Goal: Download file/media

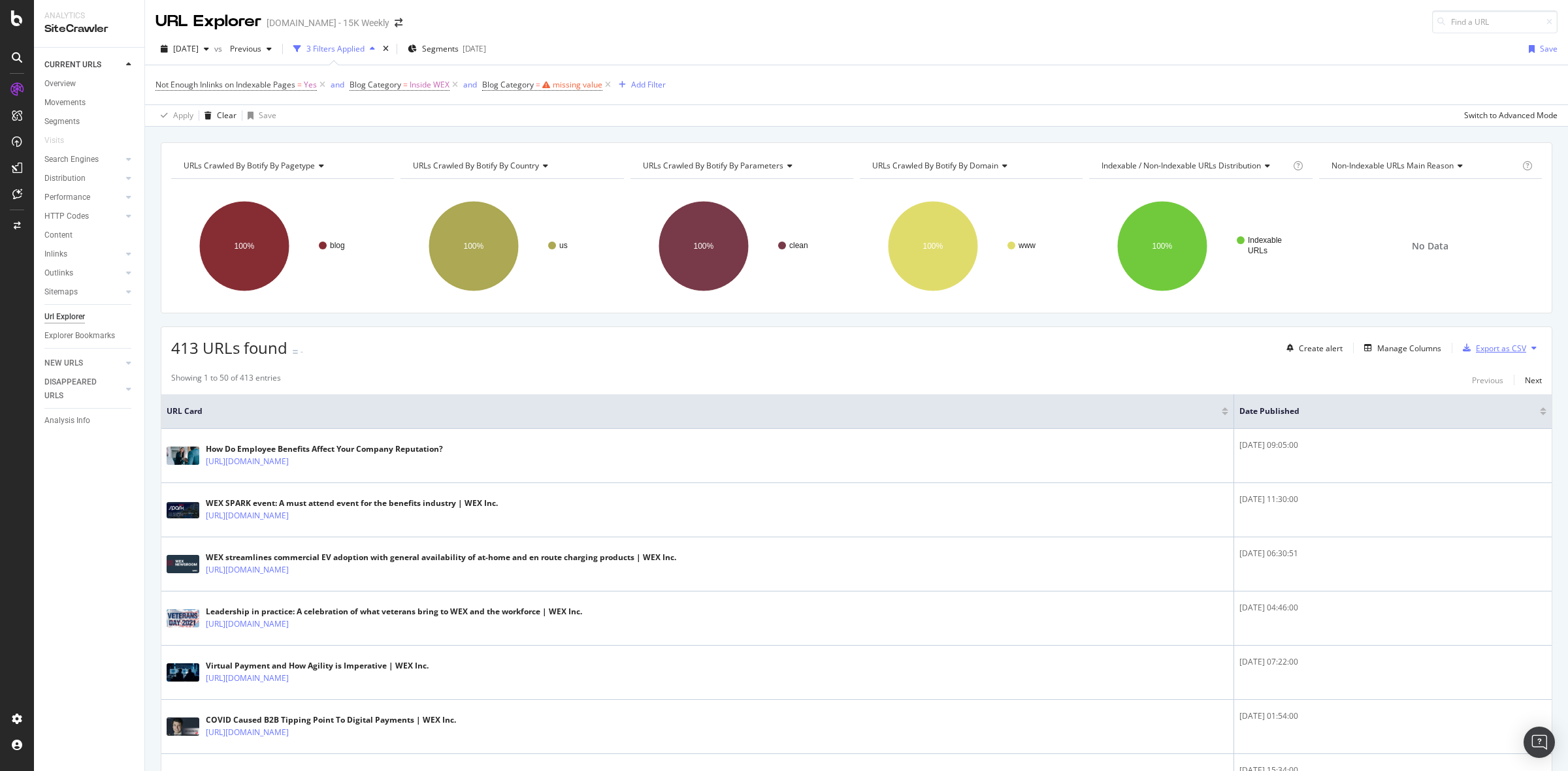
click at [1476, 345] on div "Export as CSV" at bounding box center [1501, 348] width 50 height 11
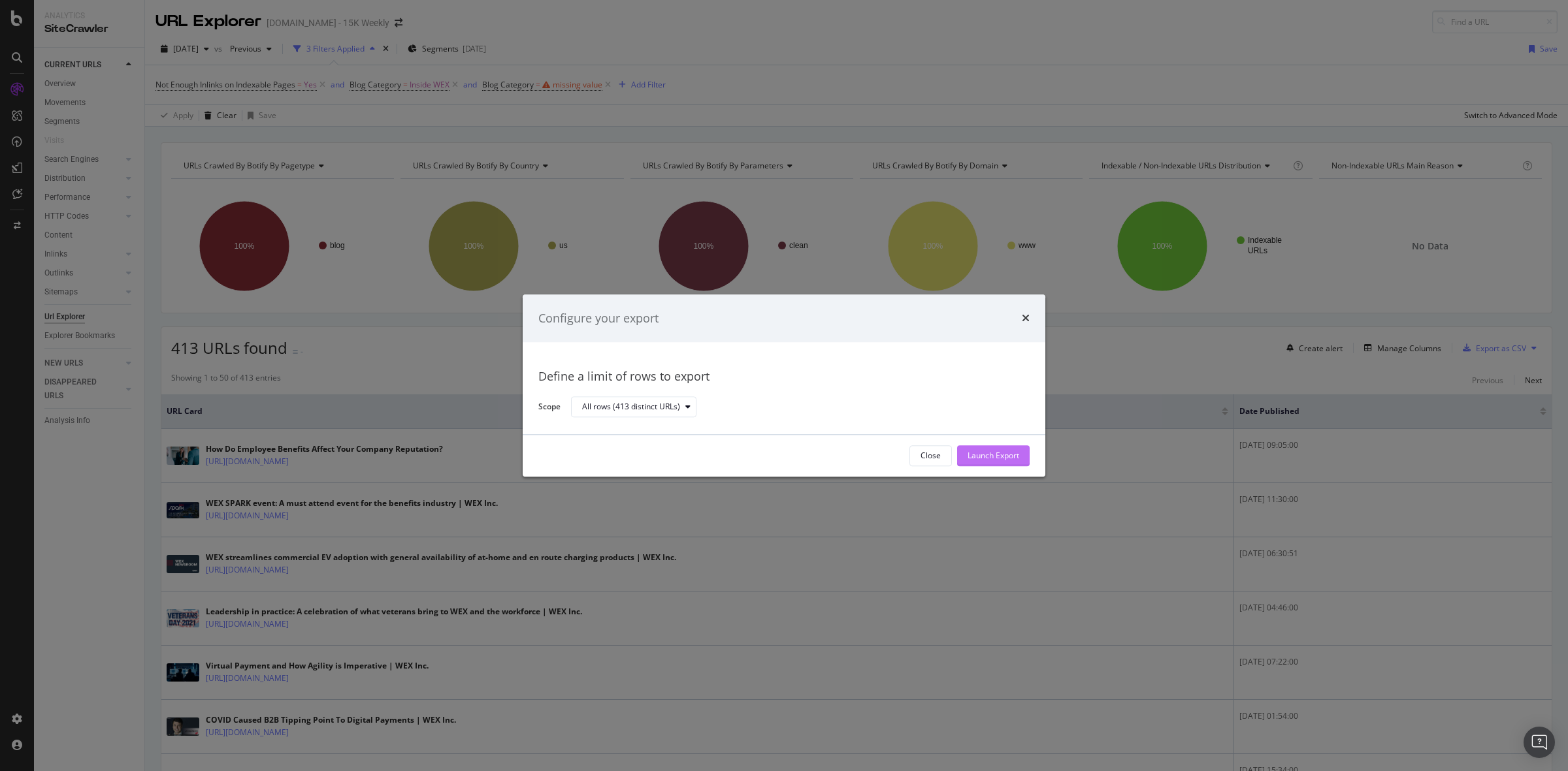
click at [969, 453] on div "Launch Export" at bounding box center [994, 456] width 51 height 11
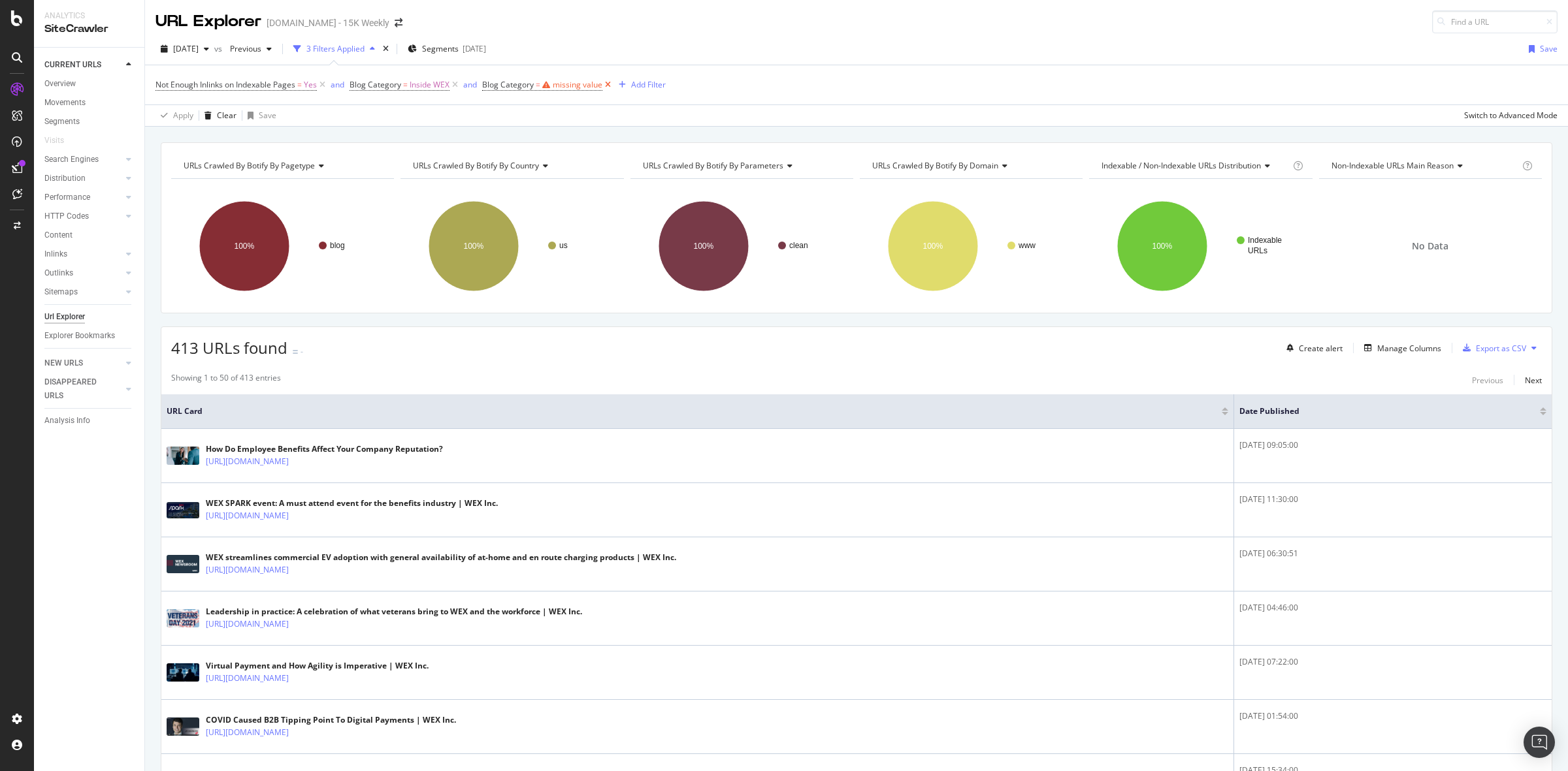
click at [609, 86] on icon at bounding box center [607, 84] width 11 height 13
click at [415, 88] on span "Inside WEX" at bounding box center [429, 85] width 40 height 19
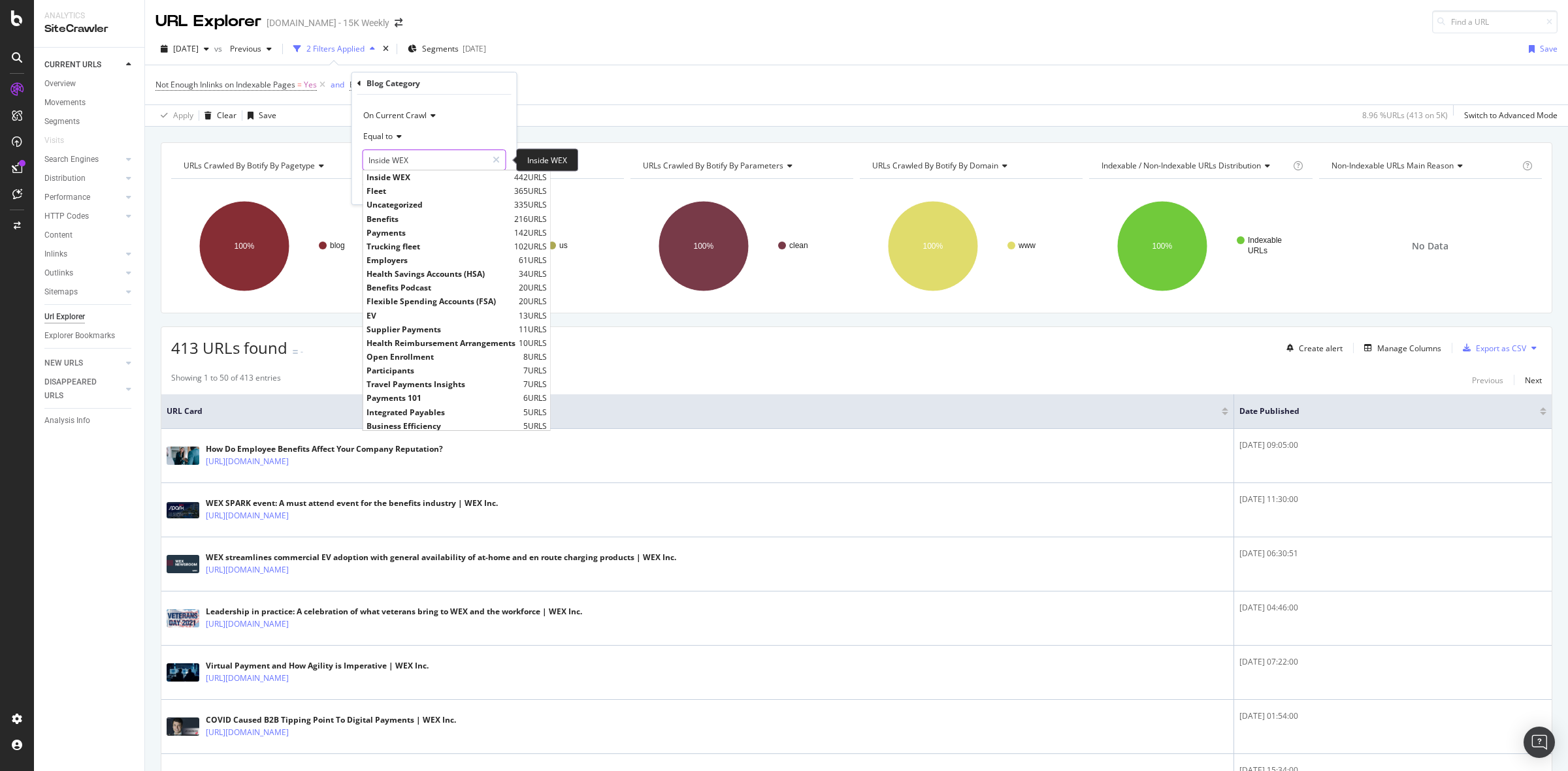
click at [402, 153] on input "Inside WEX" at bounding box center [424, 159] width 124 height 21
click at [409, 187] on span "Fleet" at bounding box center [439, 191] width 144 height 11
type input "Fleet"
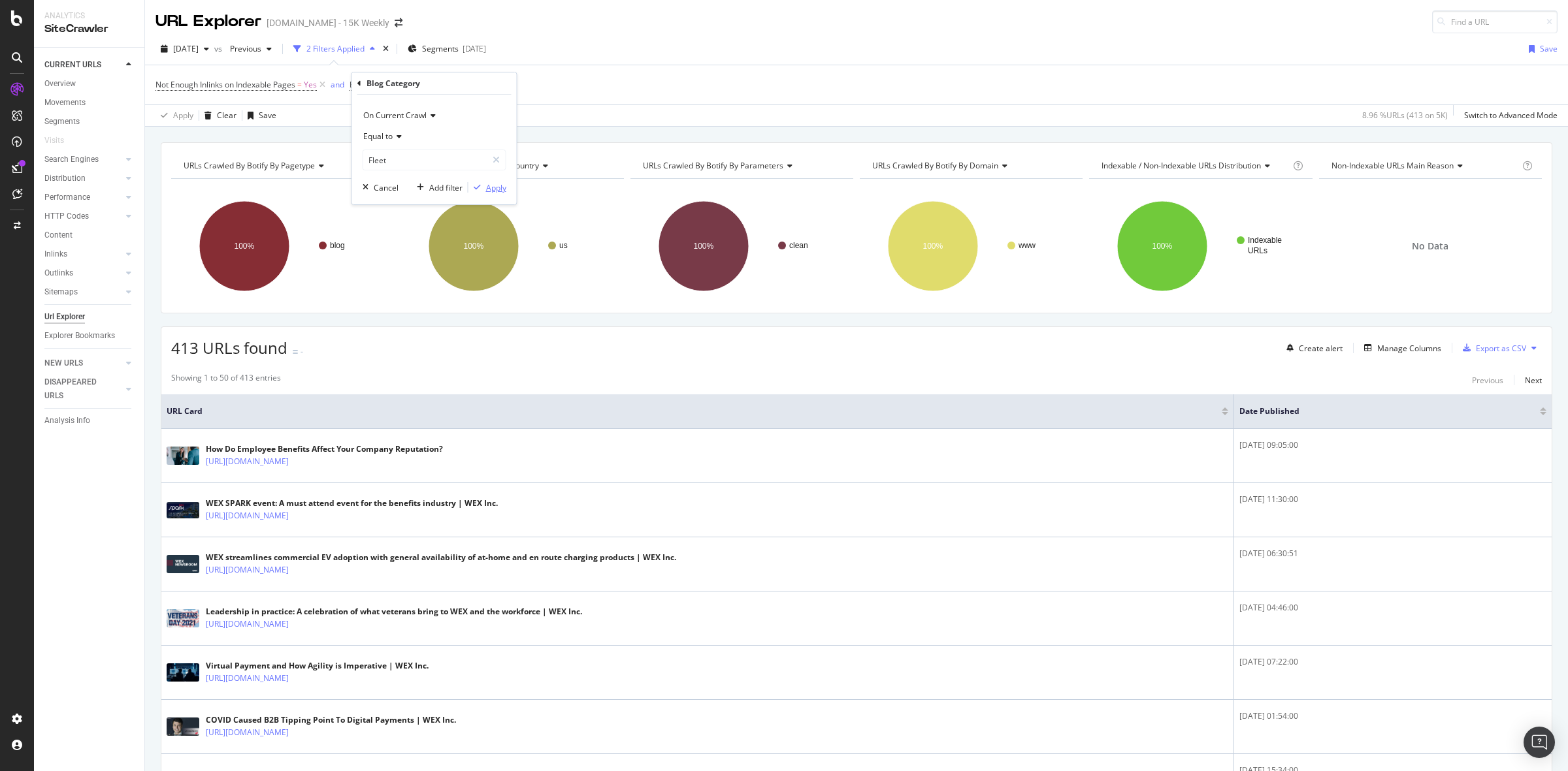
click at [487, 190] on div "Apply" at bounding box center [496, 187] width 20 height 11
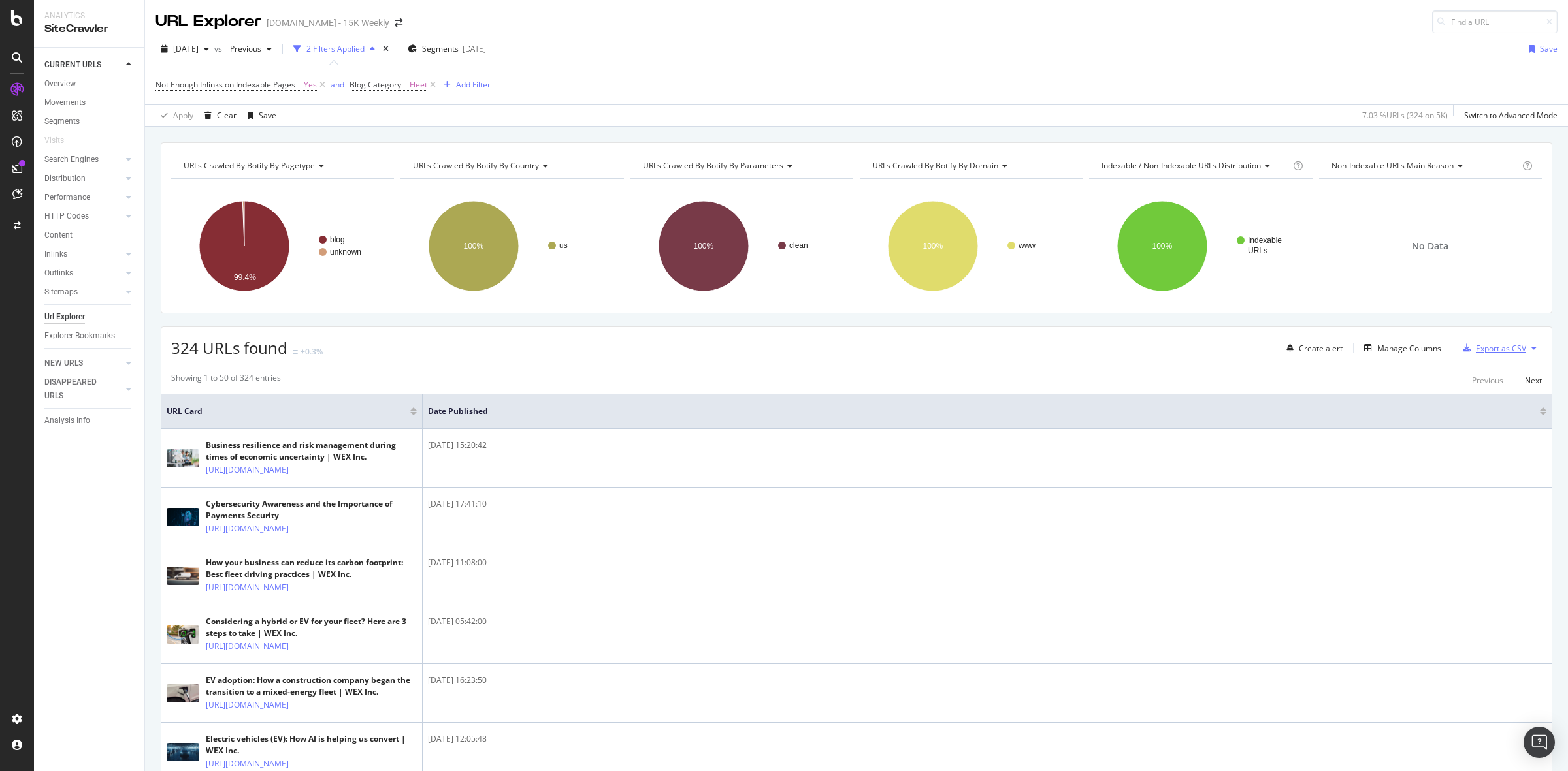
click at [1478, 353] on div "Export as CSV" at bounding box center [1501, 348] width 50 height 11
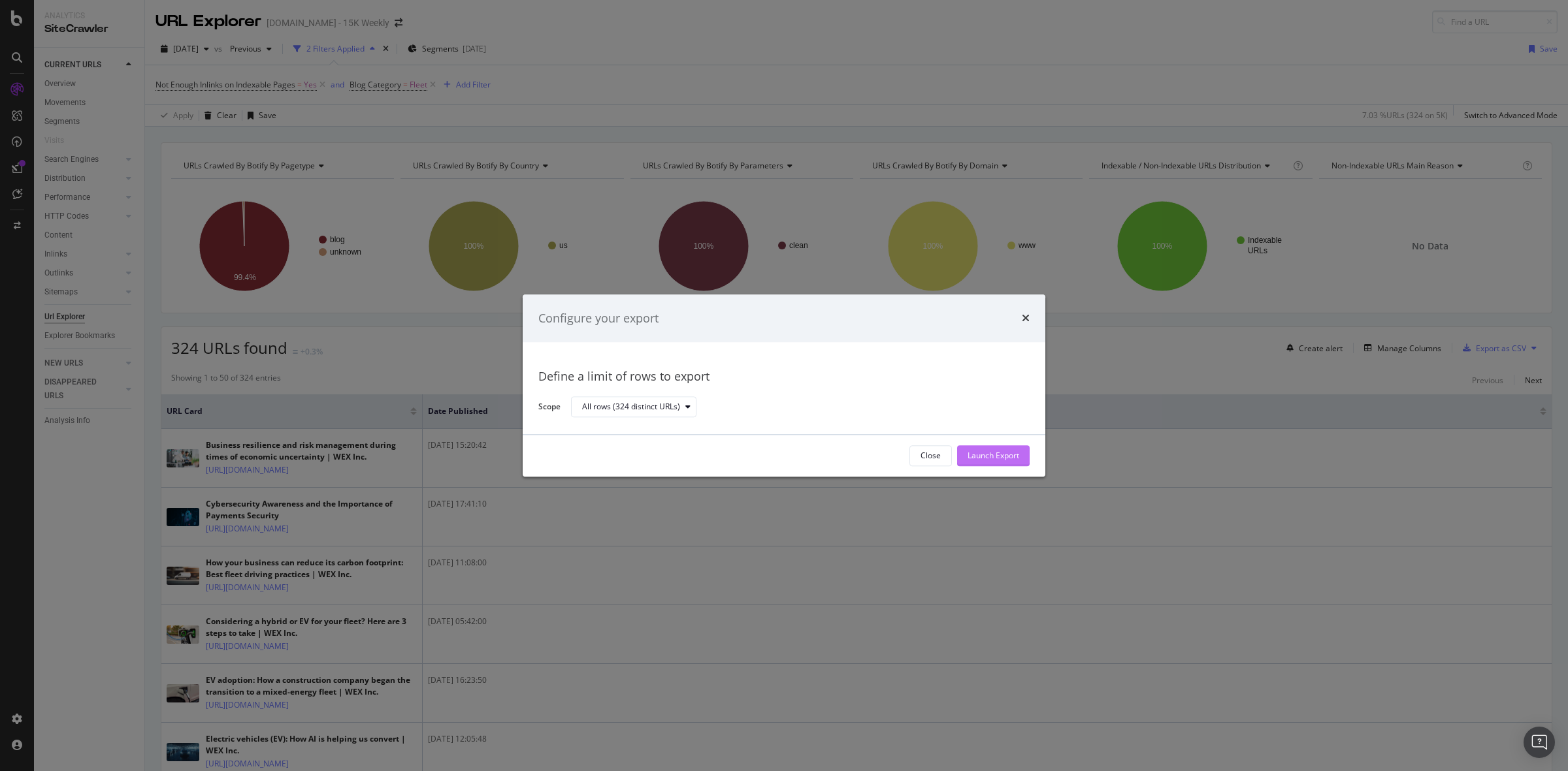
click at [1016, 456] on div "Launch Export" at bounding box center [994, 456] width 51 height 11
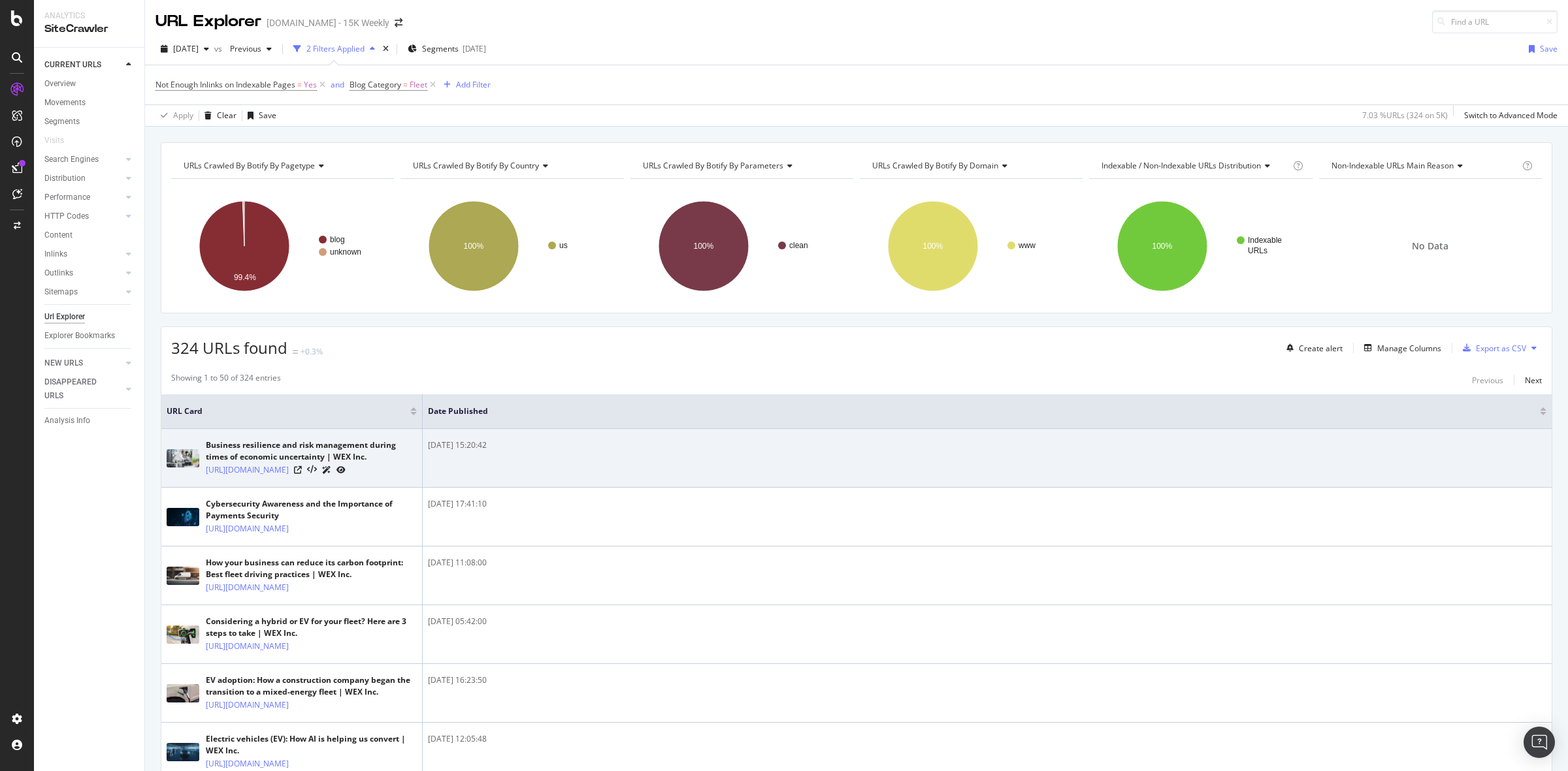
click at [1016, 454] on td "2025-06-02 15:20:42" at bounding box center [987, 458] width 1129 height 58
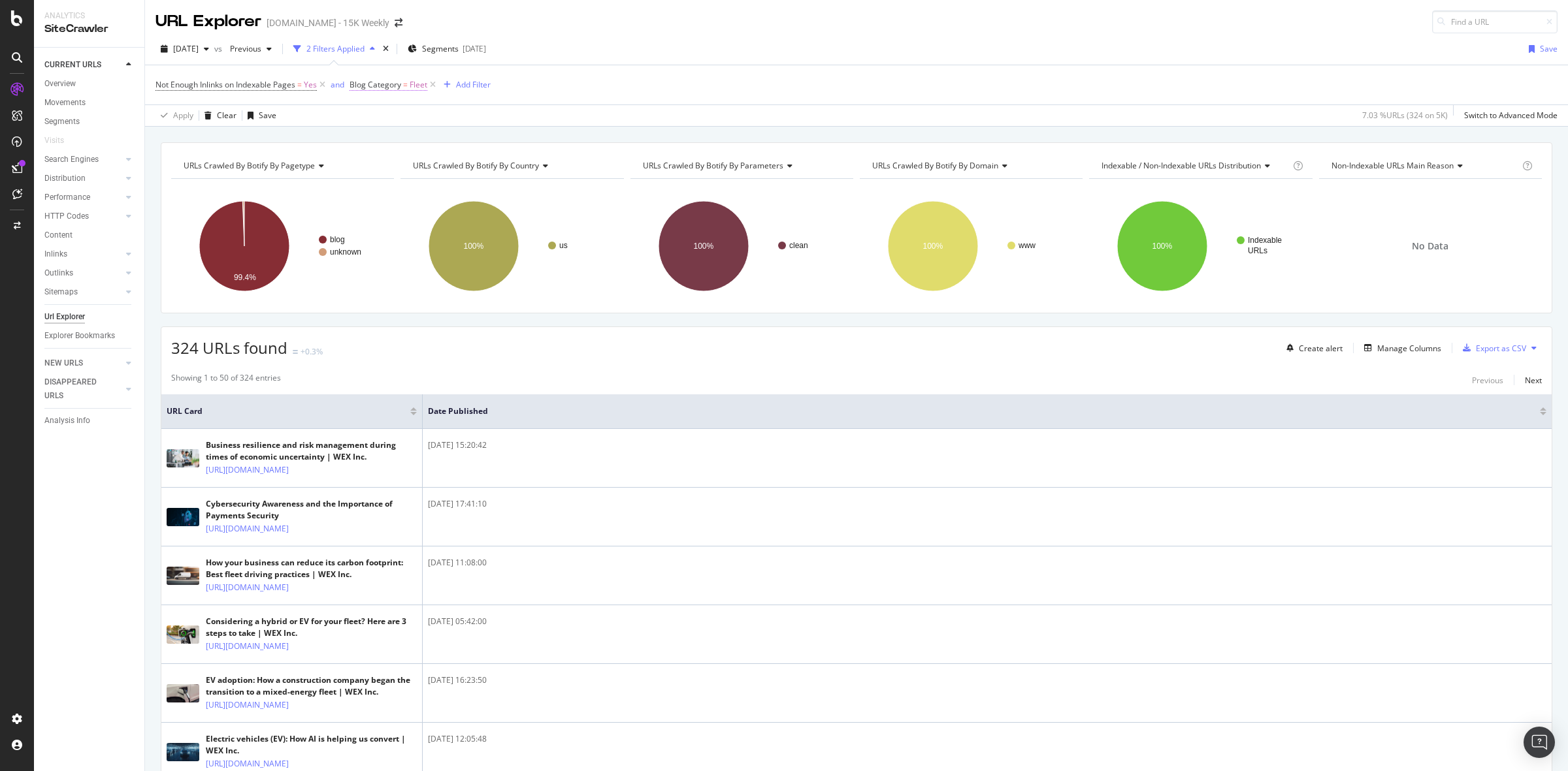
click at [412, 89] on span "Fleet" at bounding box center [418, 85] width 18 height 19
click at [403, 161] on input "Fleet" at bounding box center [424, 159] width 124 height 21
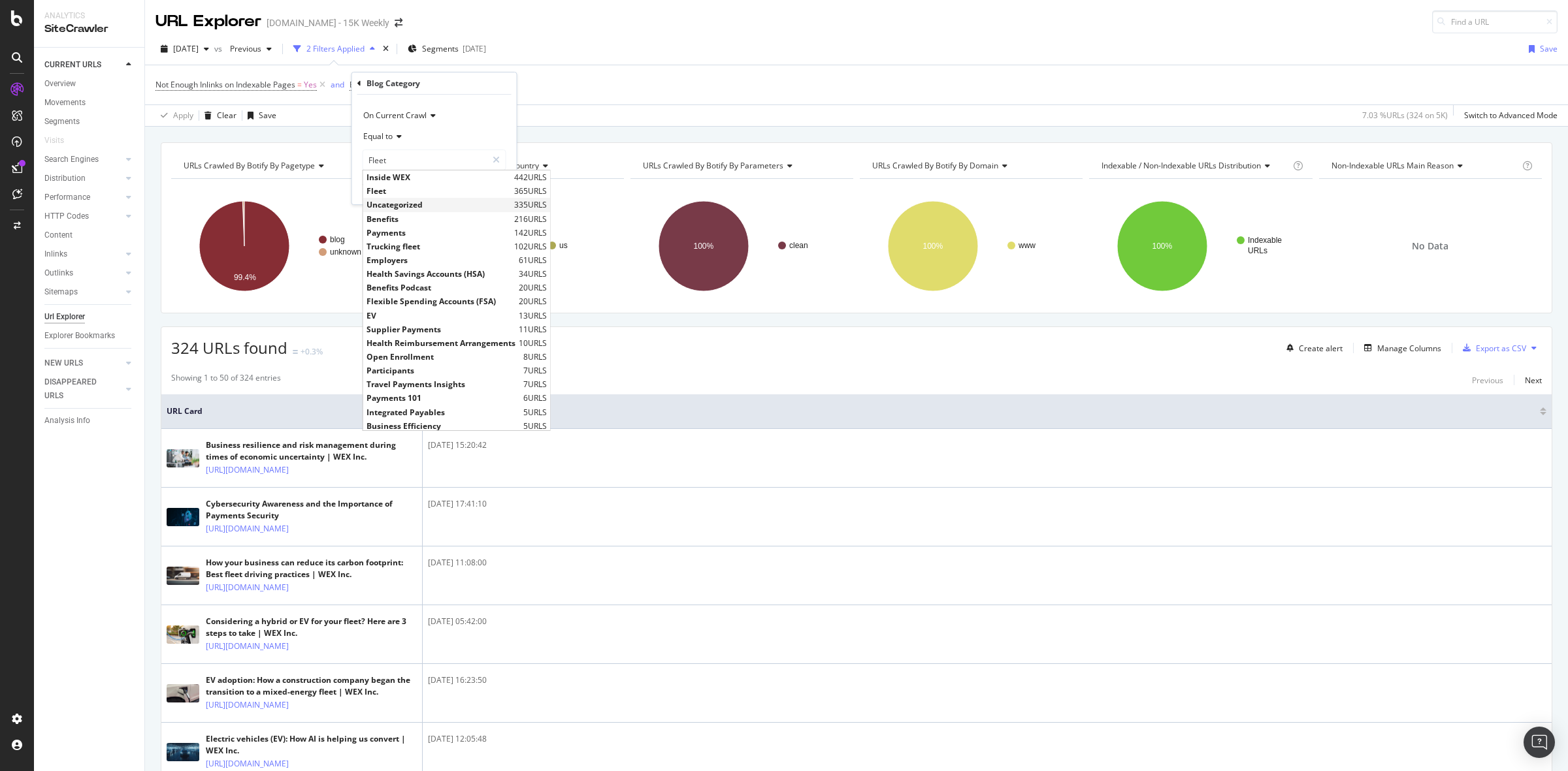
click at [416, 202] on span "Uncategorized" at bounding box center [439, 205] width 144 height 11
type input "Uncategorized"
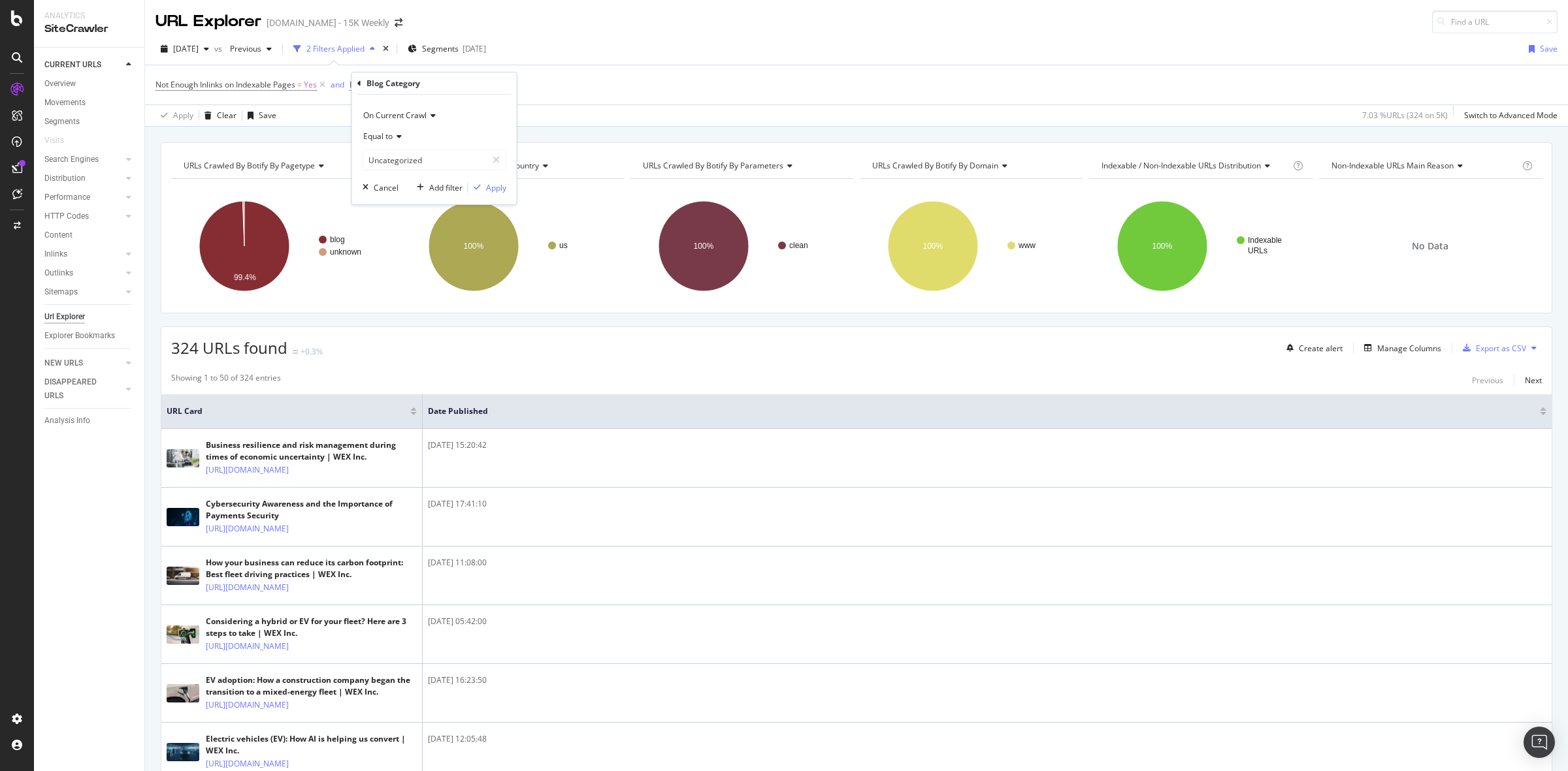
click at [491, 178] on div "On Current Crawl Equal to Uncategorized Uncategorized Cancel Add filter Apply" at bounding box center [434, 149] width 165 height 110
click at [496, 190] on div "Apply" at bounding box center [496, 187] width 20 height 11
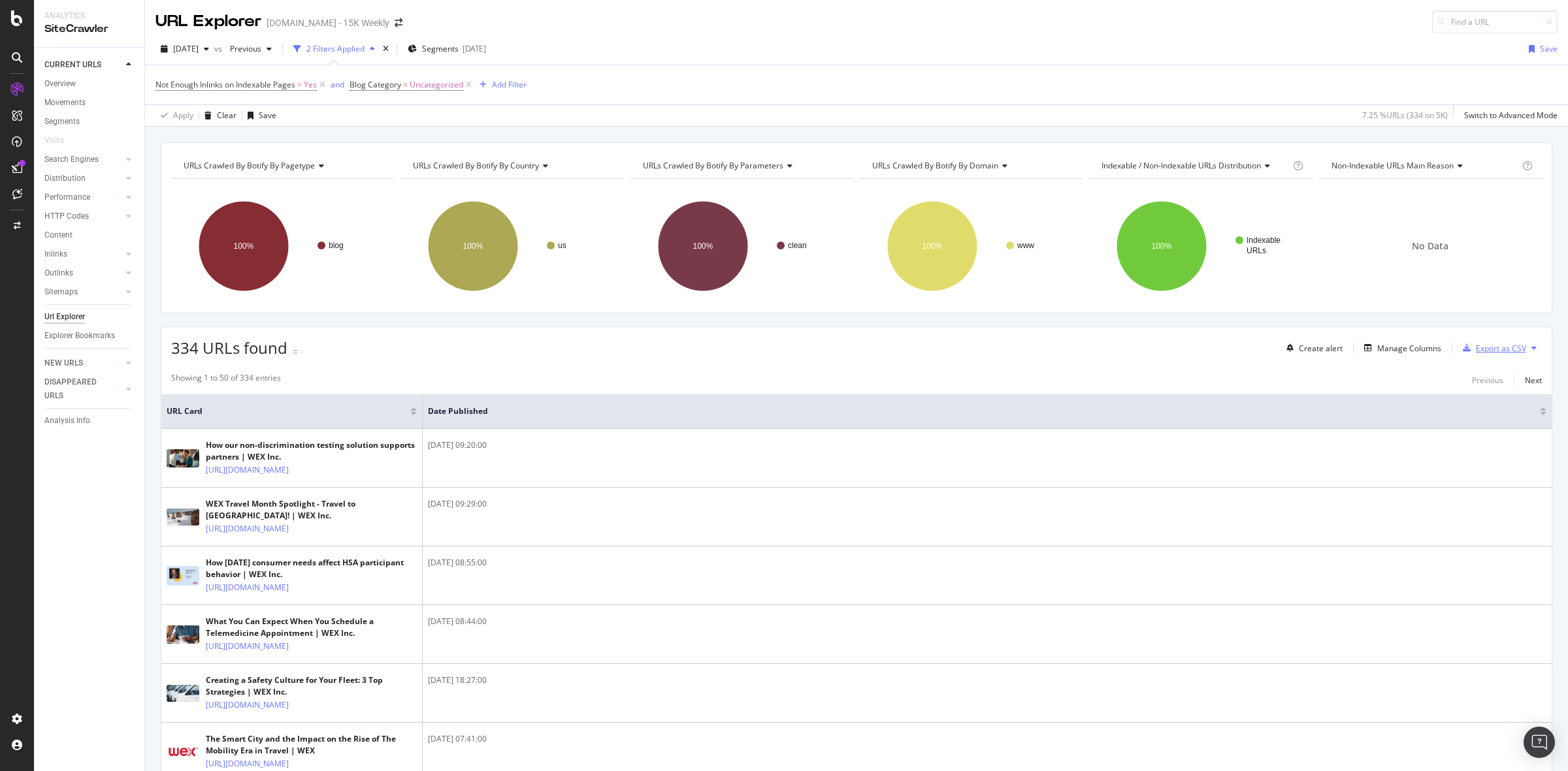
click at [1495, 341] on div "Export as CSV" at bounding box center [1491, 348] width 68 height 20
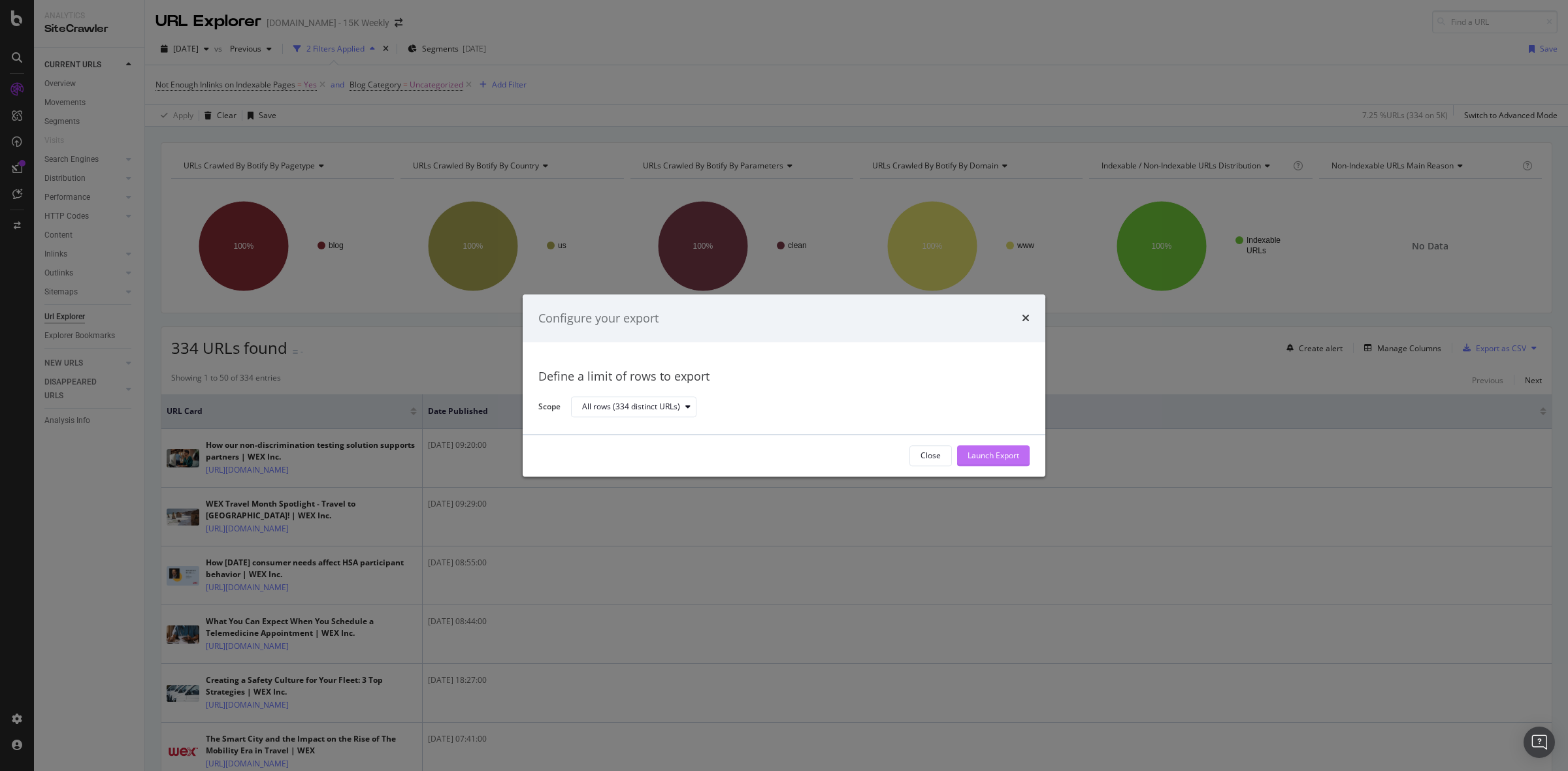
click at [975, 446] on div "Launch Export" at bounding box center [994, 456] width 51 height 20
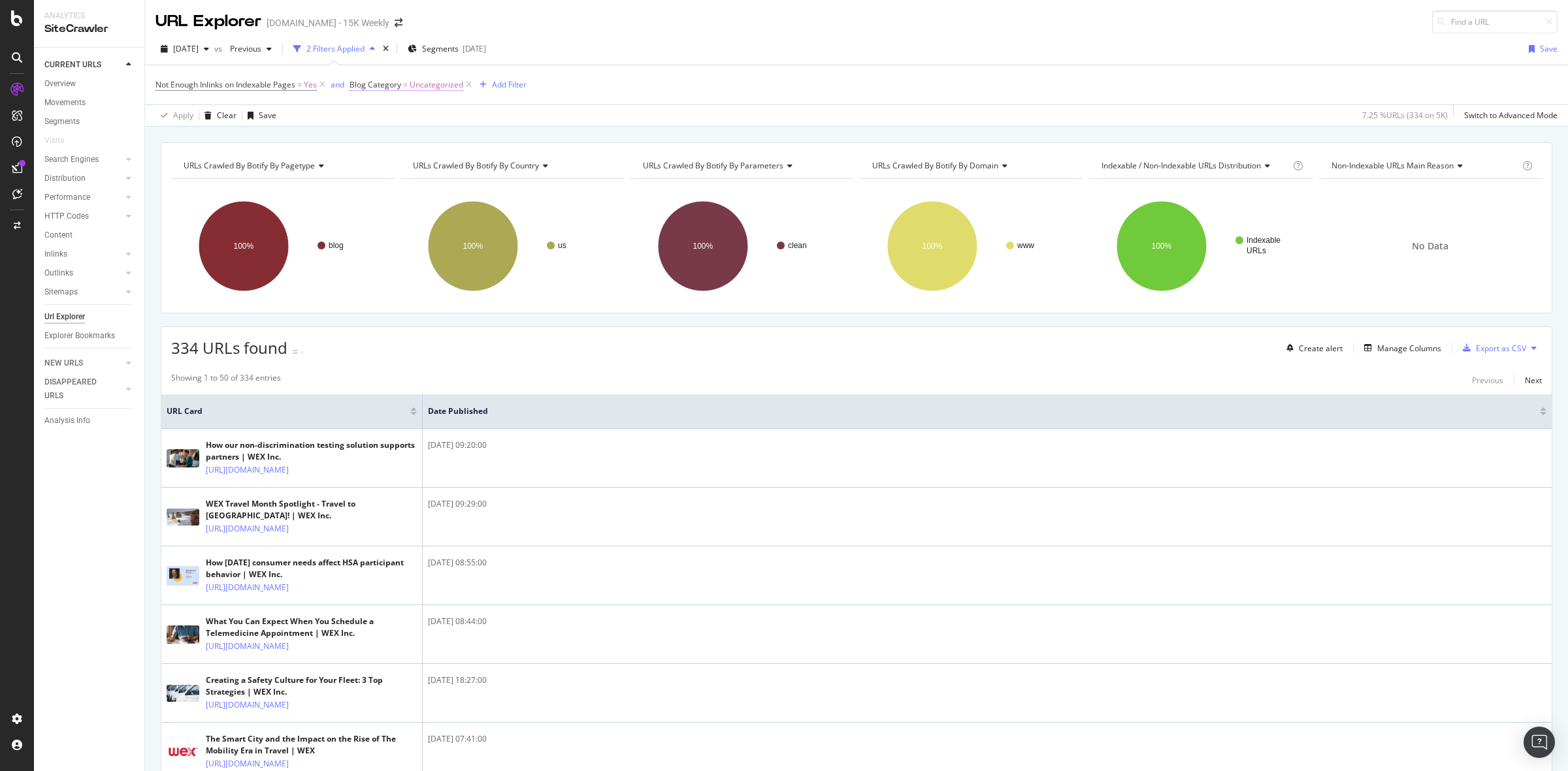
click at [434, 82] on span "Uncategorized" at bounding box center [436, 85] width 53 height 19
click at [402, 158] on input "Uncategorized" at bounding box center [424, 159] width 124 height 21
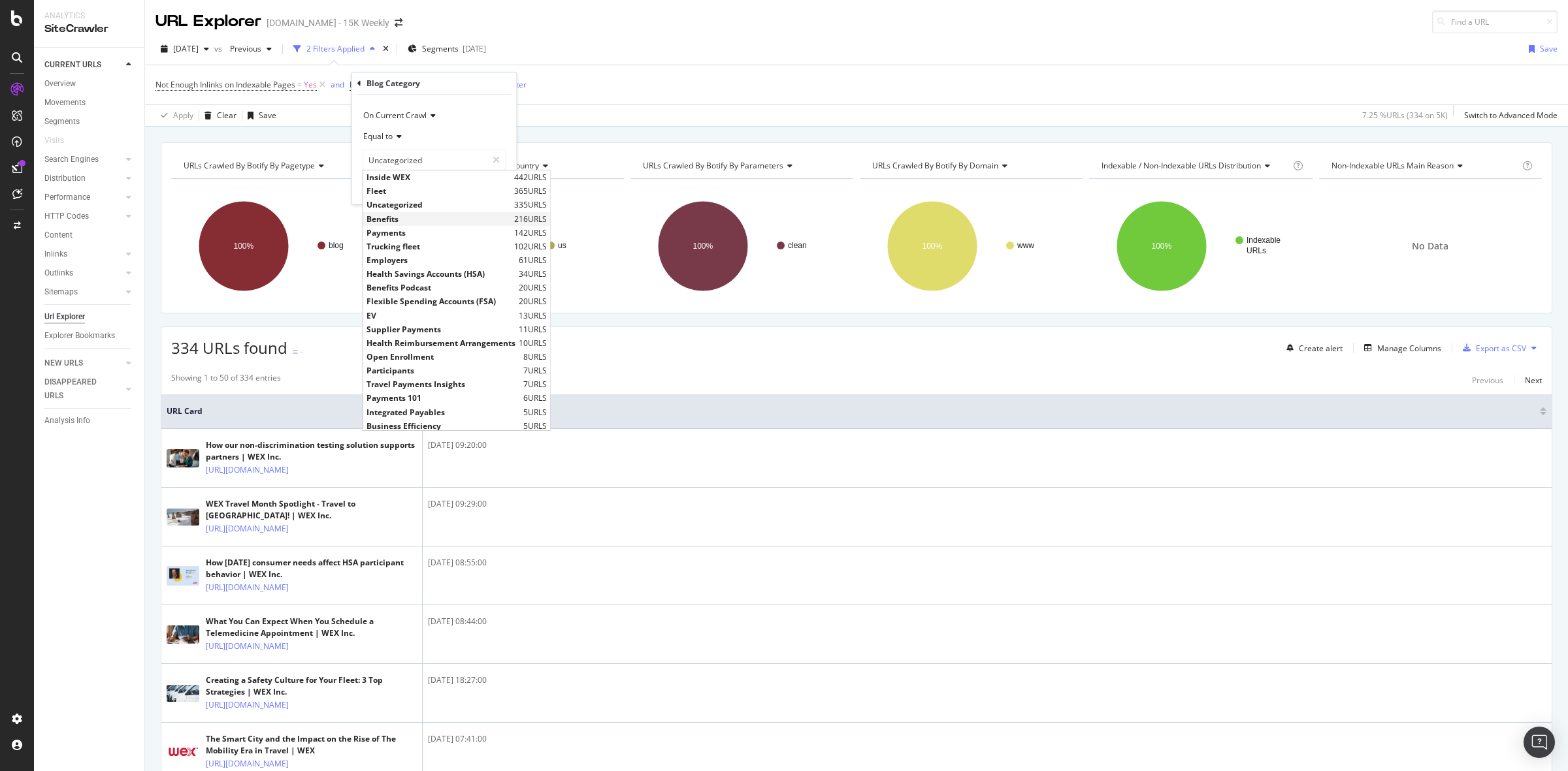
click at [415, 219] on span "Benefits" at bounding box center [439, 218] width 144 height 11
type input "Benefits"
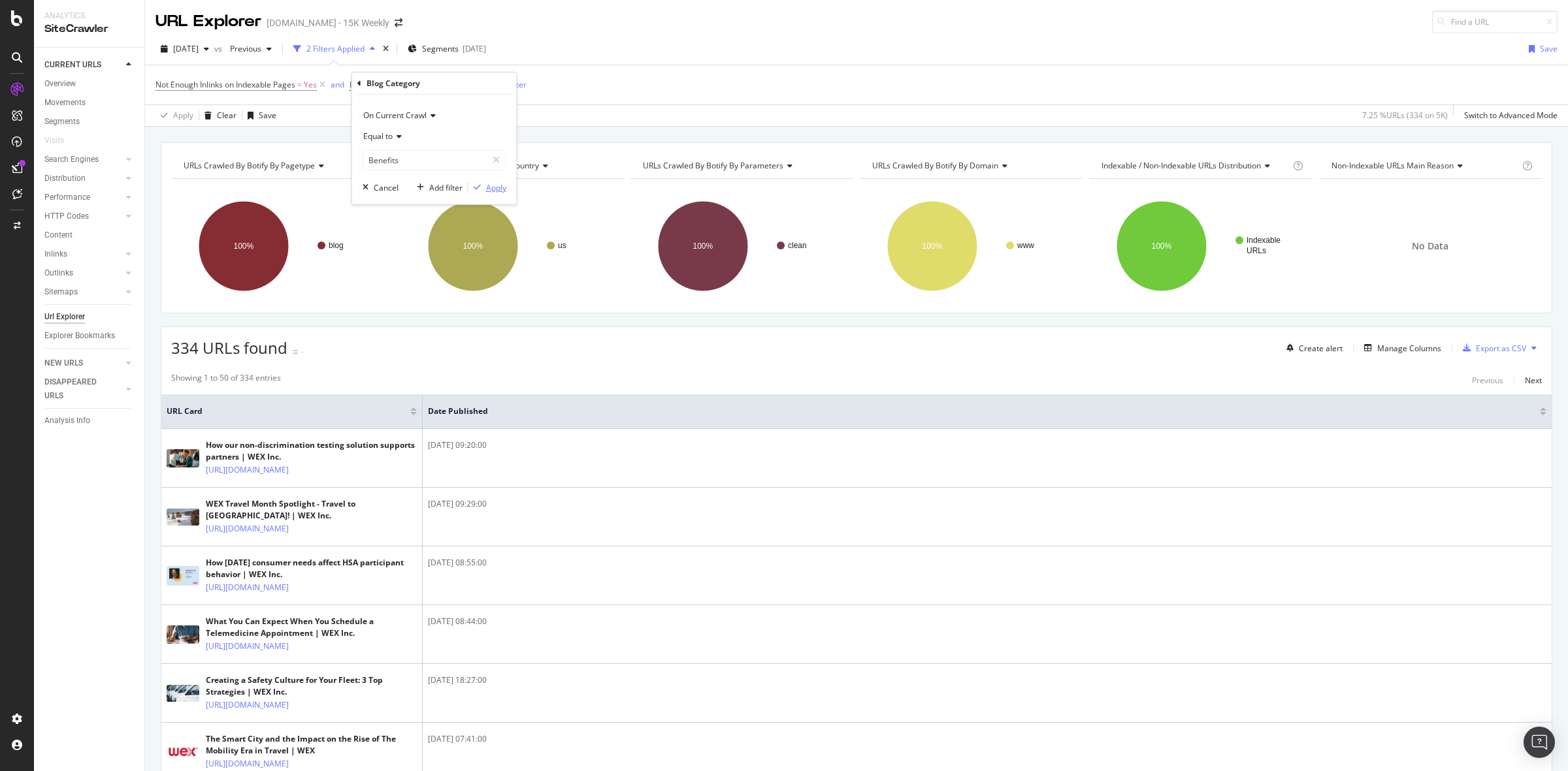
click at [491, 188] on div "Apply" at bounding box center [496, 187] width 20 height 11
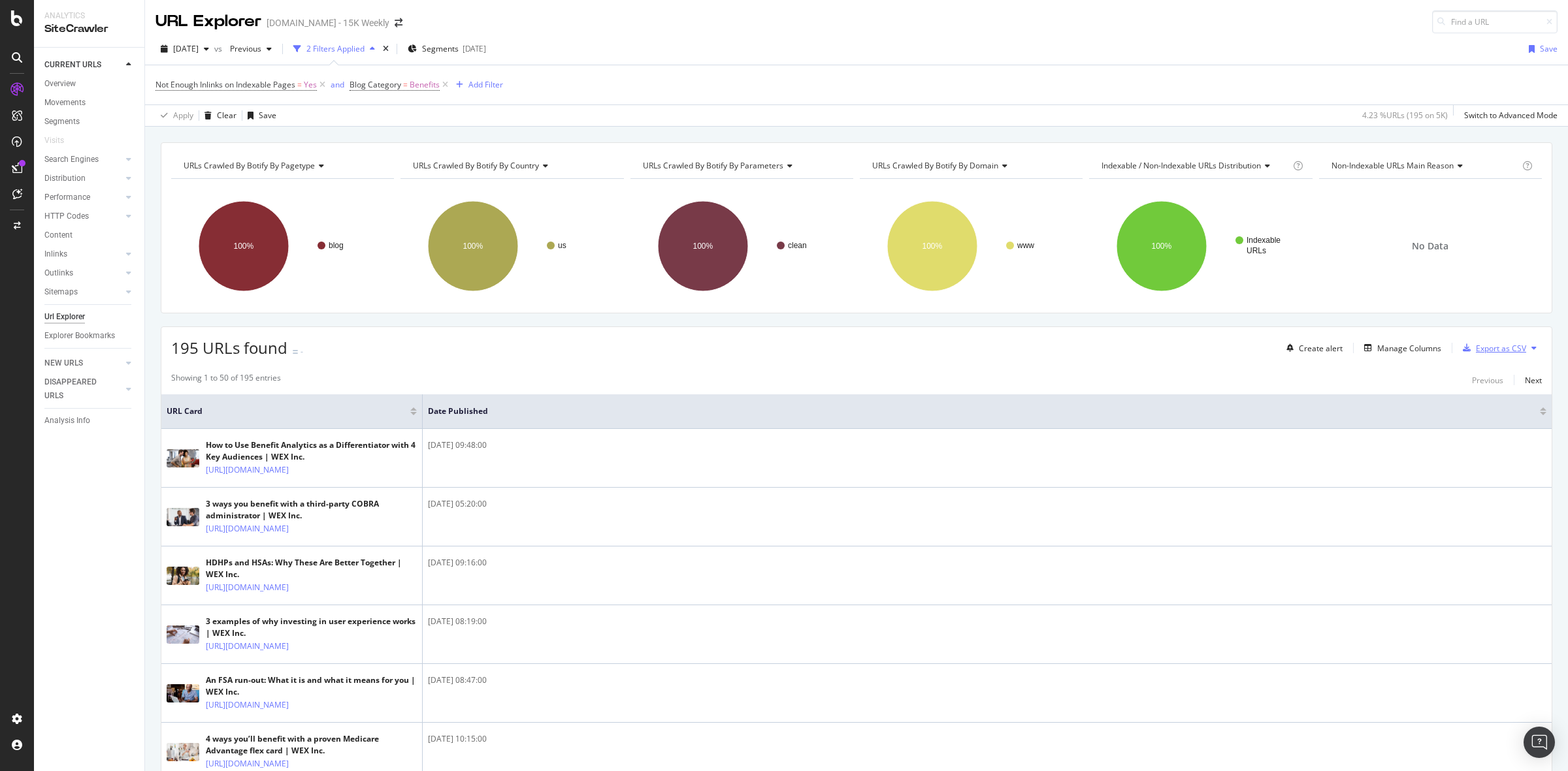
click at [1477, 351] on div "Export as CSV" at bounding box center [1501, 348] width 50 height 11
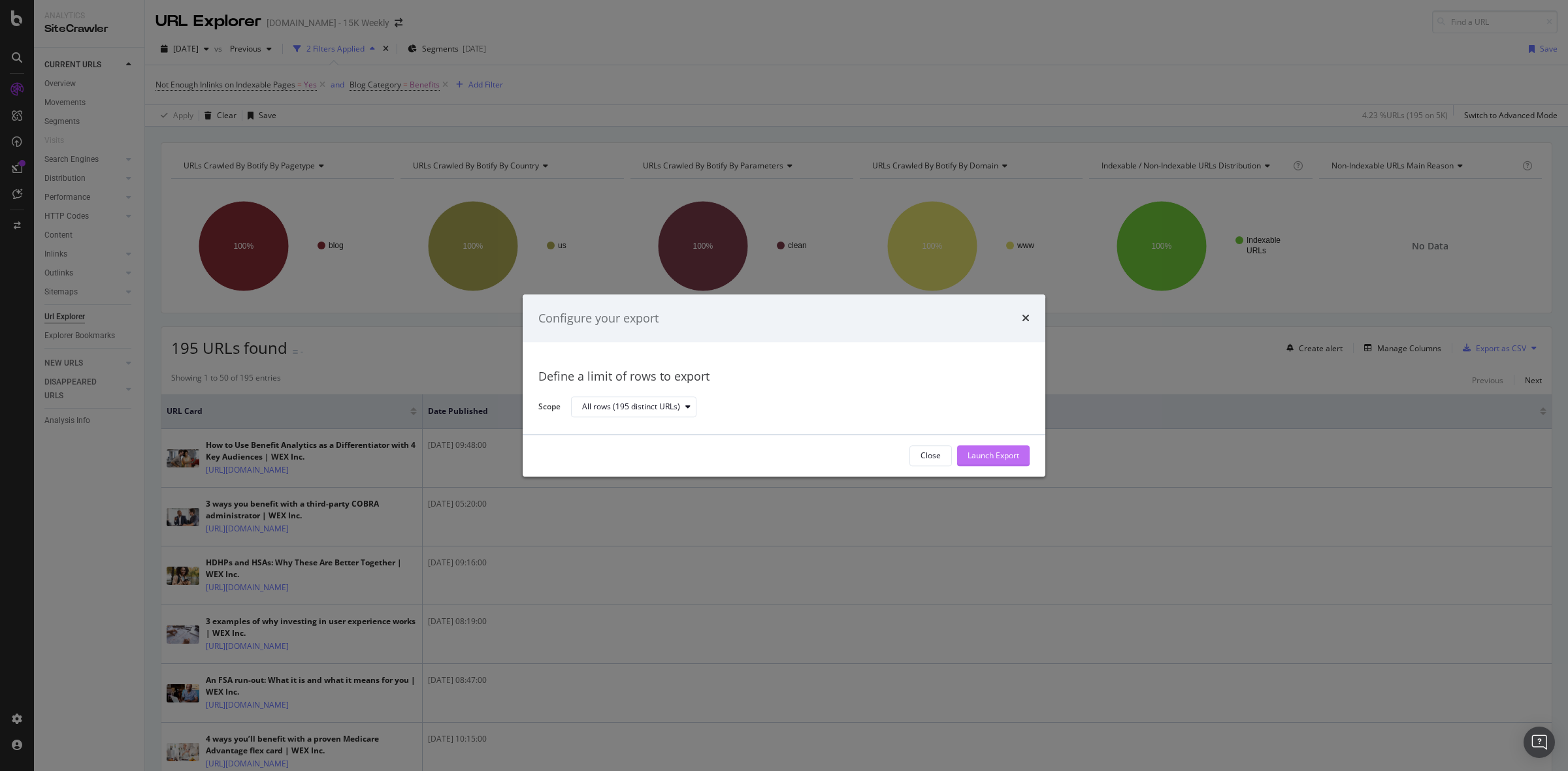
click at [990, 454] on div "Launch Export" at bounding box center [994, 456] width 51 height 11
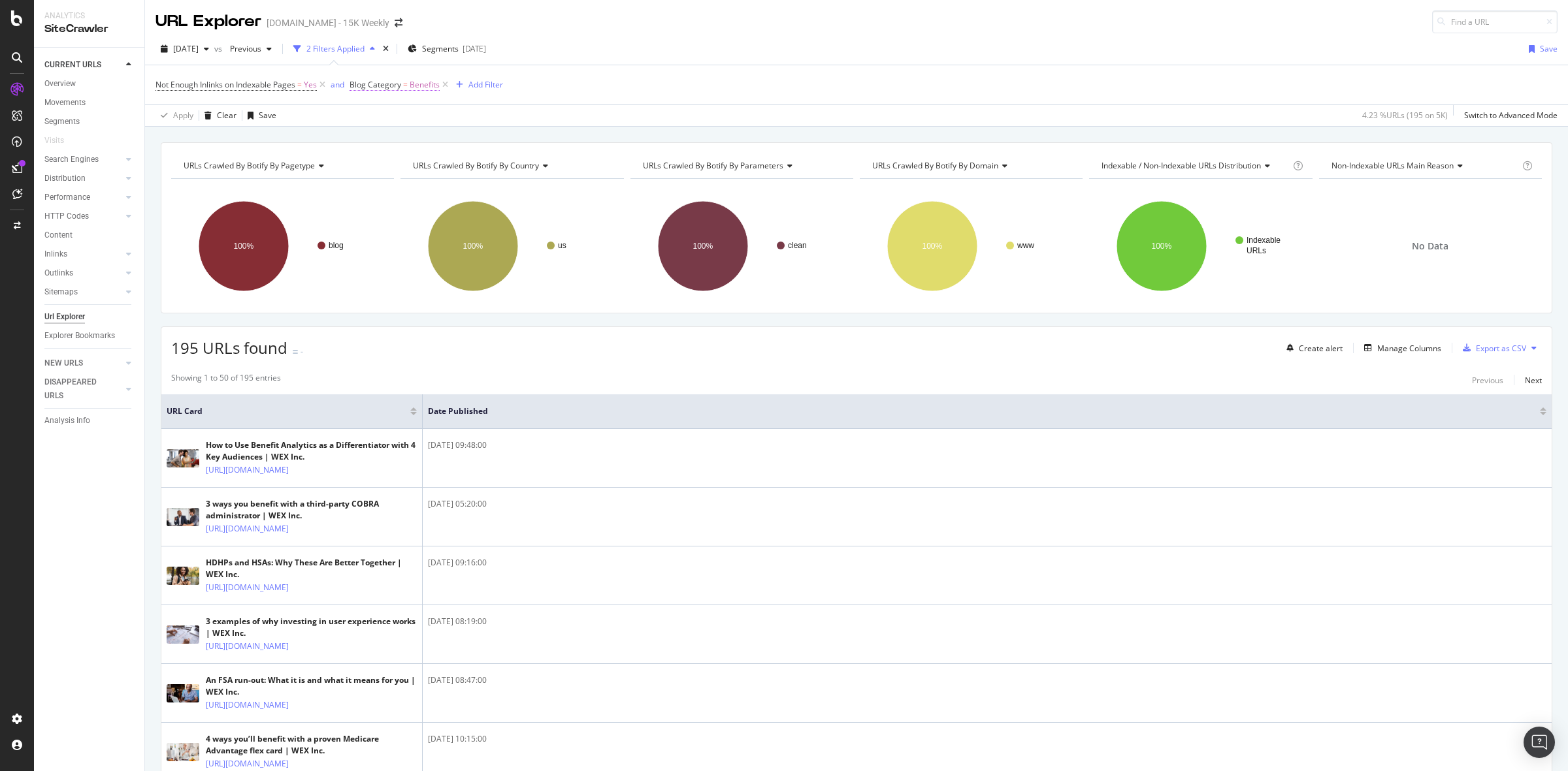
click at [413, 88] on span "Benefits" at bounding box center [424, 85] width 30 height 19
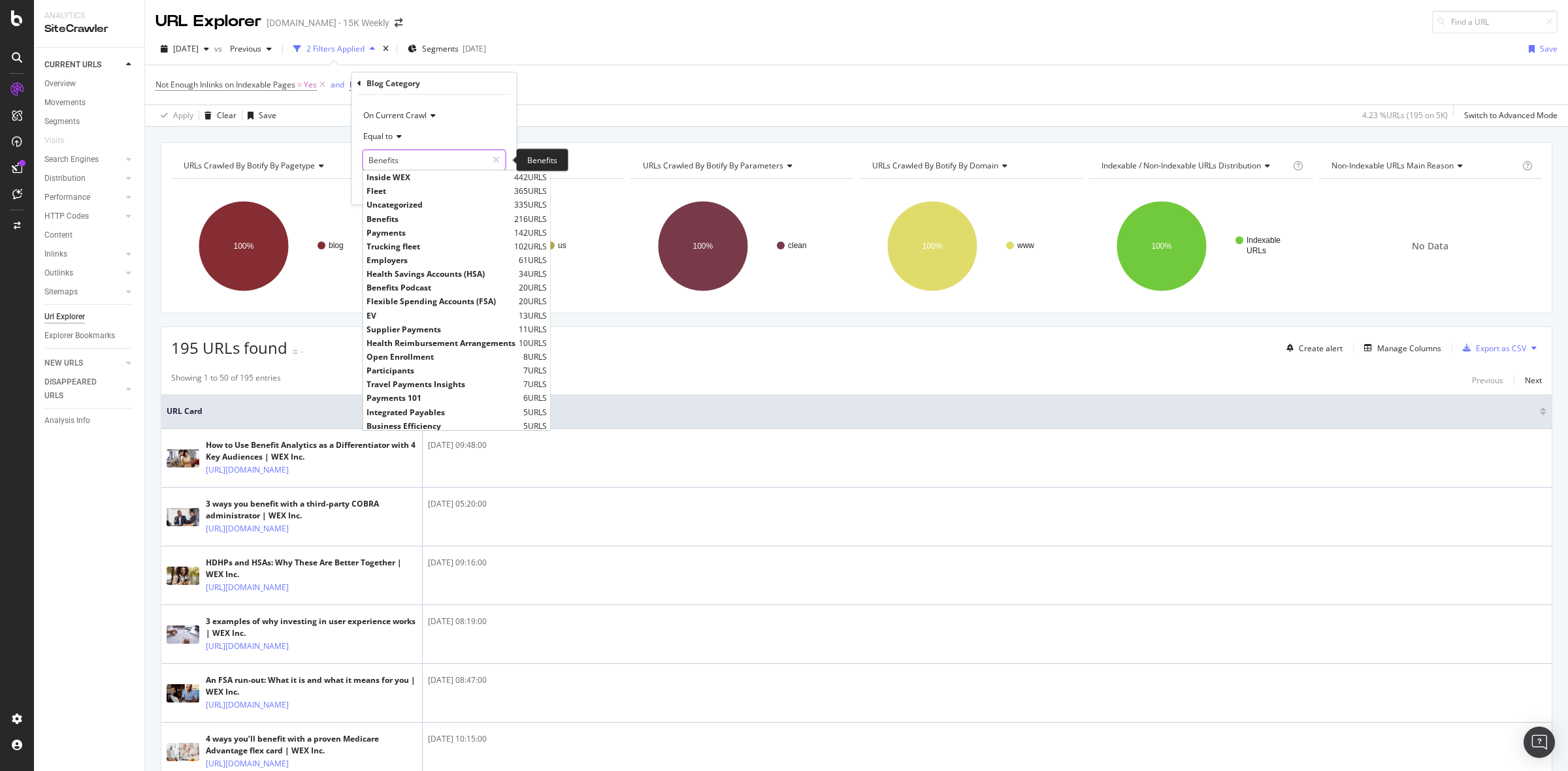
click at [393, 151] on input "Benefits" at bounding box center [424, 159] width 124 height 21
click at [405, 236] on span "Payments" at bounding box center [439, 232] width 144 height 11
type input "Payments"
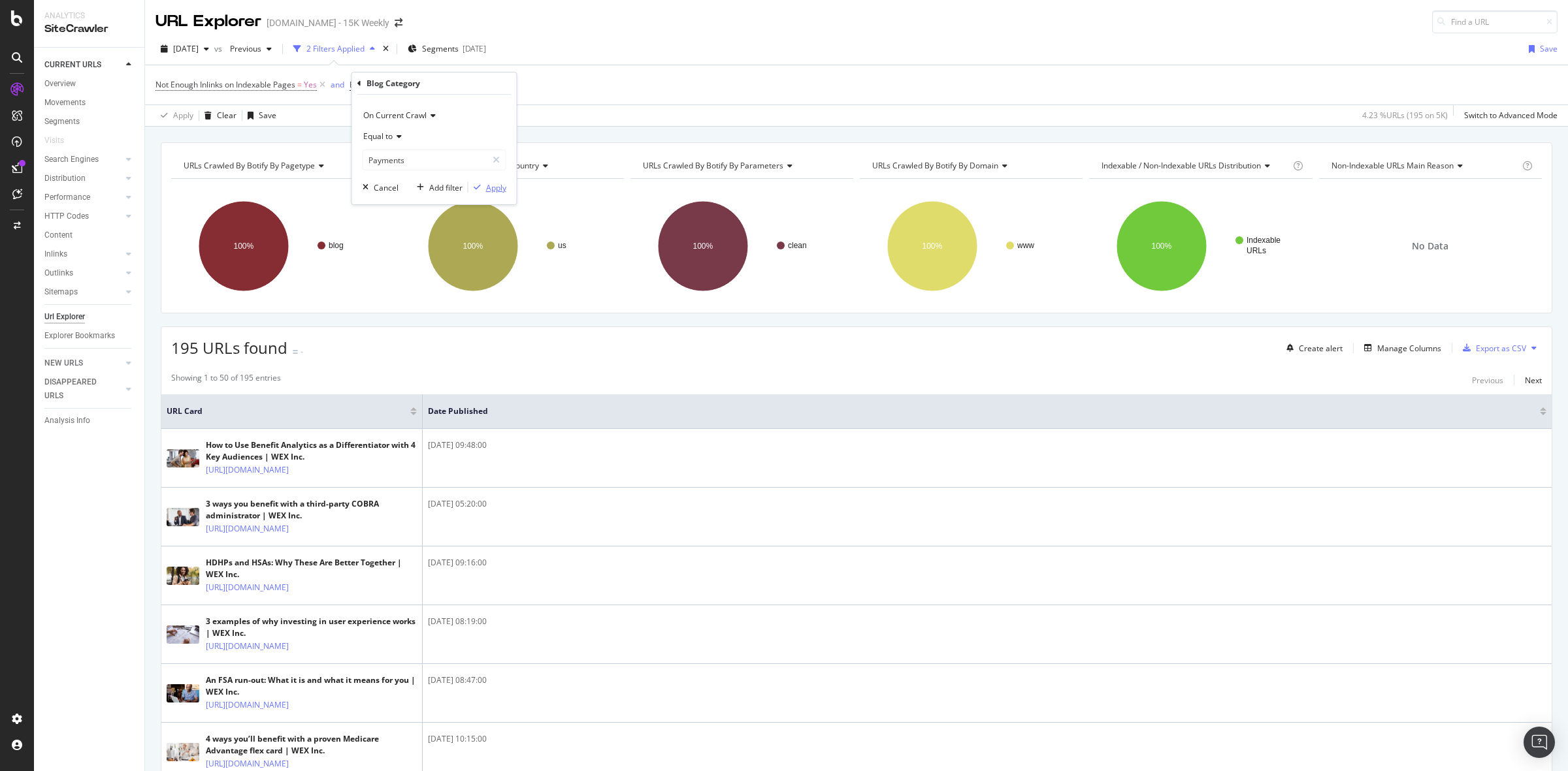
click at [500, 184] on div "Apply" at bounding box center [496, 187] width 20 height 11
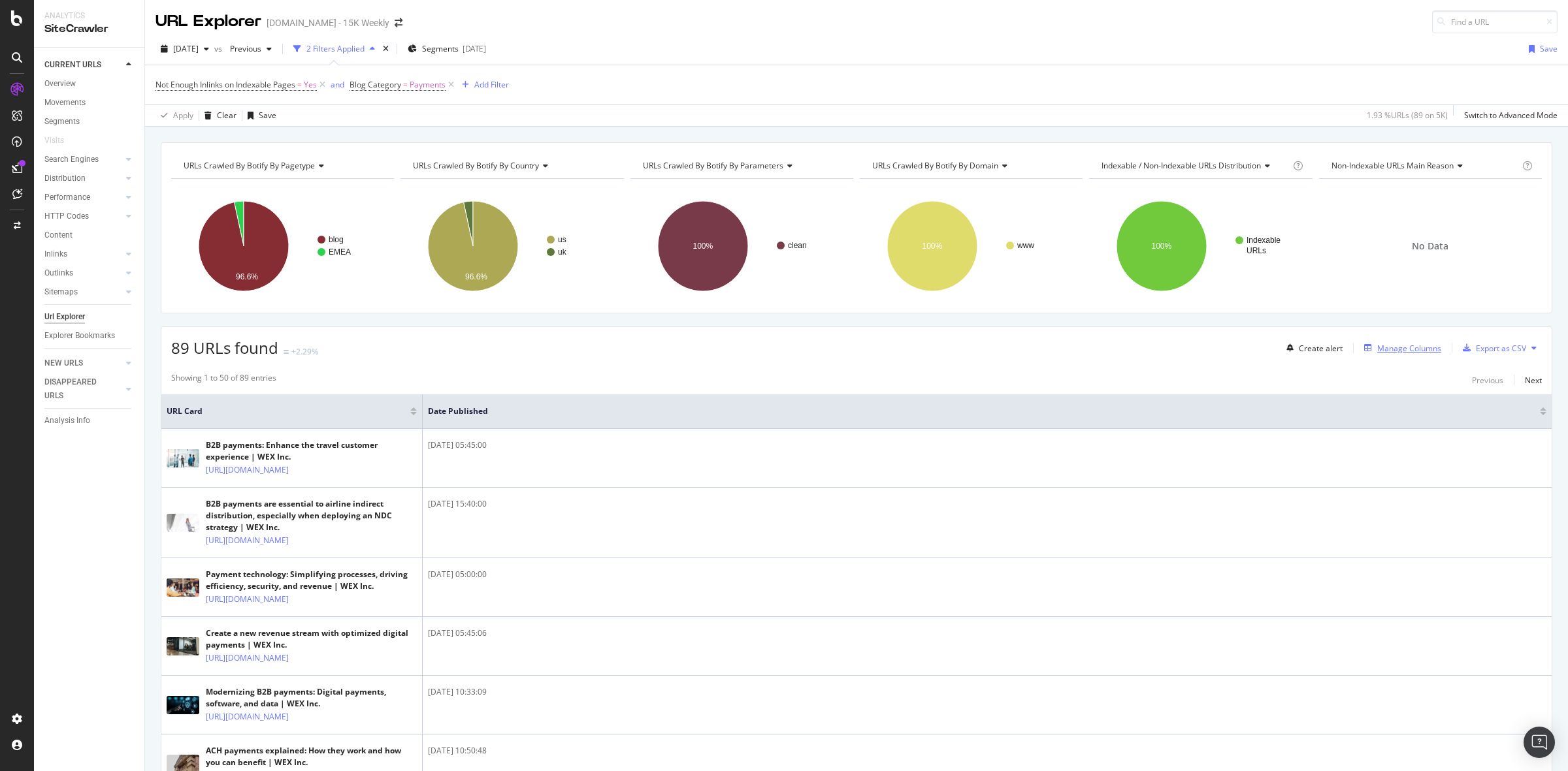
click at [1378, 353] on div "Manage Columns" at bounding box center [1409, 348] width 64 height 11
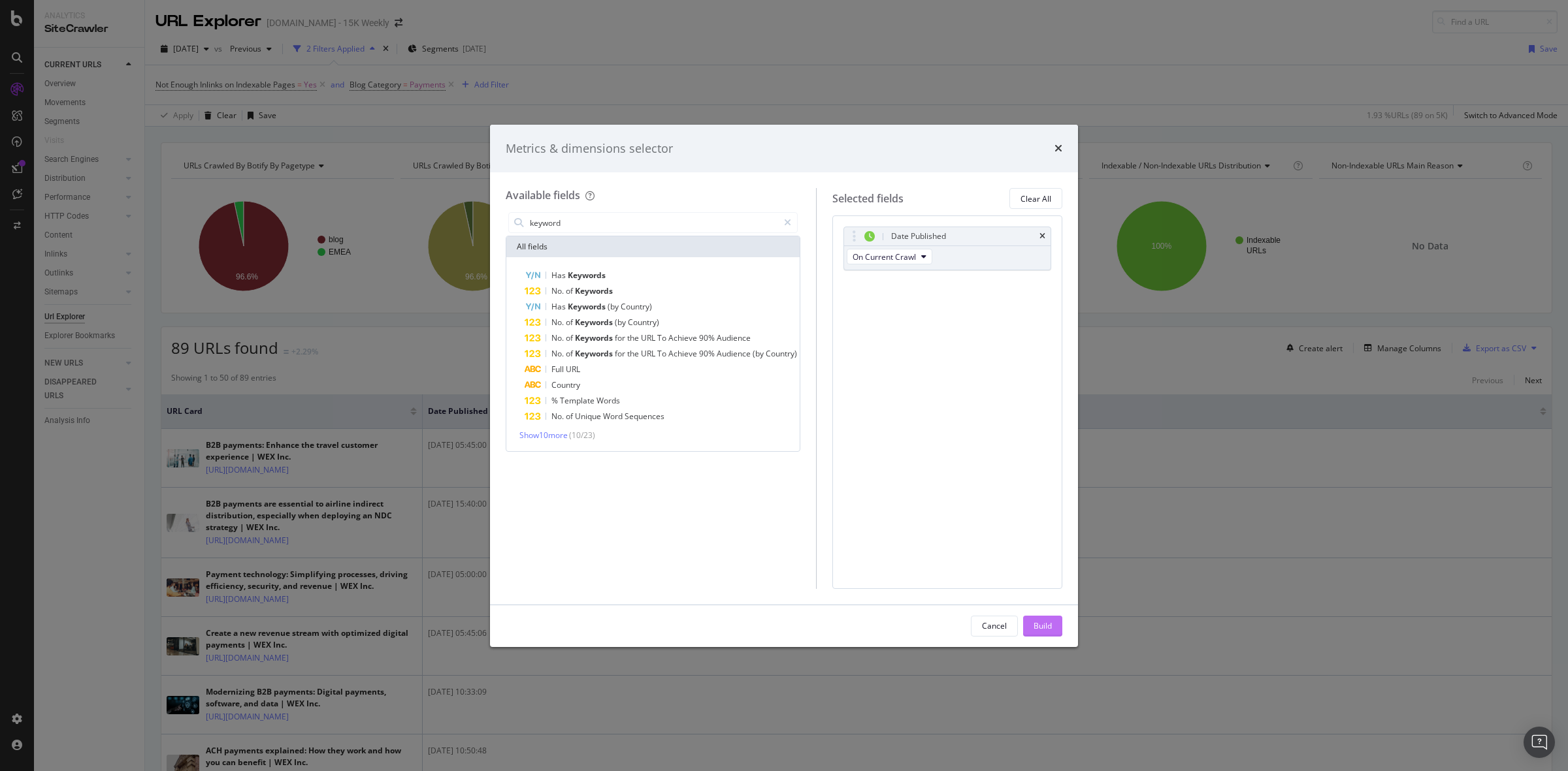
type input "keyword"
click at [1047, 625] on div "Build" at bounding box center [1042, 626] width 19 height 11
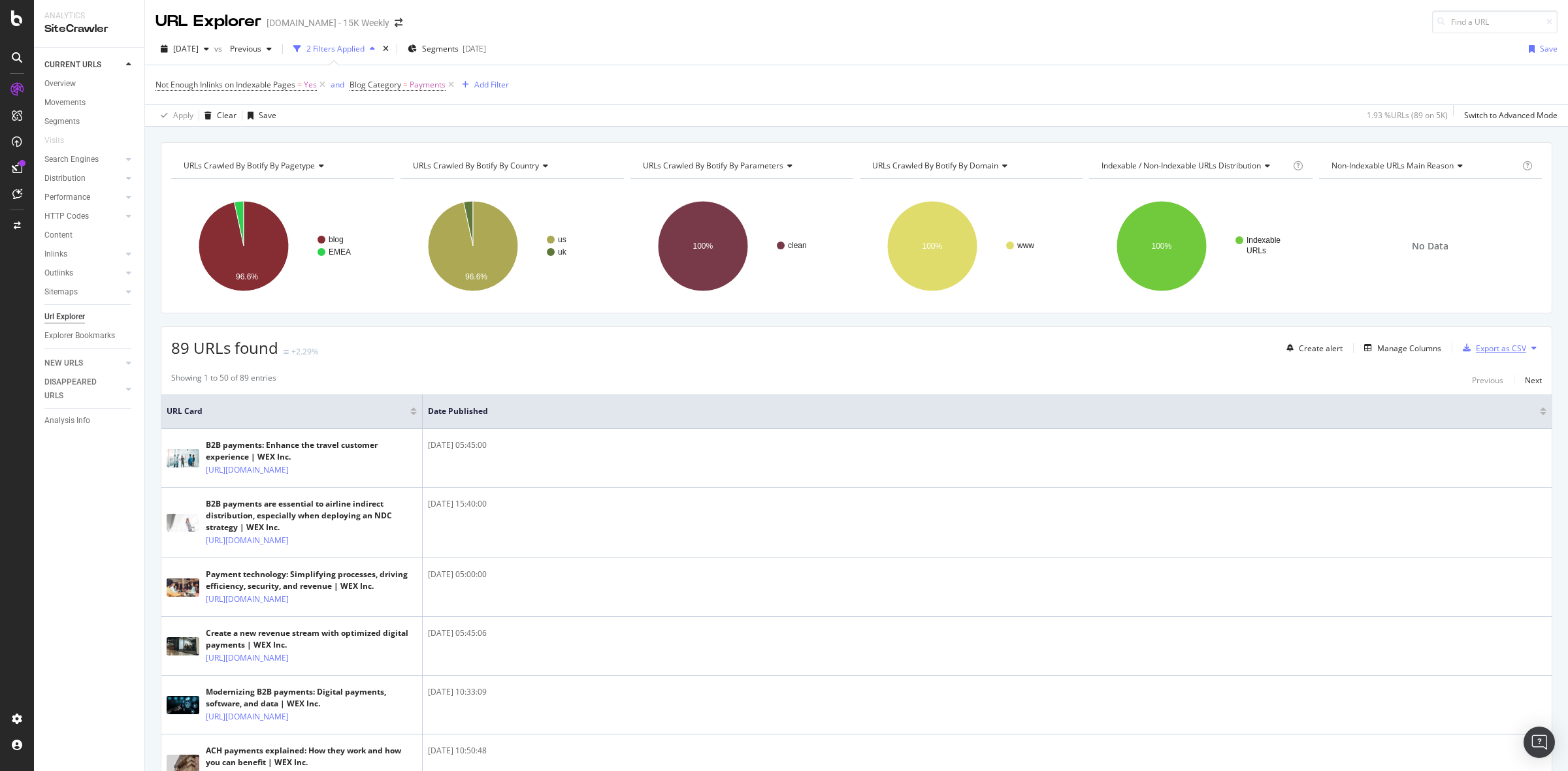
click at [1491, 349] on div "Export as CSV" at bounding box center [1501, 348] width 50 height 11
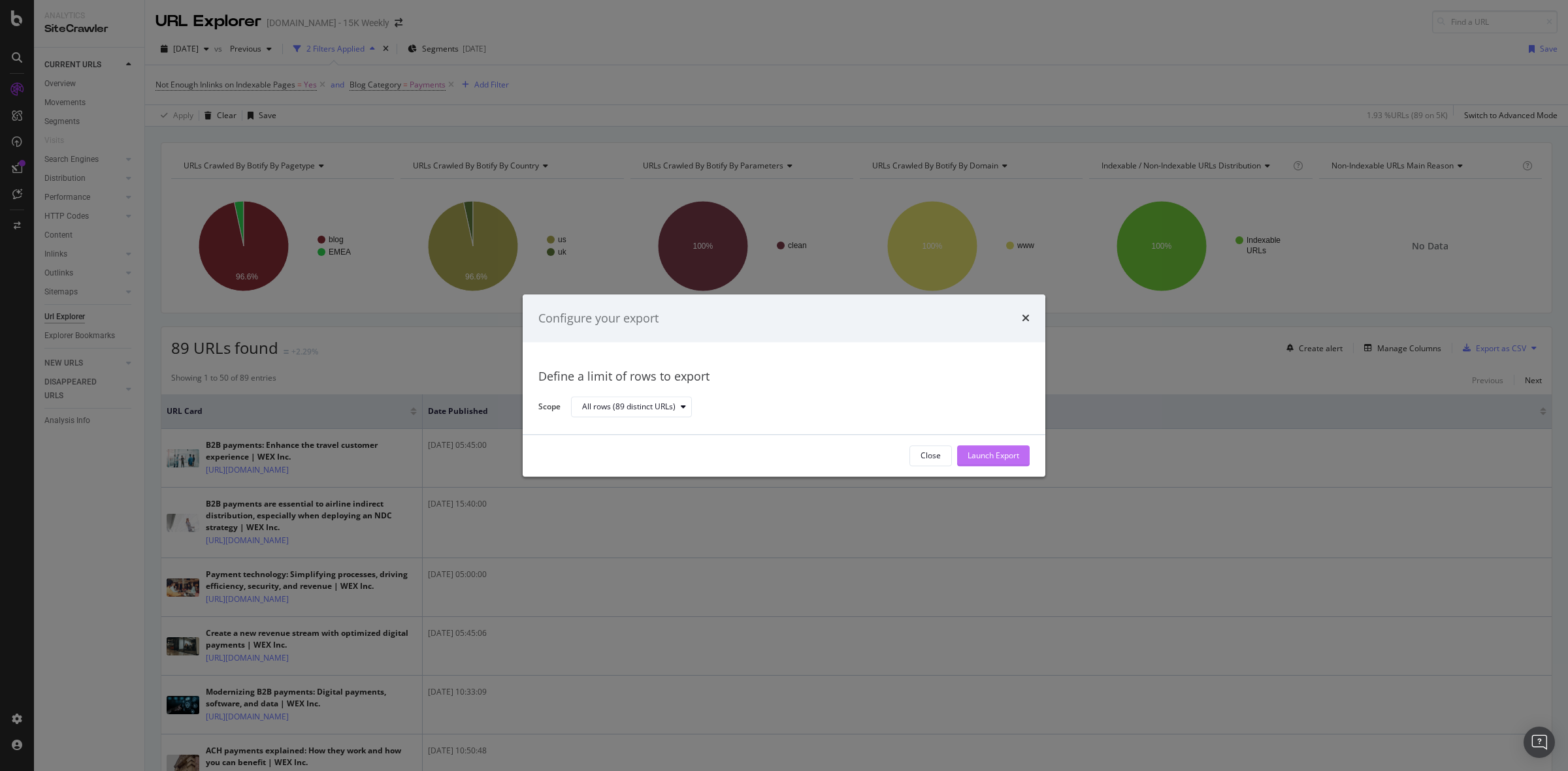
click at [975, 456] on div "Launch Export" at bounding box center [994, 456] width 51 height 11
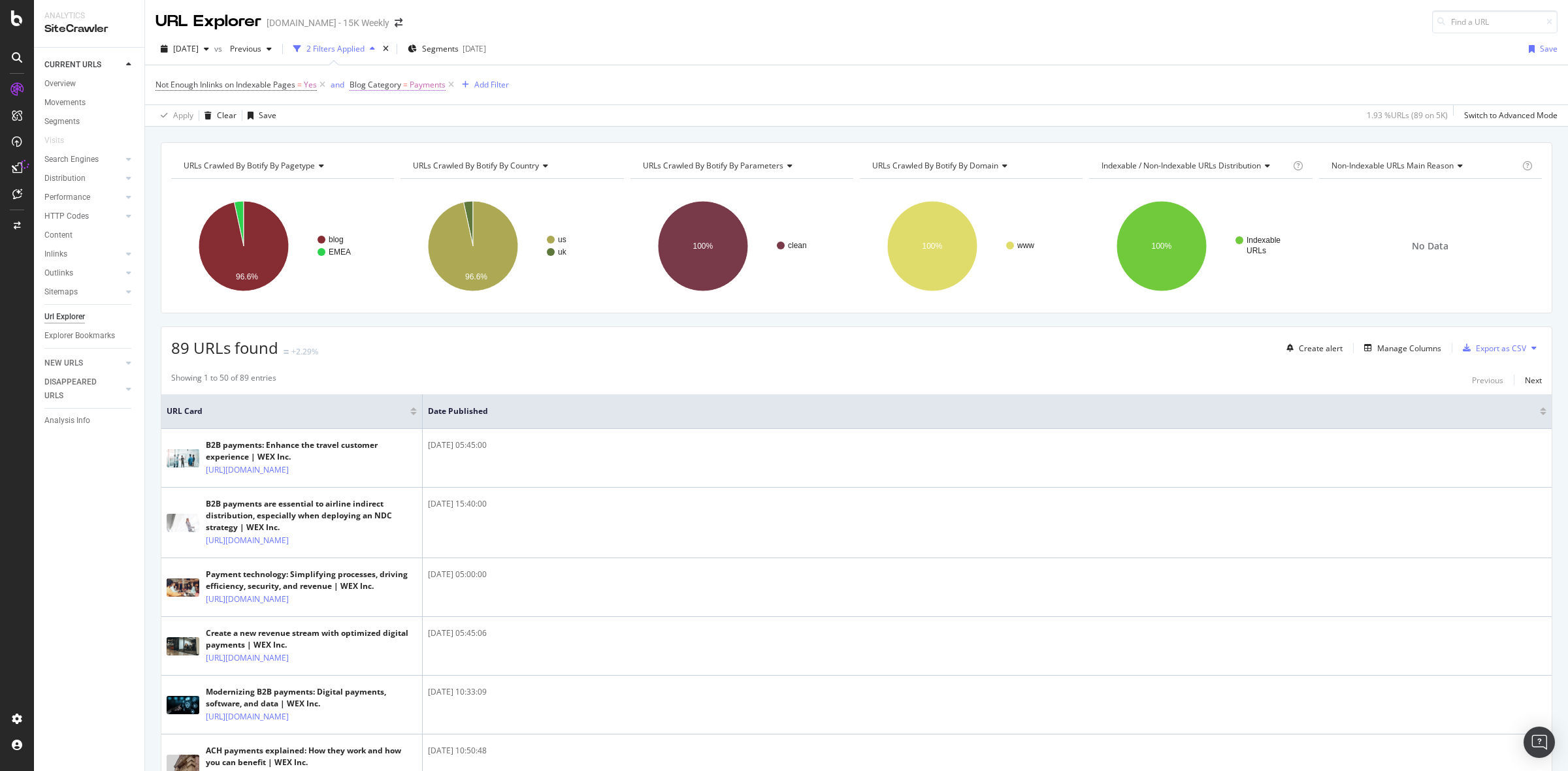
click at [418, 88] on span "Payments" at bounding box center [427, 85] width 36 height 19
click at [400, 153] on input "Payments" at bounding box center [424, 159] width 124 height 21
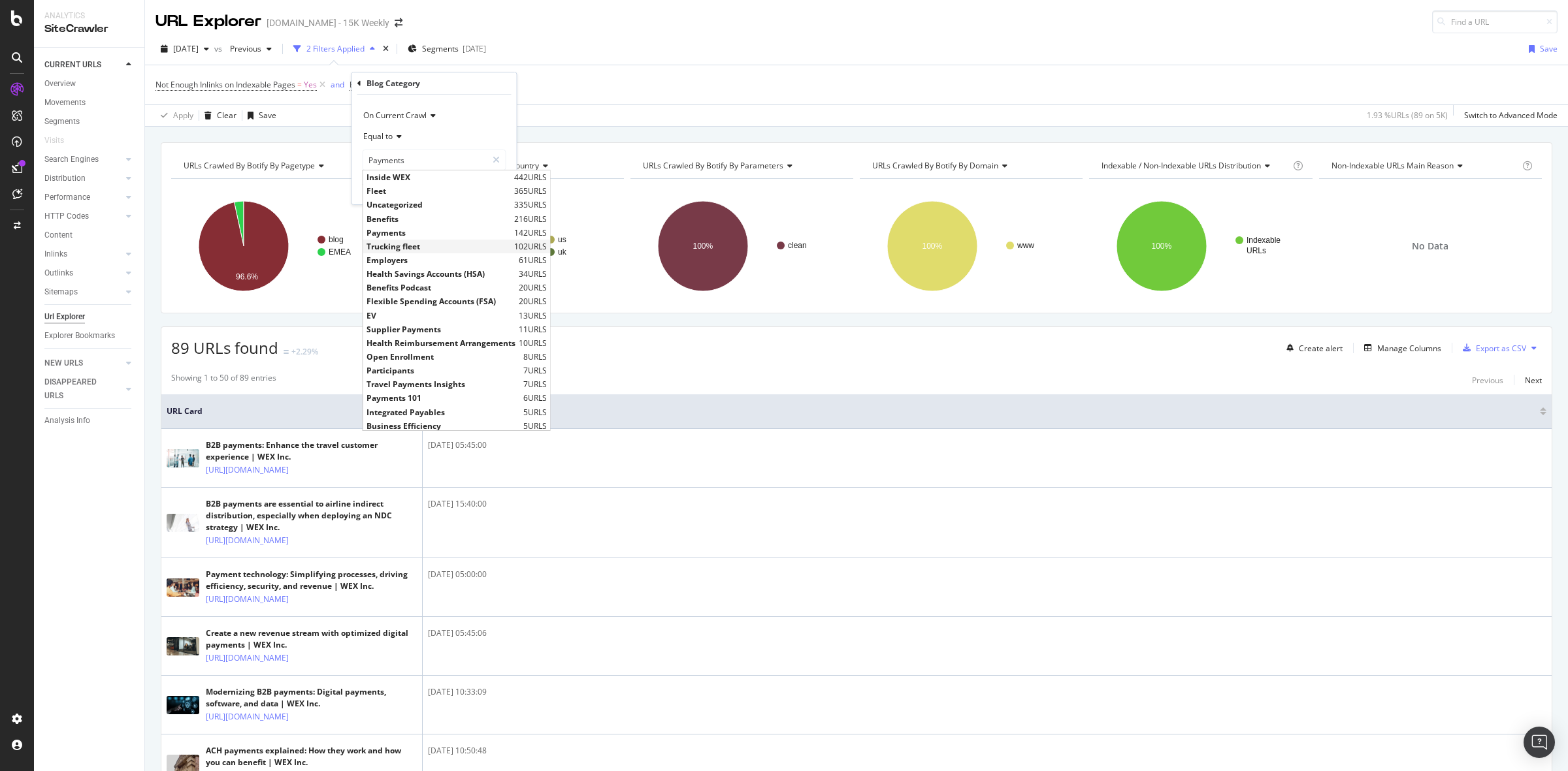
click at [412, 245] on span "Trucking fleet" at bounding box center [439, 246] width 144 height 11
type input "Trucking fleet"
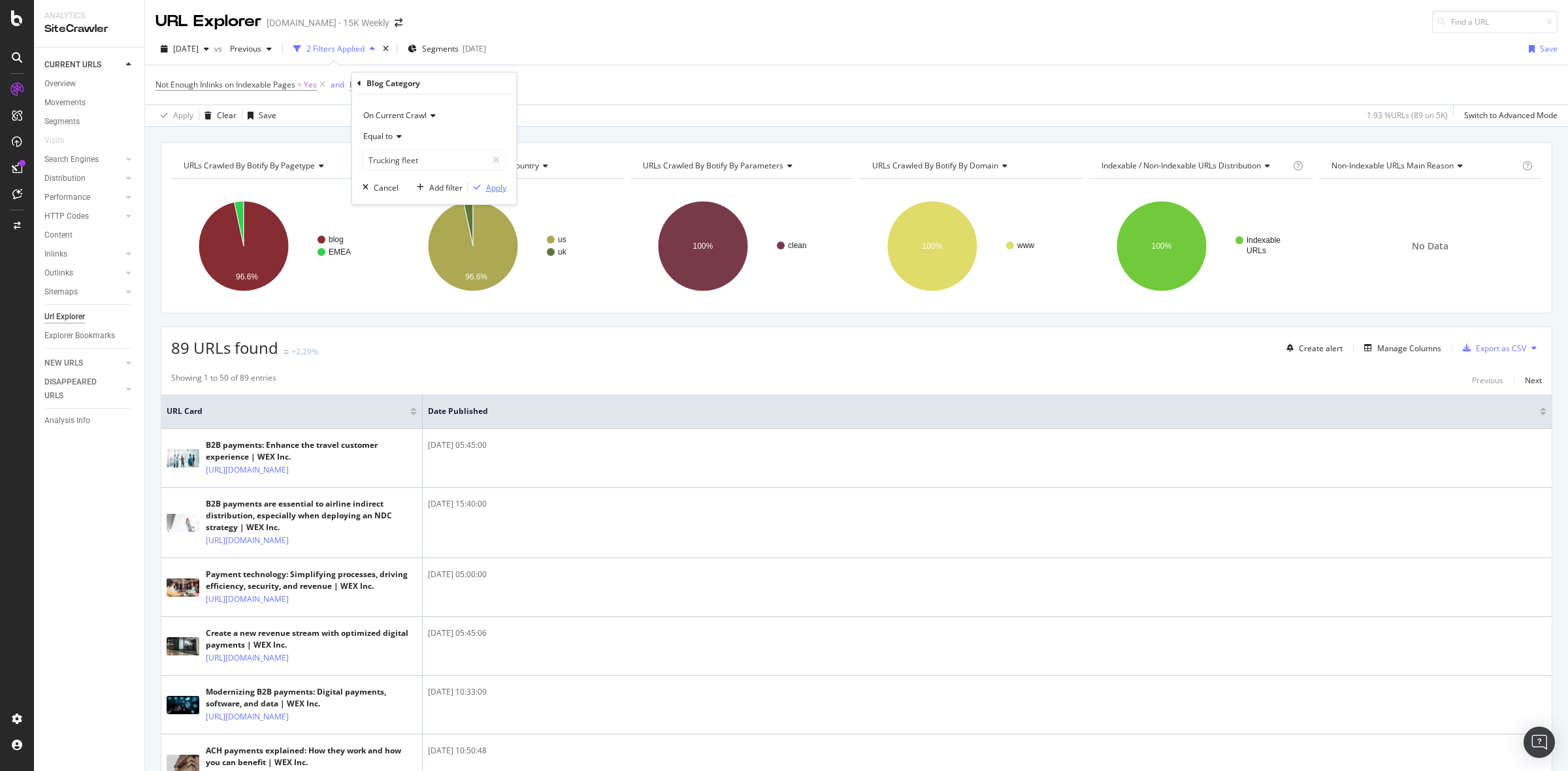
click at [490, 188] on div "Apply" at bounding box center [496, 187] width 20 height 11
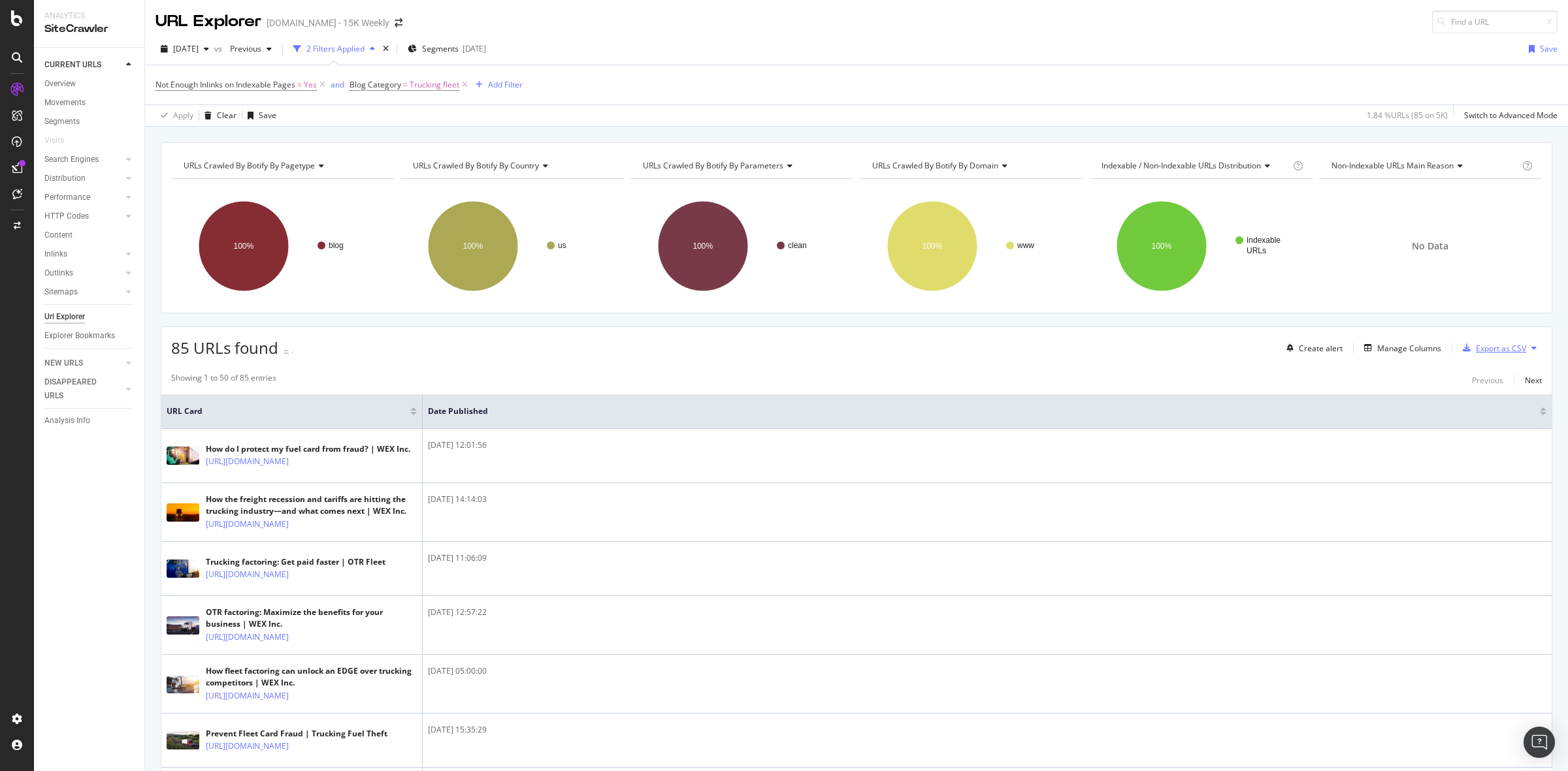
click at [1478, 354] on div "Export as CSV" at bounding box center [1501, 348] width 50 height 11
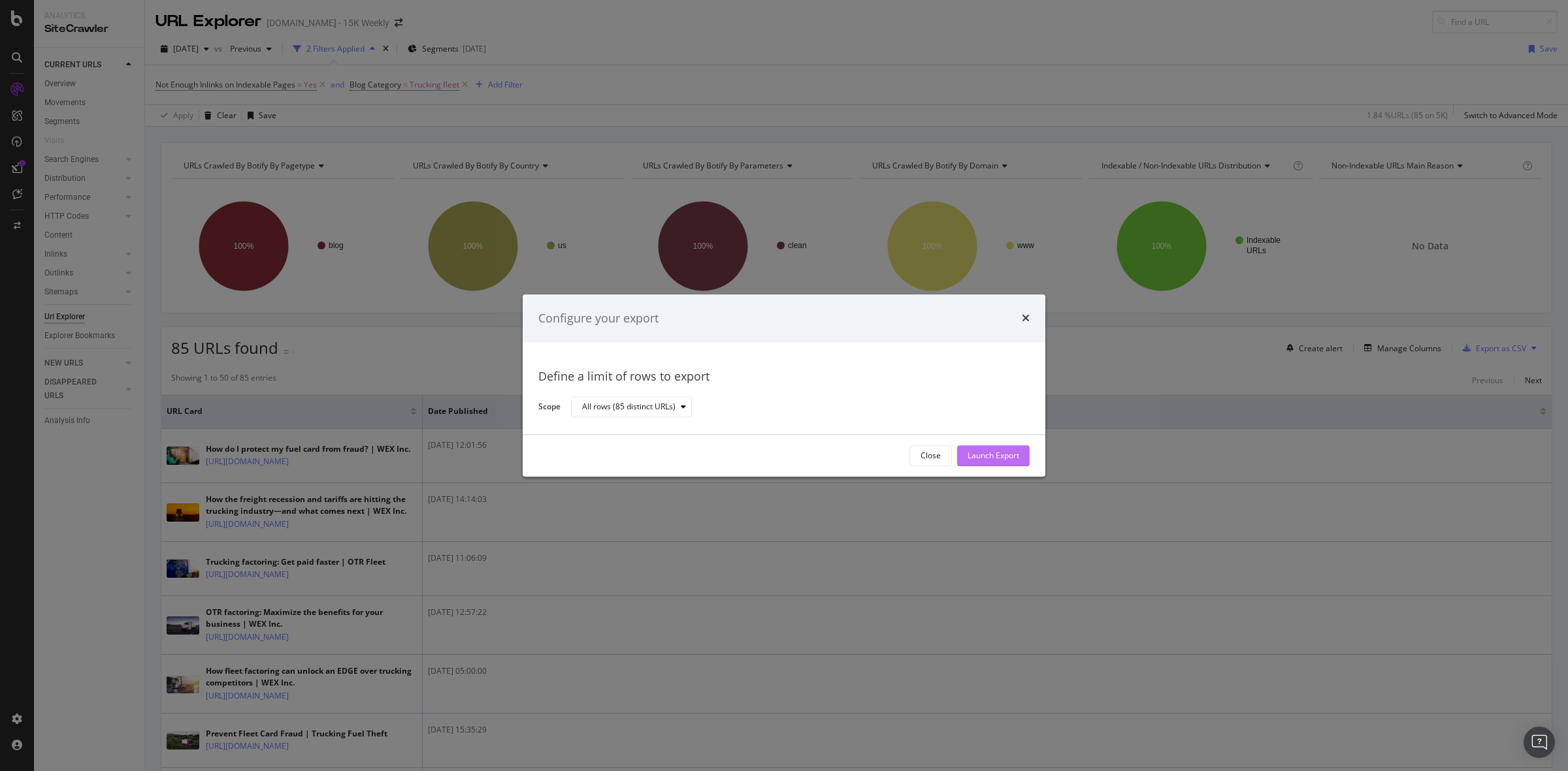
click at [990, 463] on div "Launch Export" at bounding box center [994, 456] width 51 height 20
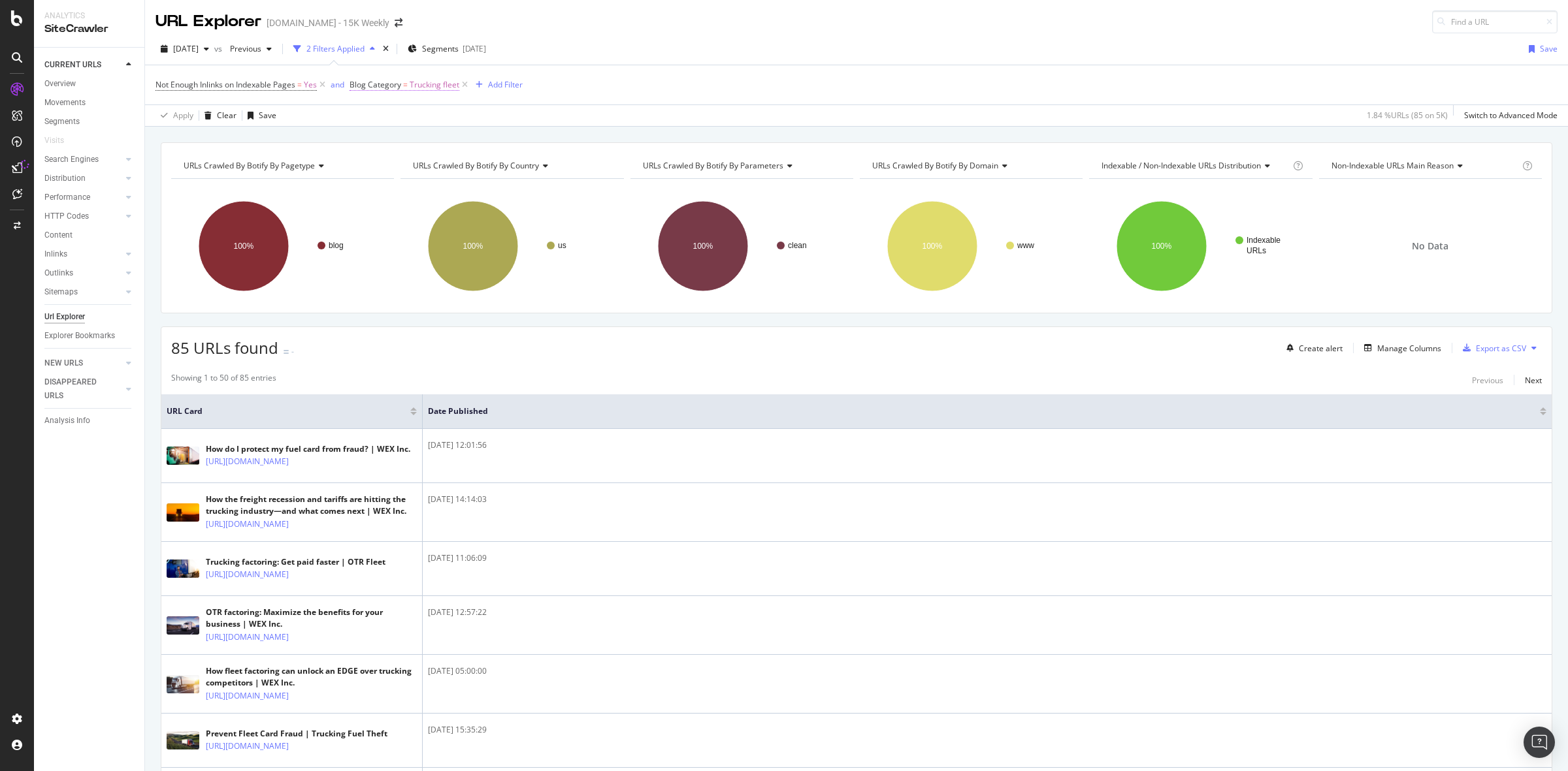
click at [433, 88] on span "Trucking fleet" at bounding box center [434, 85] width 49 height 19
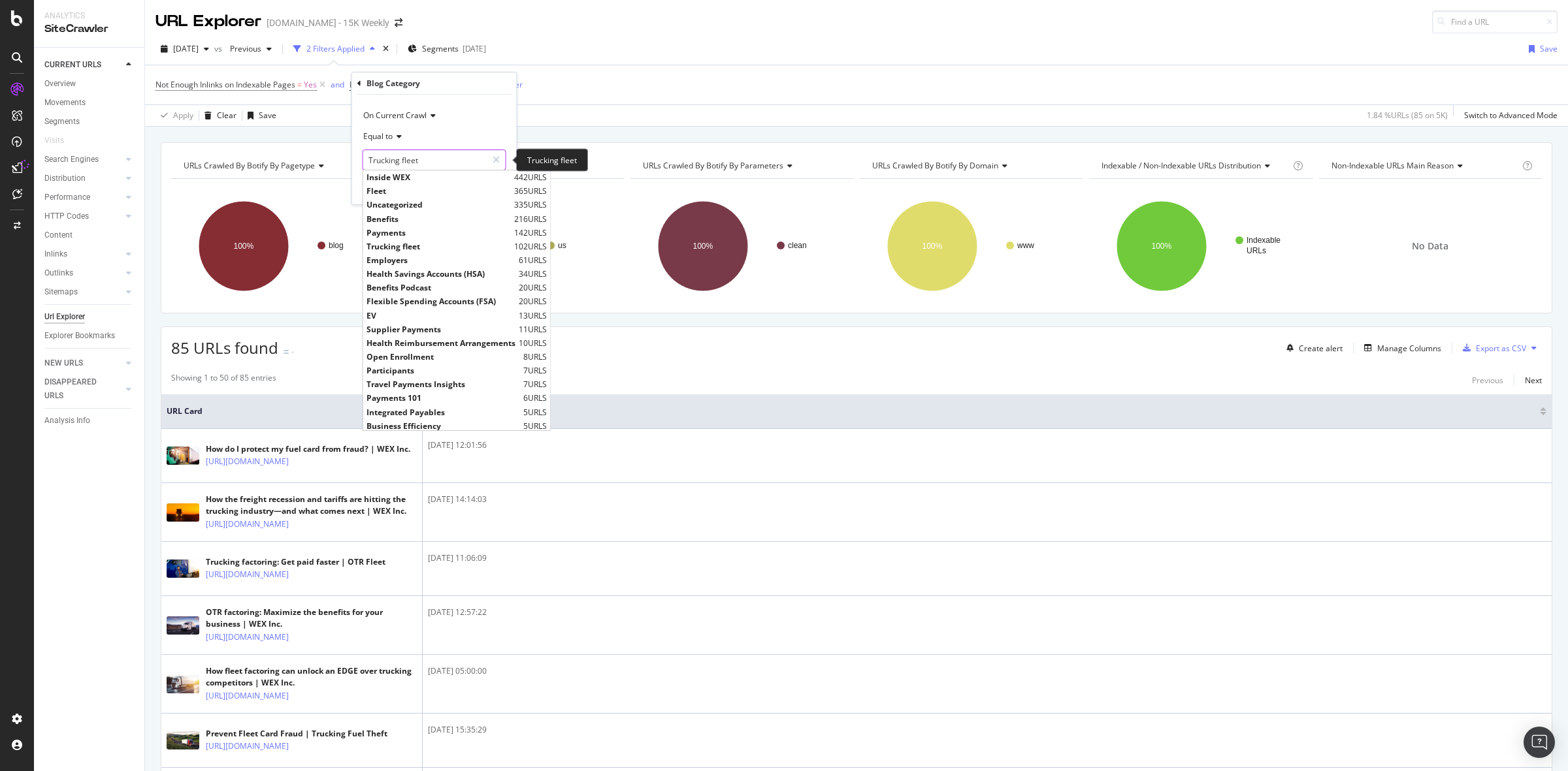
click at [428, 155] on input "Trucking fleet" at bounding box center [424, 159] width 124 height 21
click at [417, 259] on span "Employers" at bounding box center [441, 260] width 149 height 11
type input "Employers"
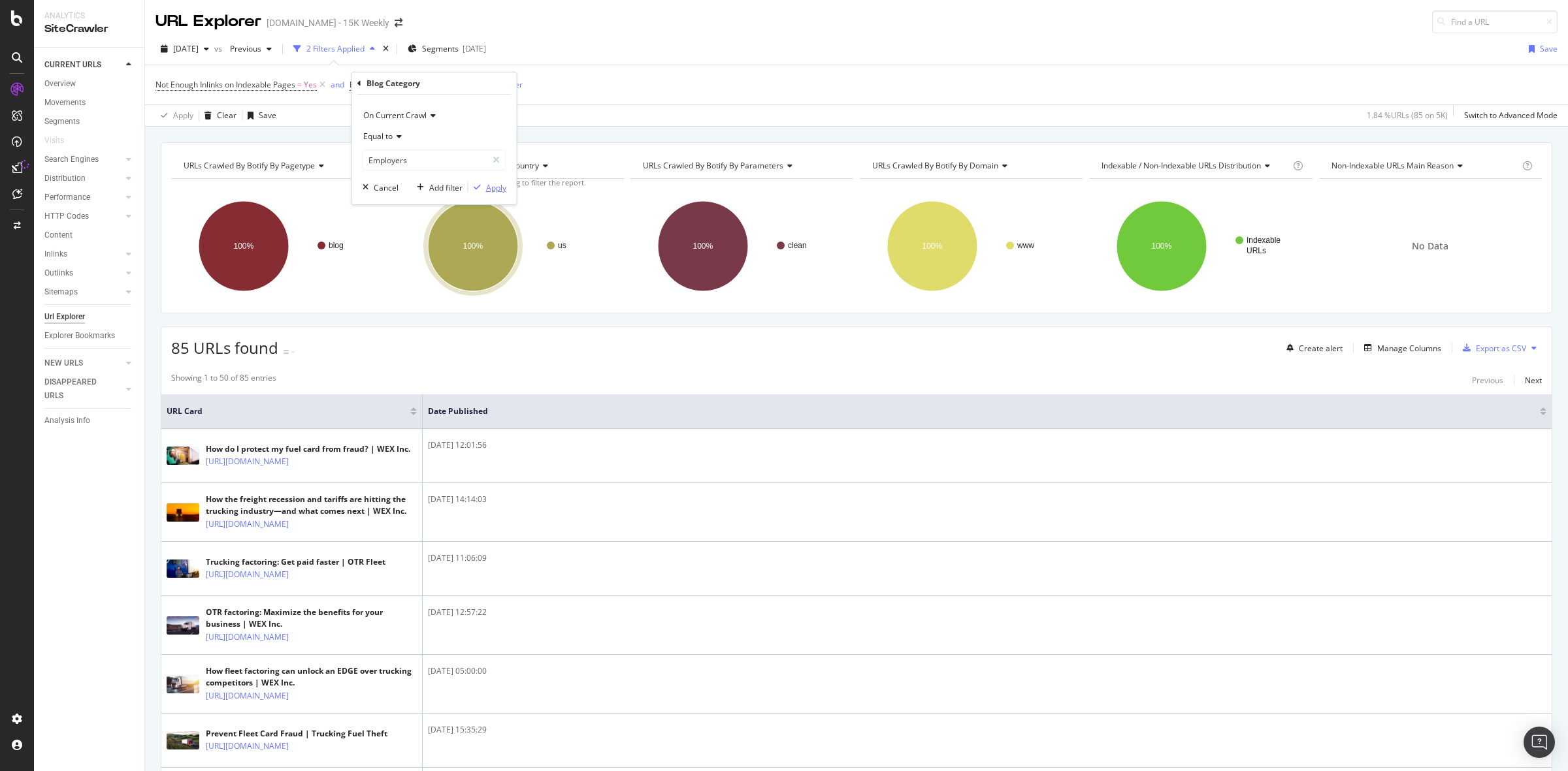
click at [490, 192] on div "Apply" at bounding box center [496, 187] width 20 height 11
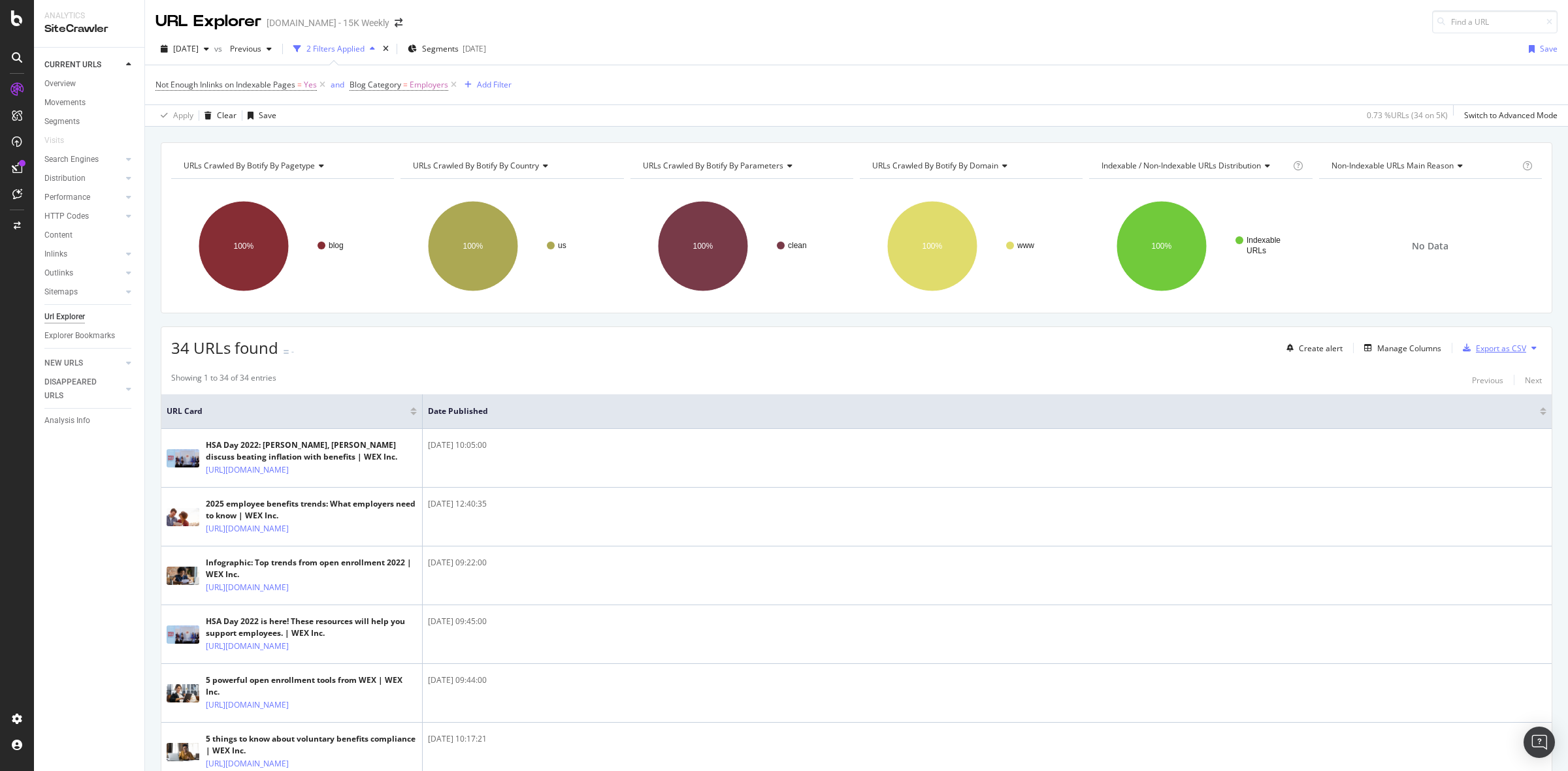
click at [1490, 358] on div "Export as CSV" at bounding box center [1491, 348] width 68 height 20
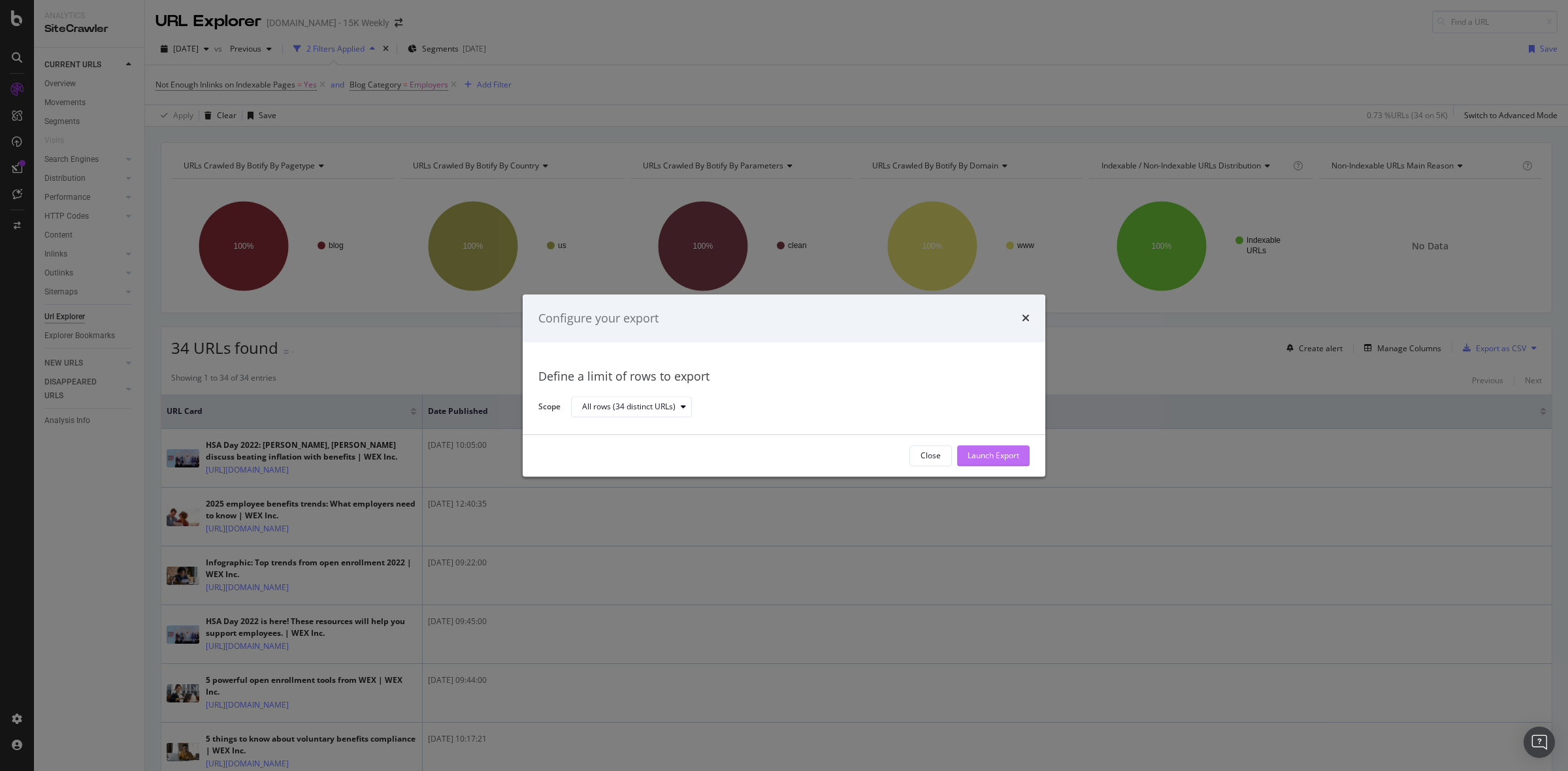
click at [994, 455] on div "Launch Export" at bounding box center [994, 456] width 51 height 11
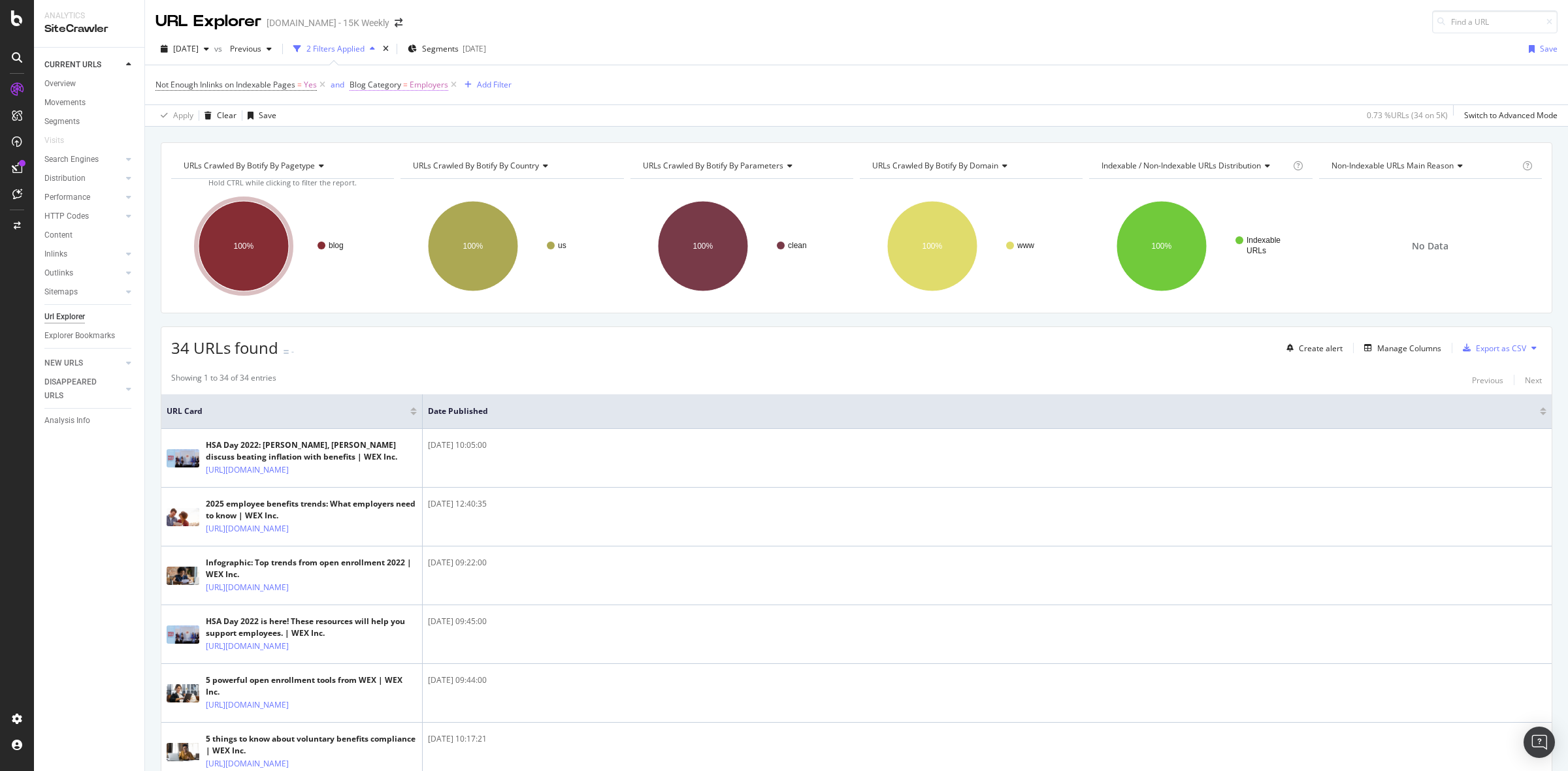
click at [432, 87] on span "Employers" at bounding box center [428, 85] width 39 height 19
click at [409, 165] on input "Employers" at bounding box center [424, 159] width 124 height 21
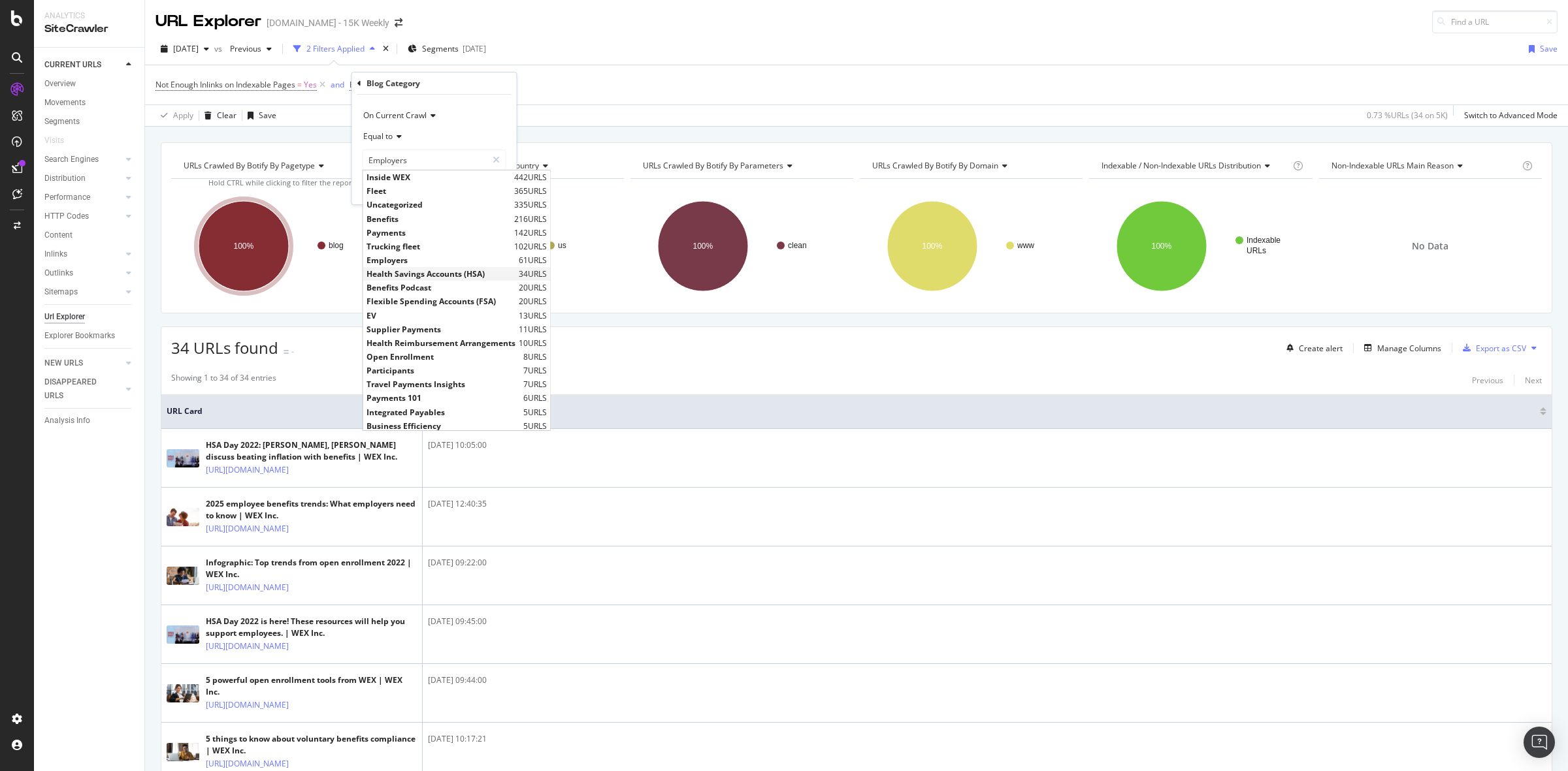
click at [436, 280] on div "Health Savings Accounts (HSA) 34 URLS" at bounding box center [456, 274] width 187 height 14
type input "Health Savings Accounts (HSA)"
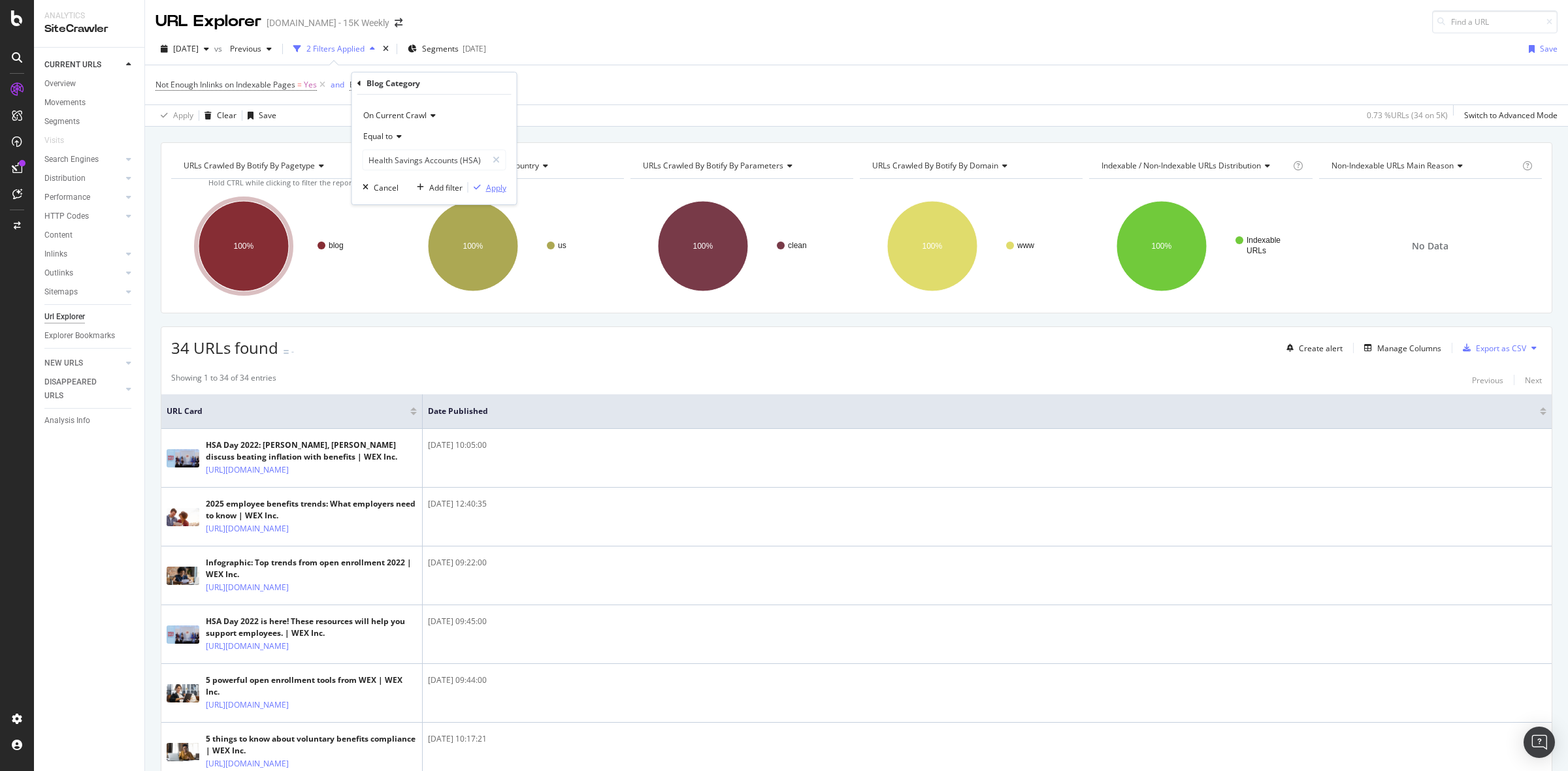
click at [493, 185] on div "Apply" at bounding box center [496, 187] width 20 height 11
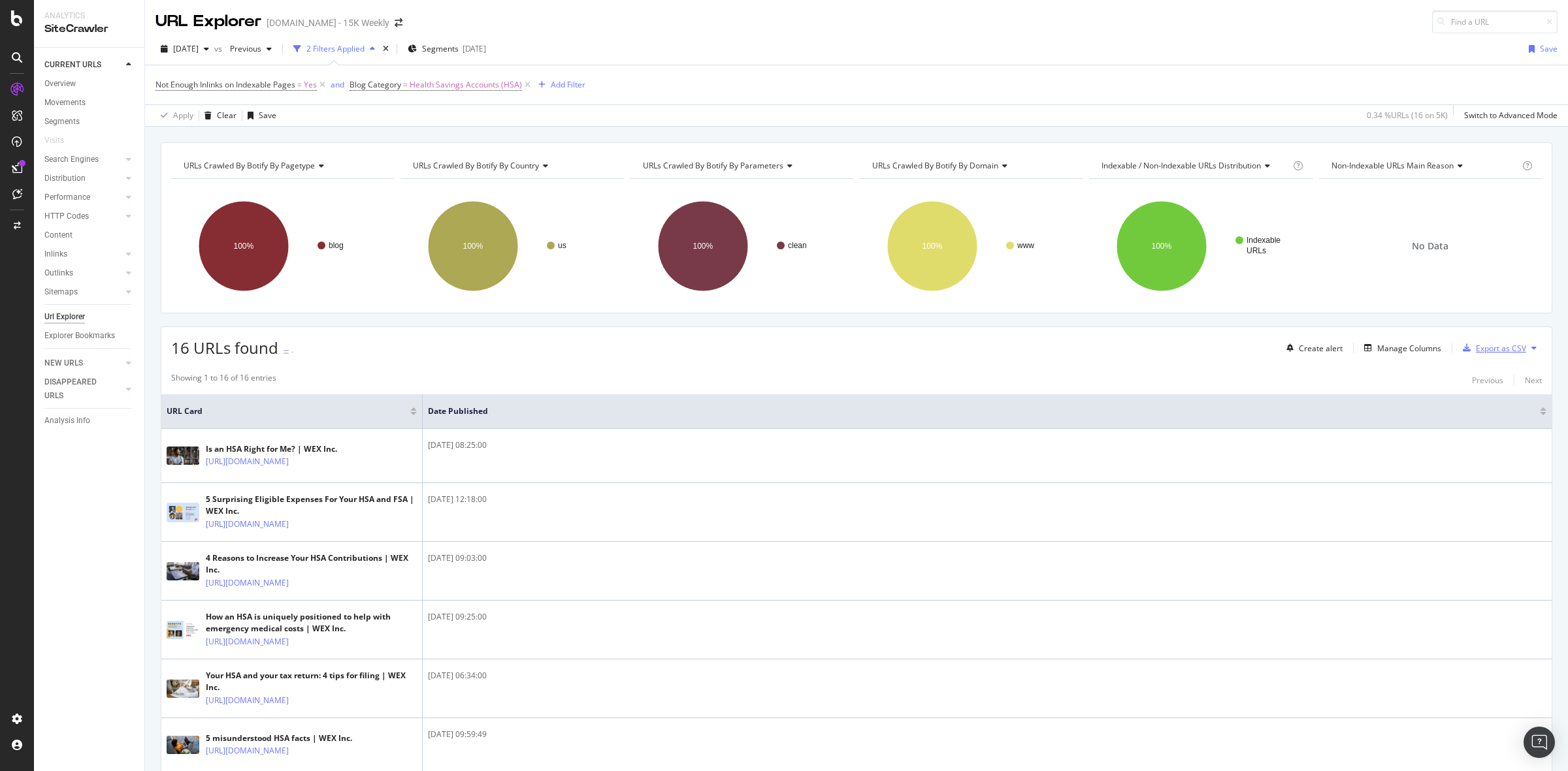
click at [1497, 348] on div "Export as CSV" at bounding box center [1501, 348] width 50 height 11
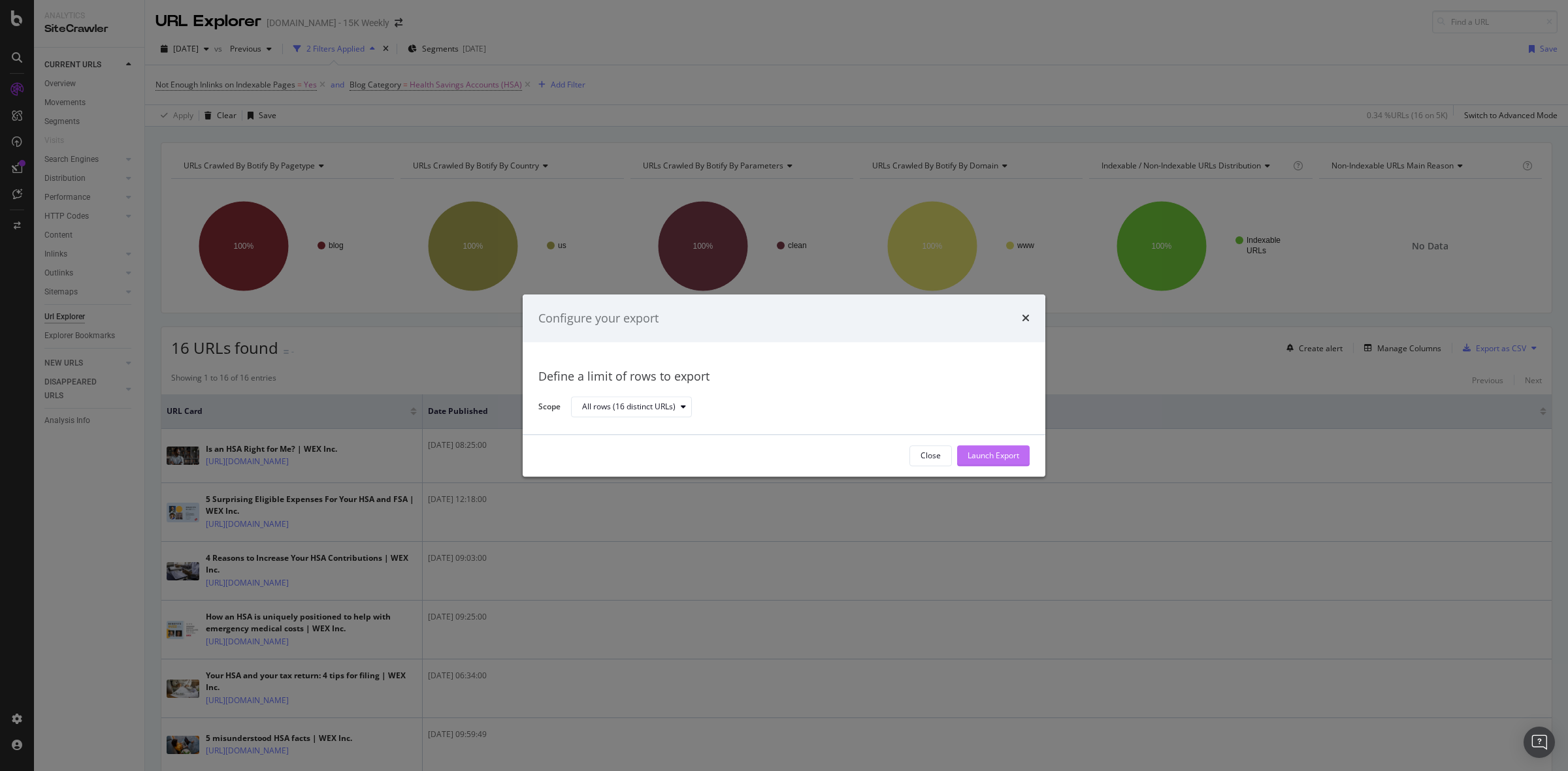
click at [975, 459] on div "Launch Export" at bounding box center [994, 456] width 51 height 11
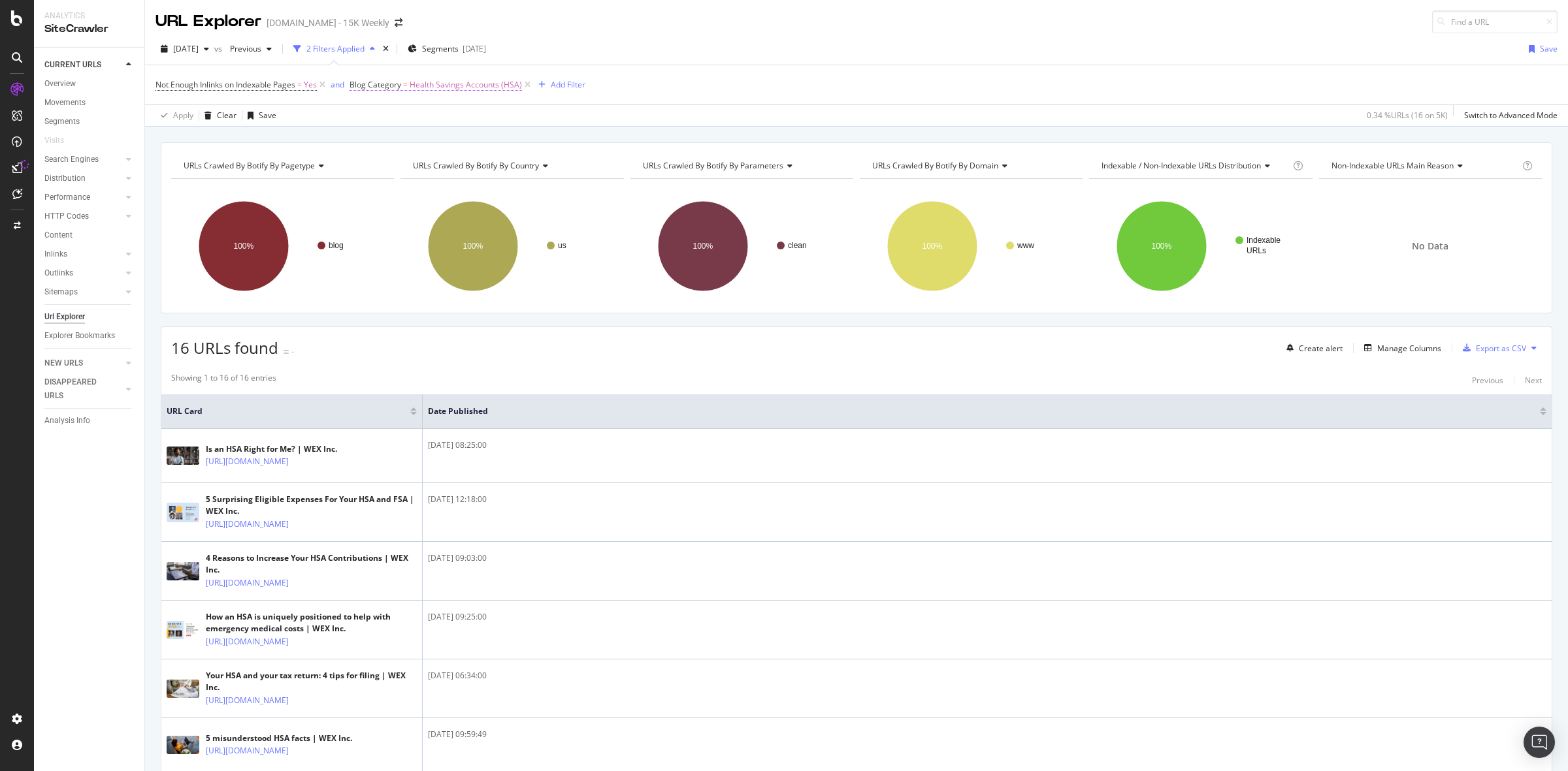
click at [474, 83] on span "Health Savings Accounts (HSA)" at bounding box center [466, 85] width 113 height 19
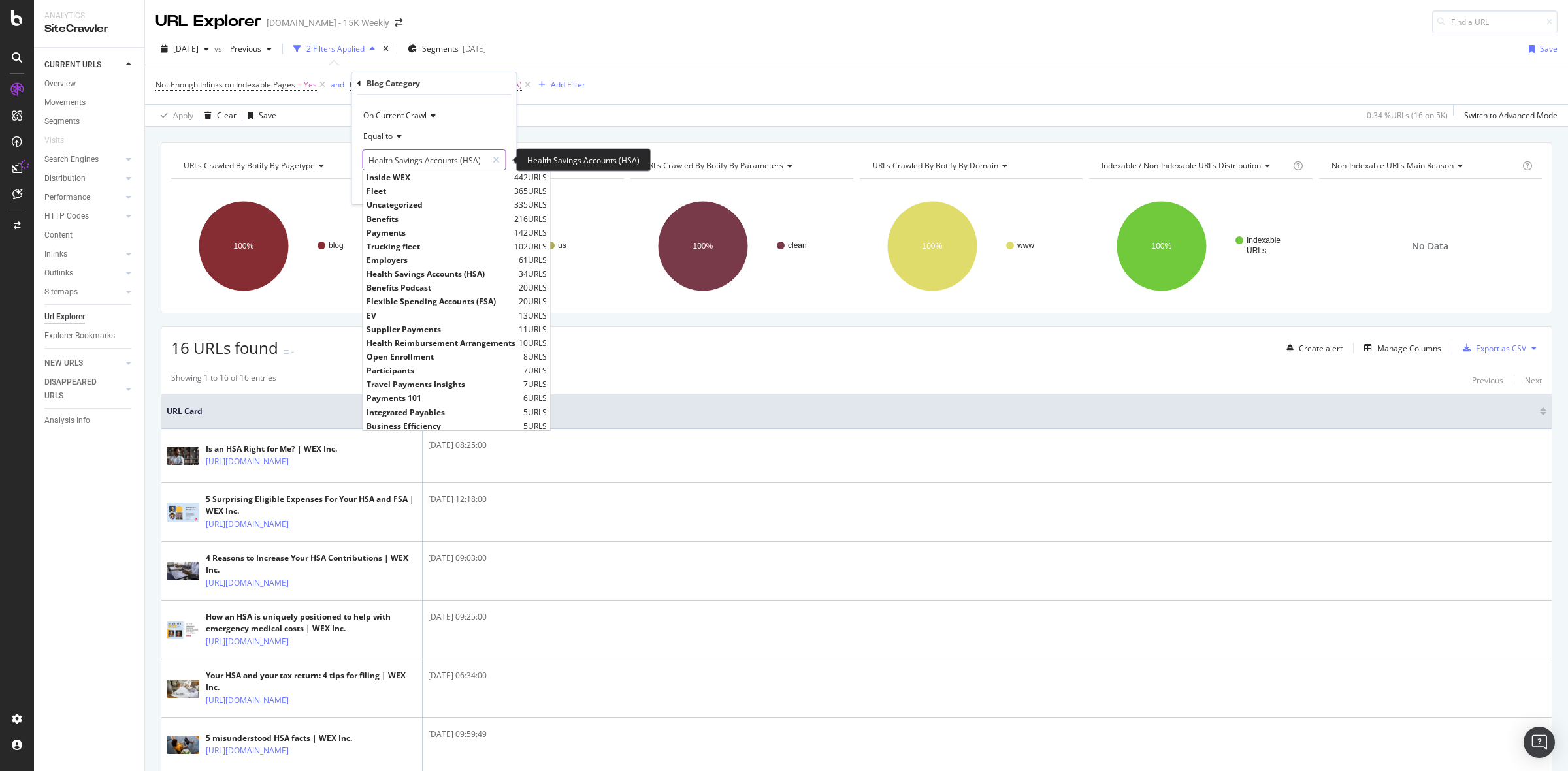
click at [446, 168] on input "Health Savings Accounts (HSA)" at bounding box center [424, 159] width 124 height 21
click at [431, 284] on span "Benefits Podcast" at bounding box center [441, 287] width 149 height 11
type input "Benefits Podcast"
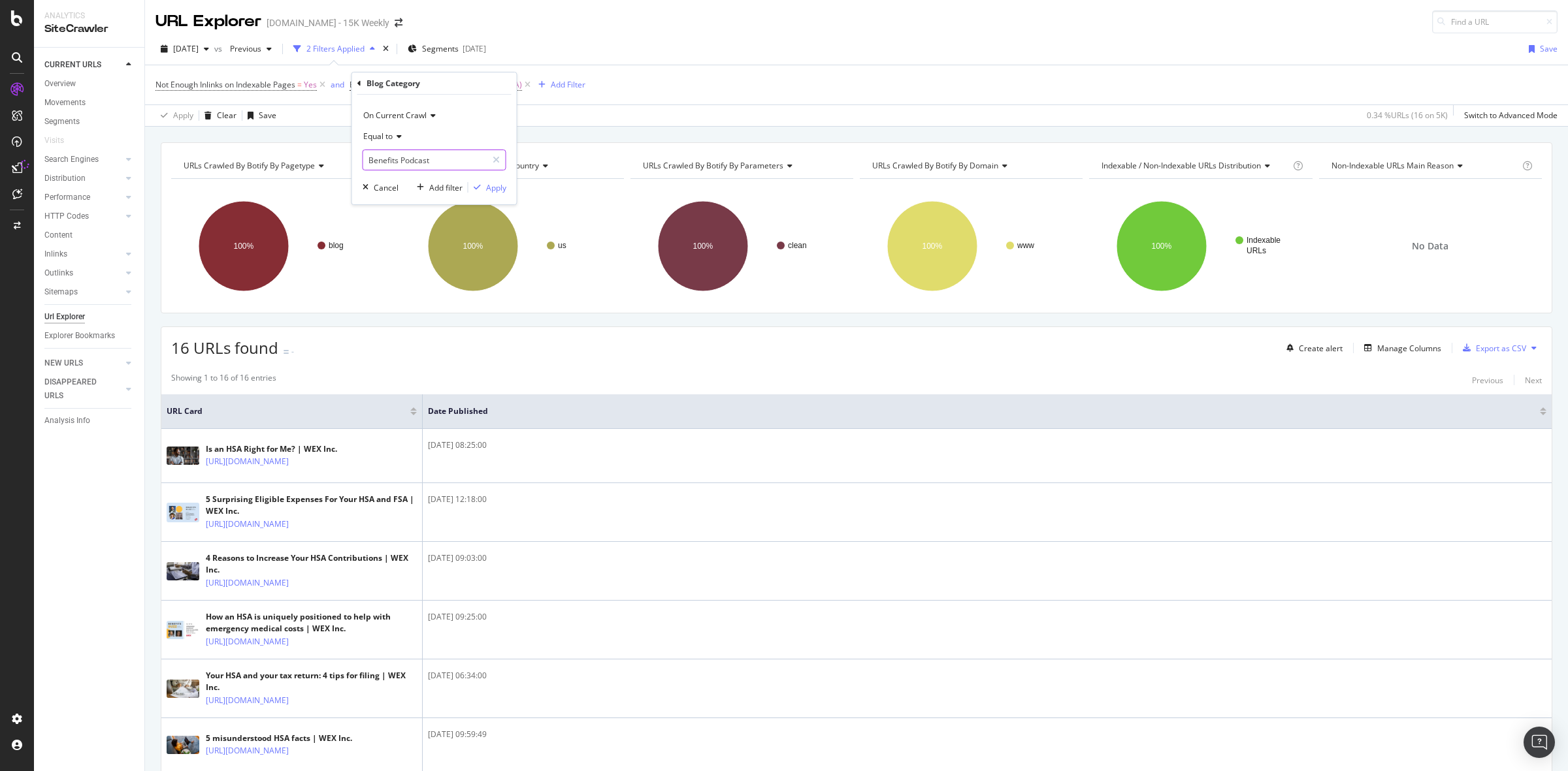
click at [413, 163] on input "Benefits Podcast" at bounding box center [424, 159] width 124 height 21
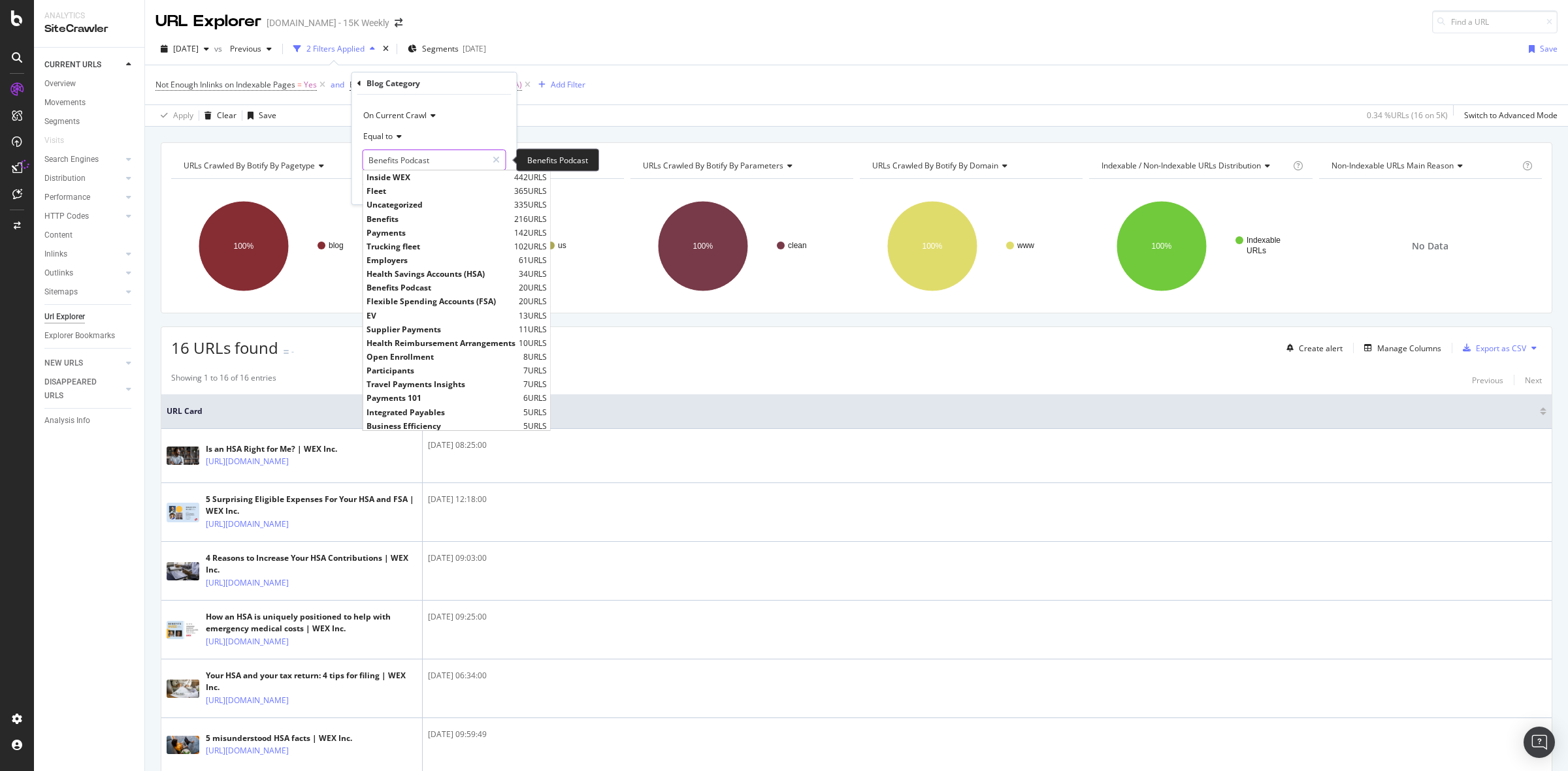
click at [413, 163] on input "Benefits Podcast" at bounding box center [424, 159] width 124 height 21
click at [501, 113] on div "On Current Crawl" at bounding box center [434, 115] width 143 height 21
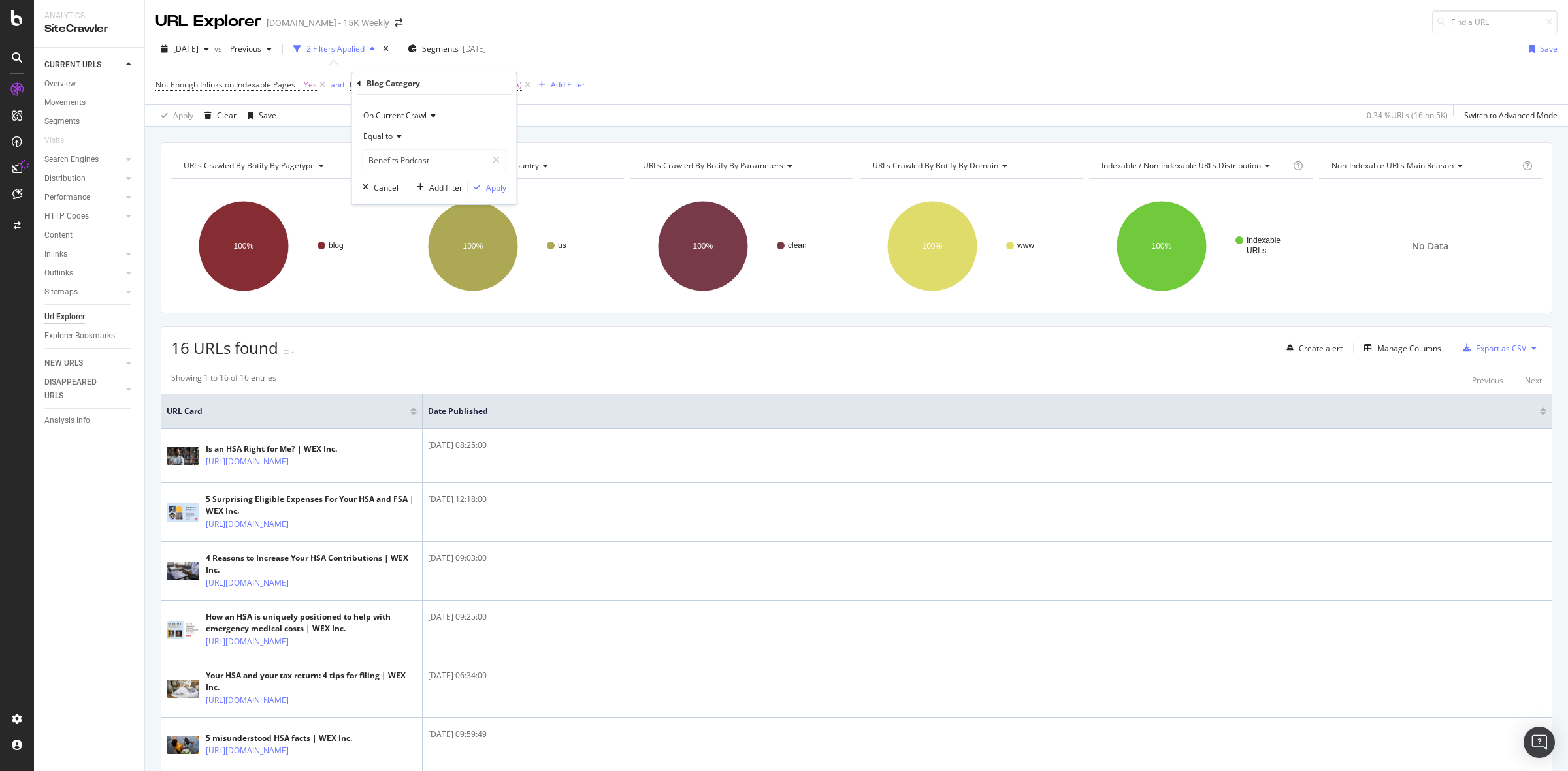
click at [484, 82] on div "Blog Category" at bounding box center [434, 83] width 154 height 22
click at [497, 183] on div "Apply" at bounding box center [496, 187] width 20 height 11
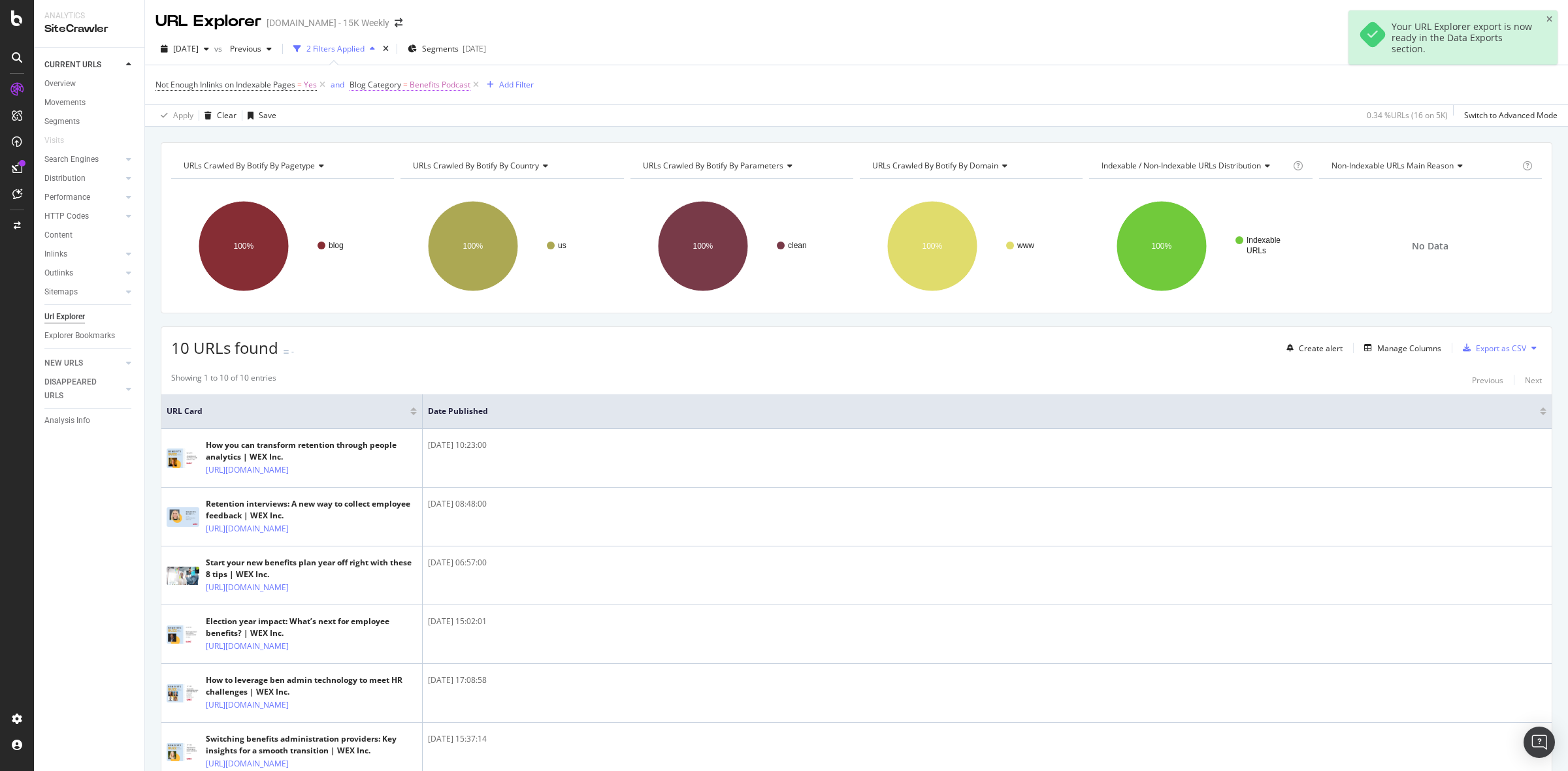
click at [444, 90] on span "Benefits Podcast" at bounding box center [439, 85] width 60 height 19
click at [432, 158] on input "Benefits Podcast" at bounding box center [424, 159] width 124 height 21
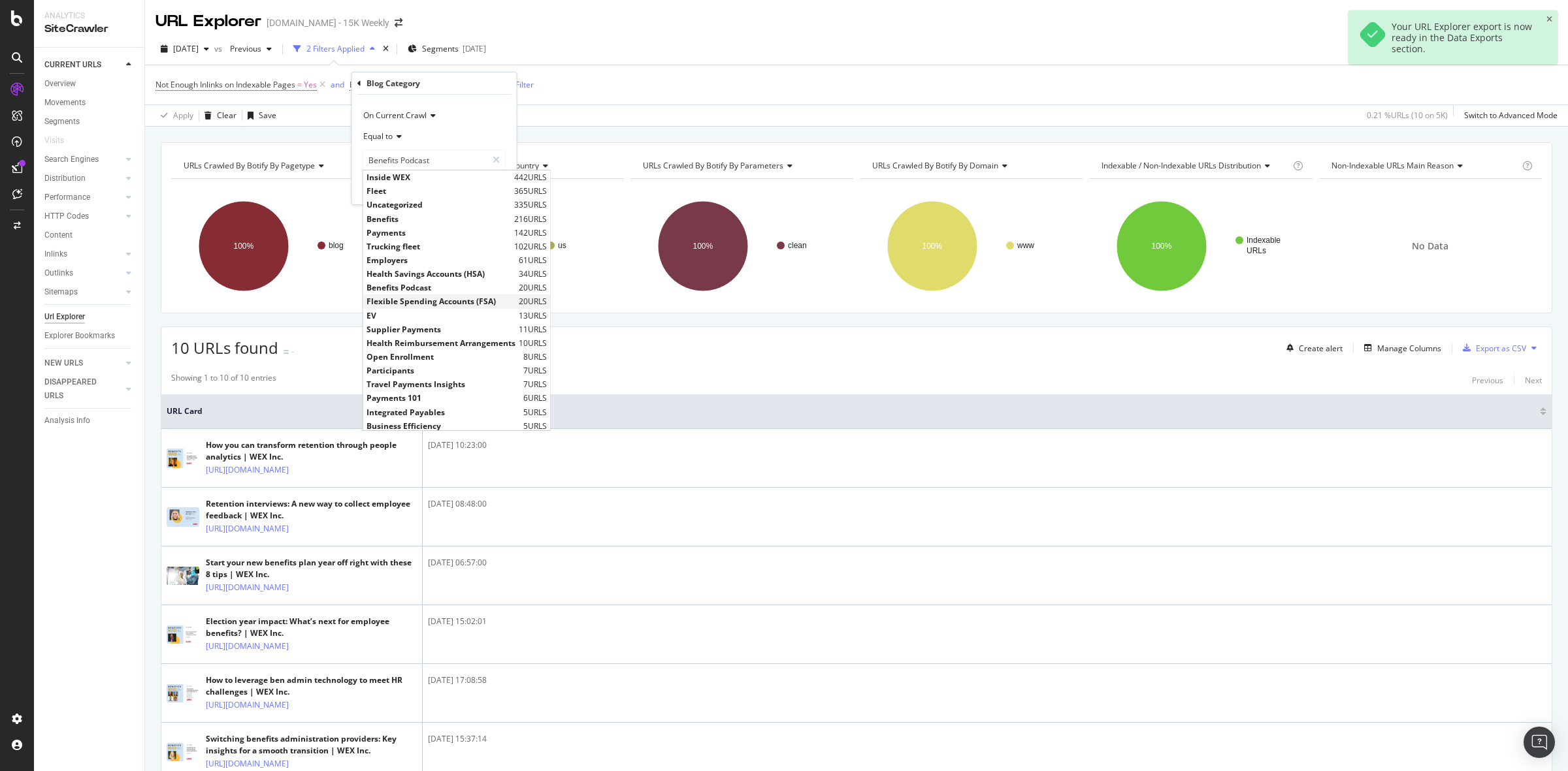
click at [436, 300] on span "Flexible Spending Accounts (FSA)" at bounding box center [441, 300] width 149 height 11
type input "Flexible Spending Accounts (FSA)"
click at [432, 154] on input "Flexible Spending Accounts (FSA)" at bounding box center [424, 159] width 124 height 21
click at [575, 84] on div "Not Enough Inlinks on Indexable Pages = Yes and Blog Category = Benefits Podcas…" at bounding box center [856, 85] width 1402 height 40
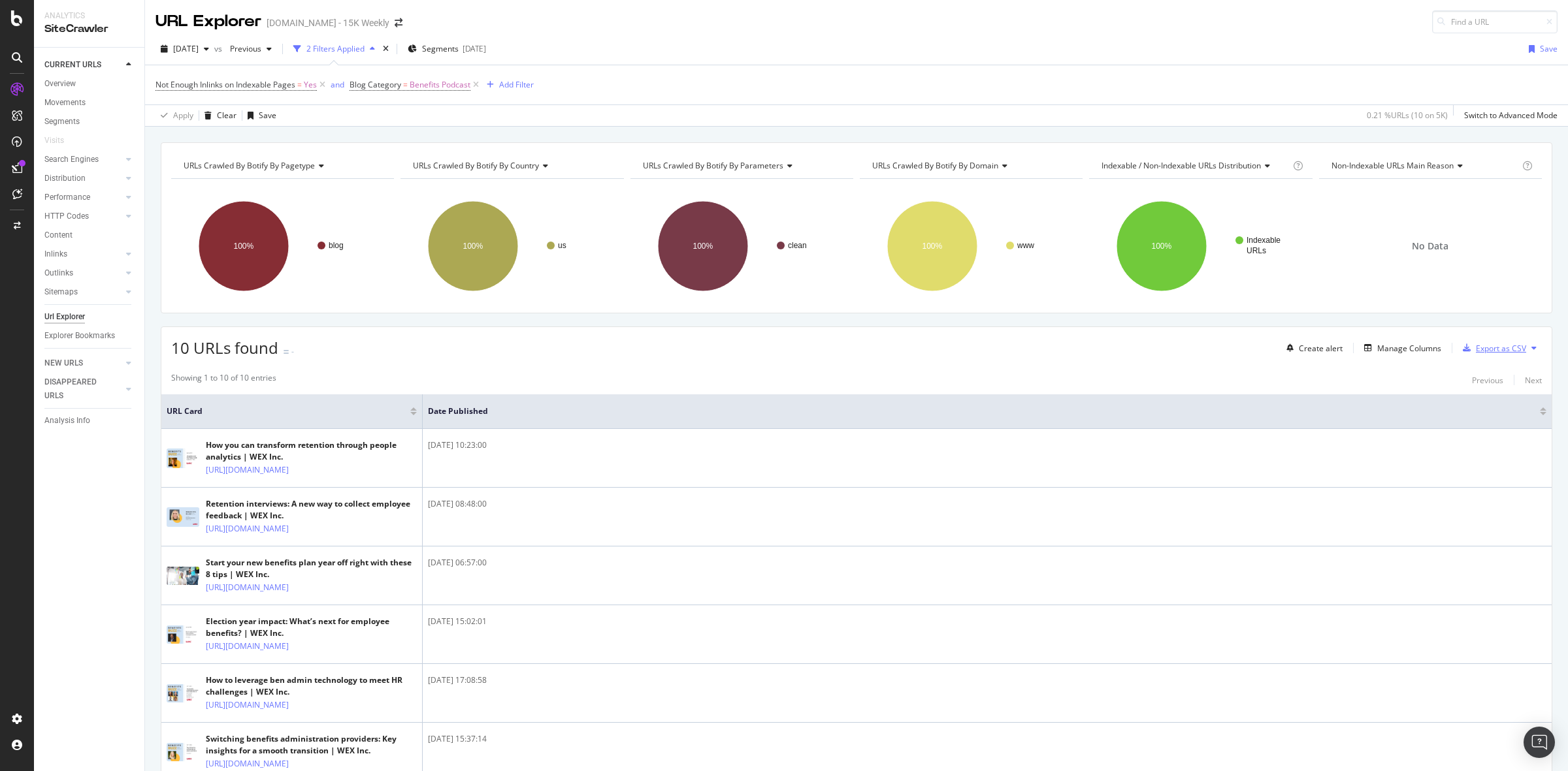
click at [1487, 351] on div "Export as CSV" at bounding box center [1501, 348] width 50 height 11
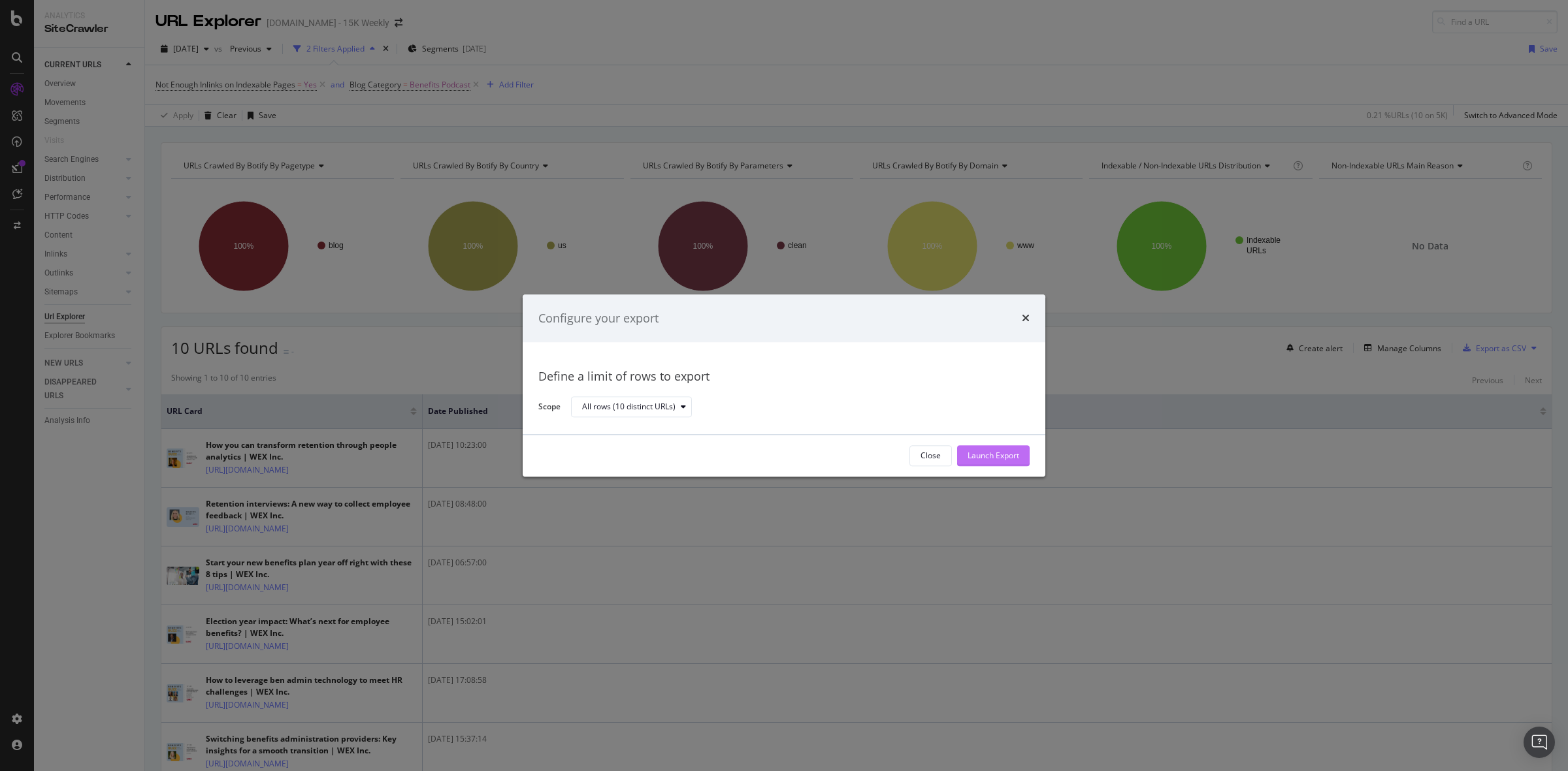
click at [1006, 465] on div "Launch Export" at bounding box center [994, 456] width 51 height 20
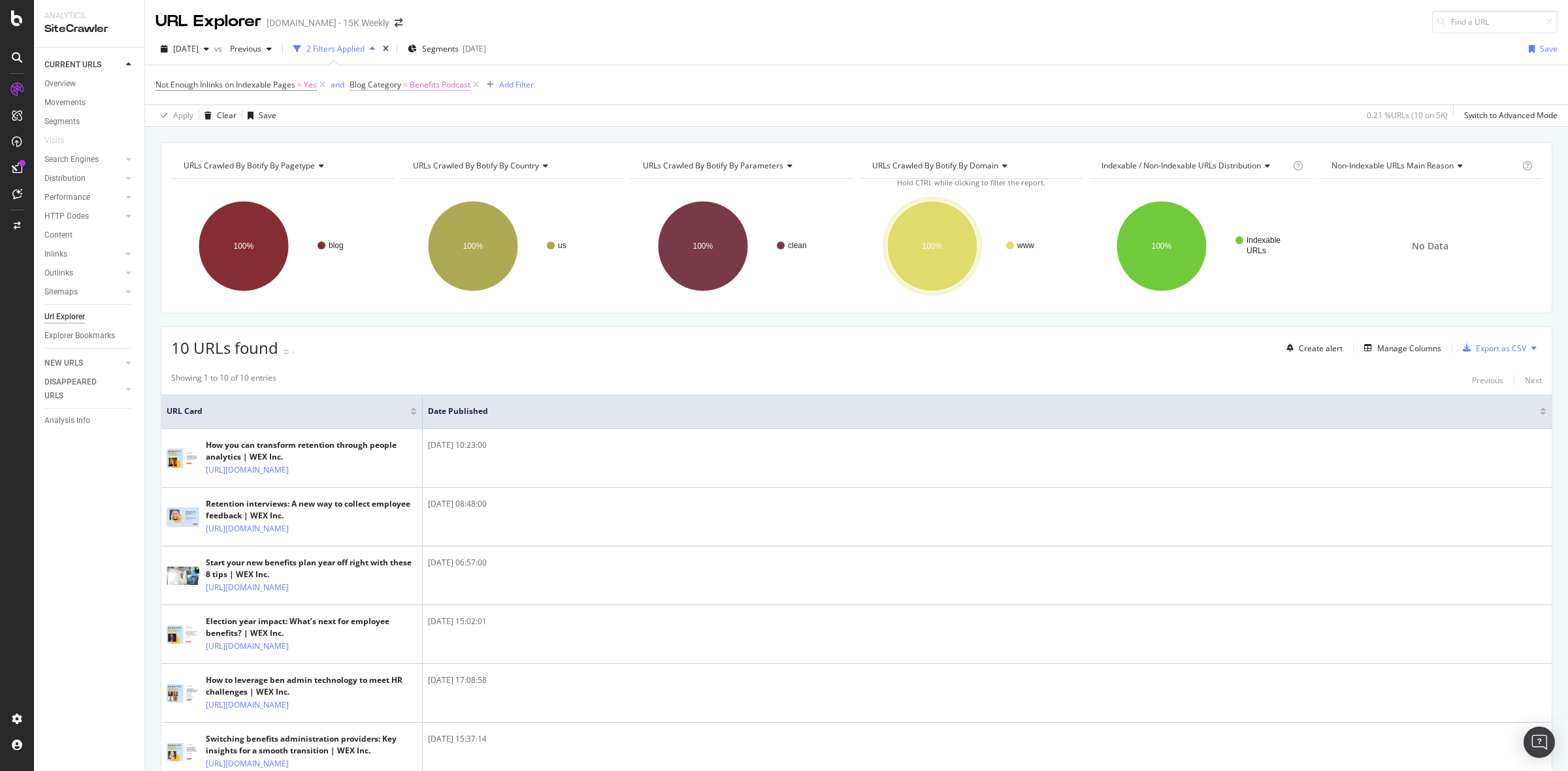
click at [459, 82] on span "Benefits Podcast" at bounding box center [439, 85] width 60 height 19
click at [435, 155] on input "Benefits Podcast" at bounding box center [424, 159] width 124 height 21
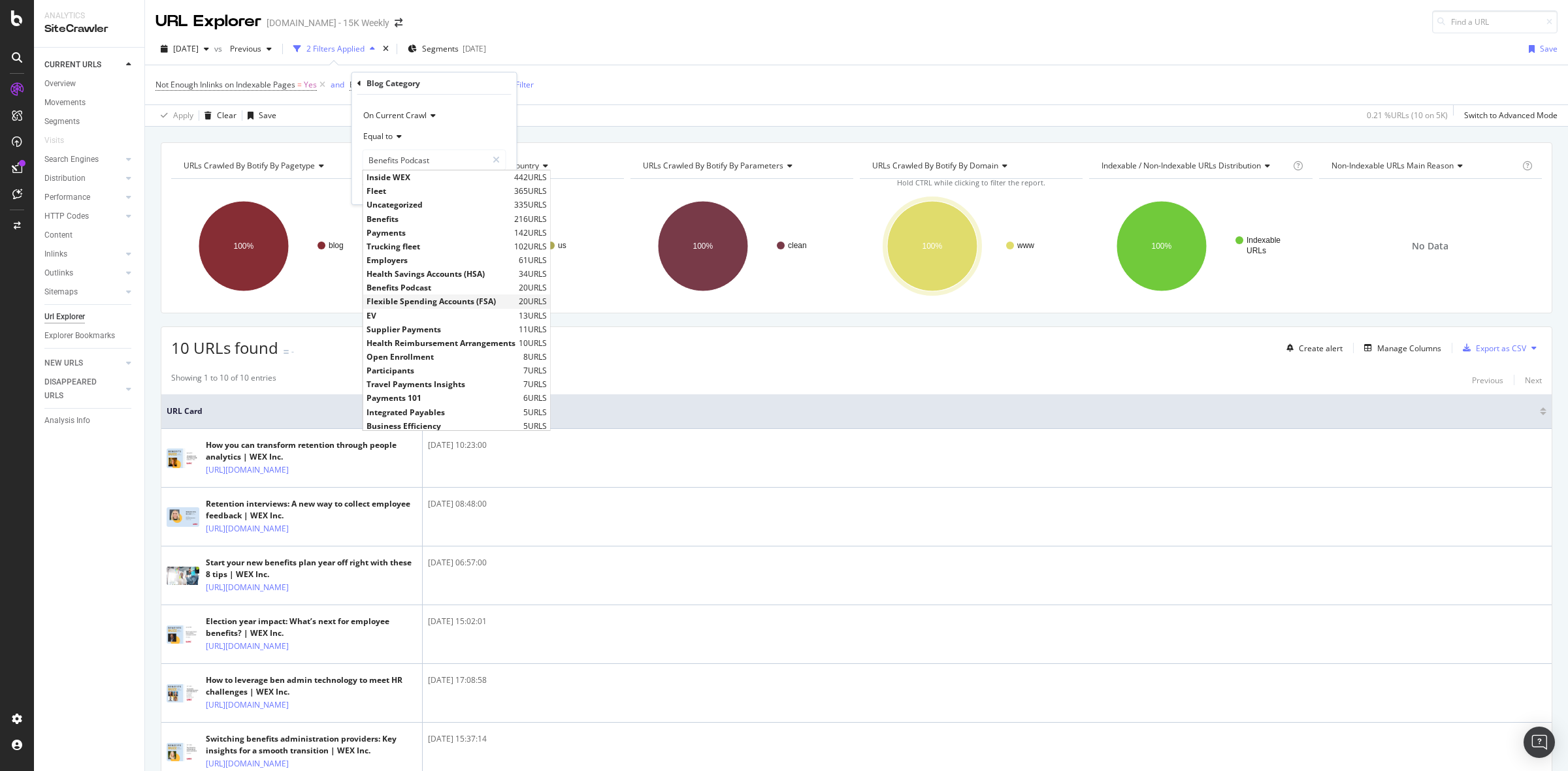
click at [439, 299] on span "Flexible Spending Accounts (FSA)" at bounding box center [441, 300] width 149 height 11
type input "Flexible Spending Accounts (FSA)"
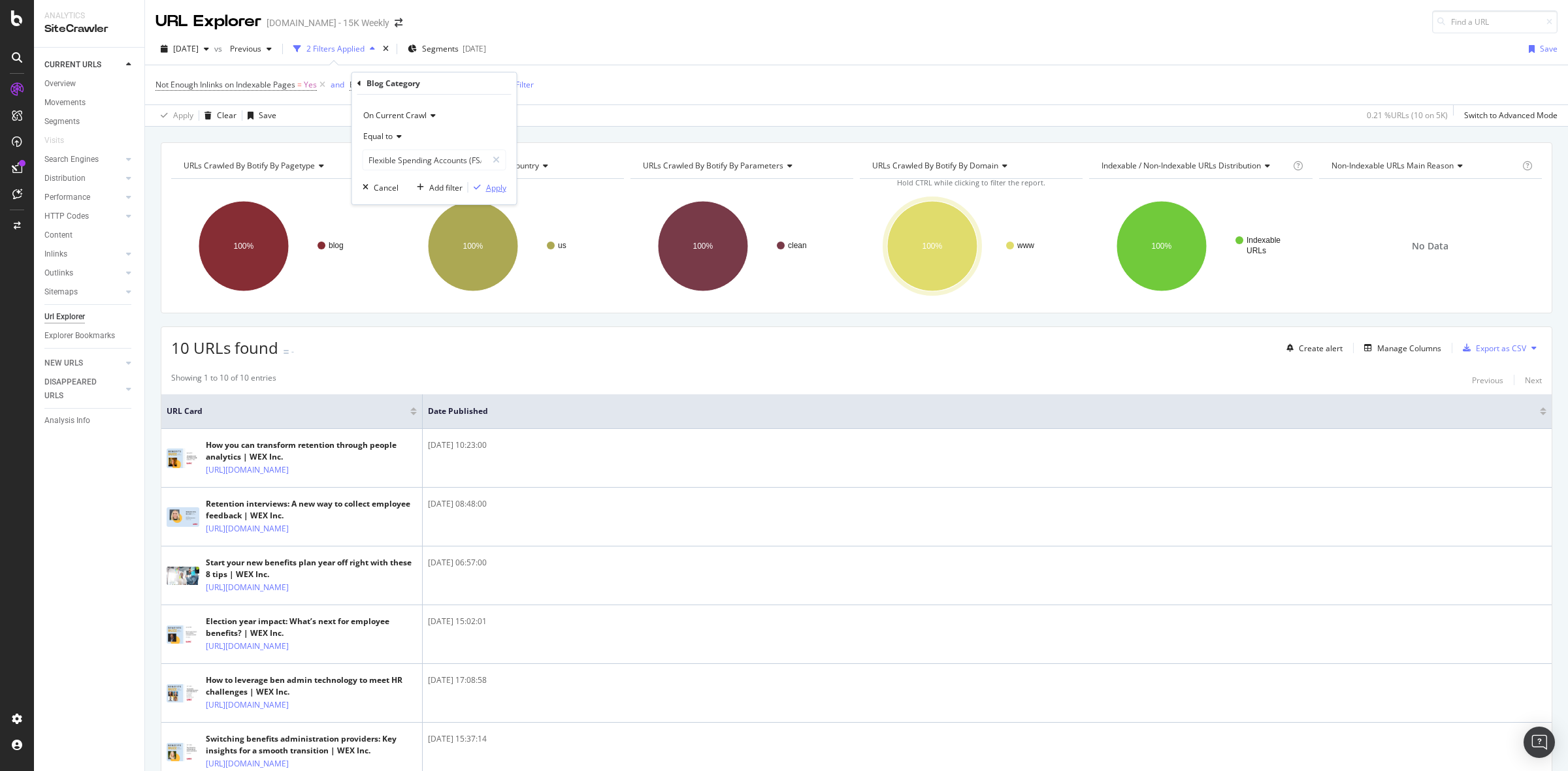
click at [497, 185] on div "Apply" at bounding box center [496, 187] width 20 height 11
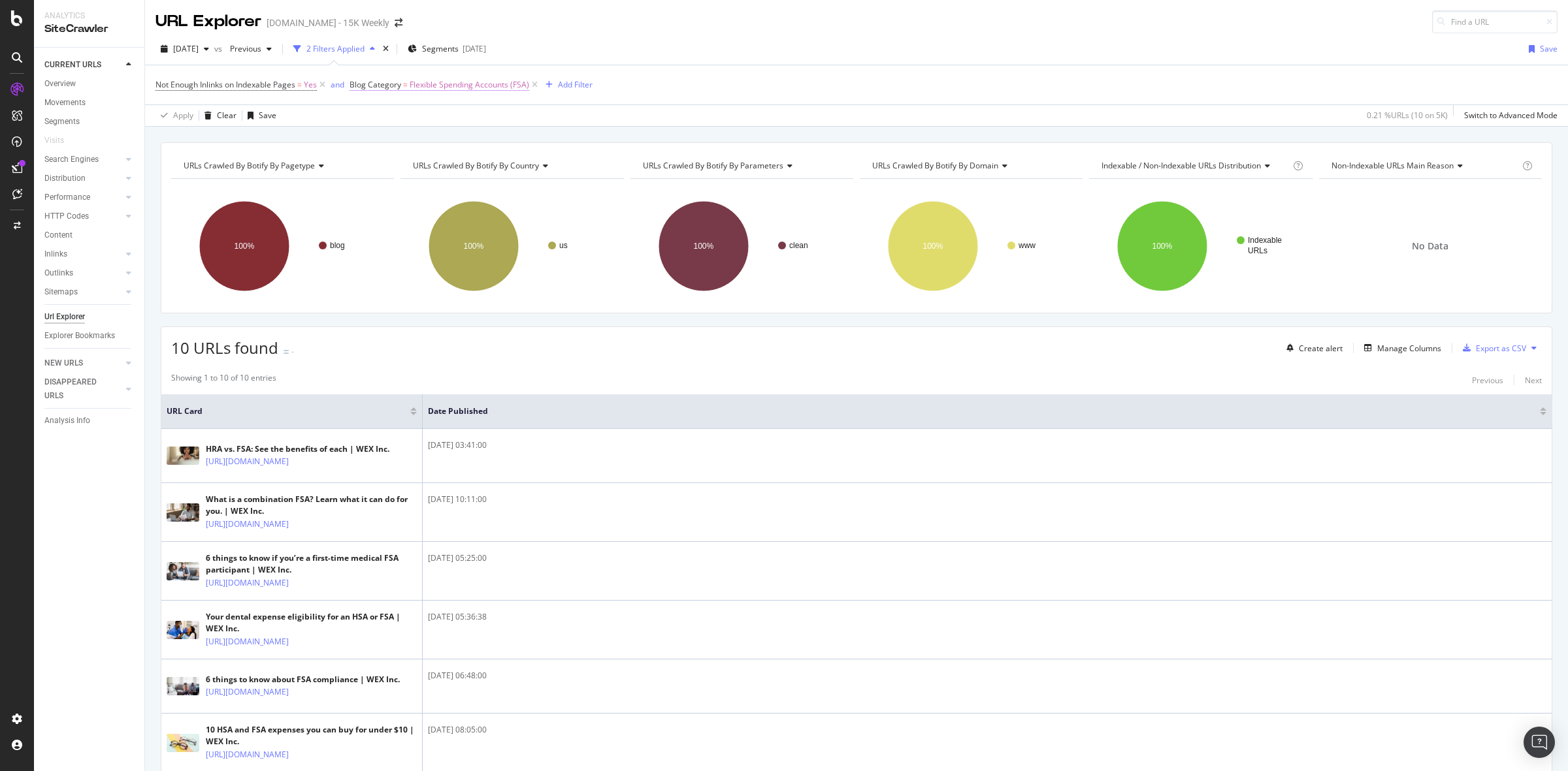
click at [484, 85] on span "Flexible Spending Accounts (FSA)" at bounding box center [469, 85] width 120 height 19
click at [428, 170] on div "Flexible Spending Accounts (FSA) Flexible Spending Accounts (FSA)" at bounding box center [434, 159] width 143 height 21
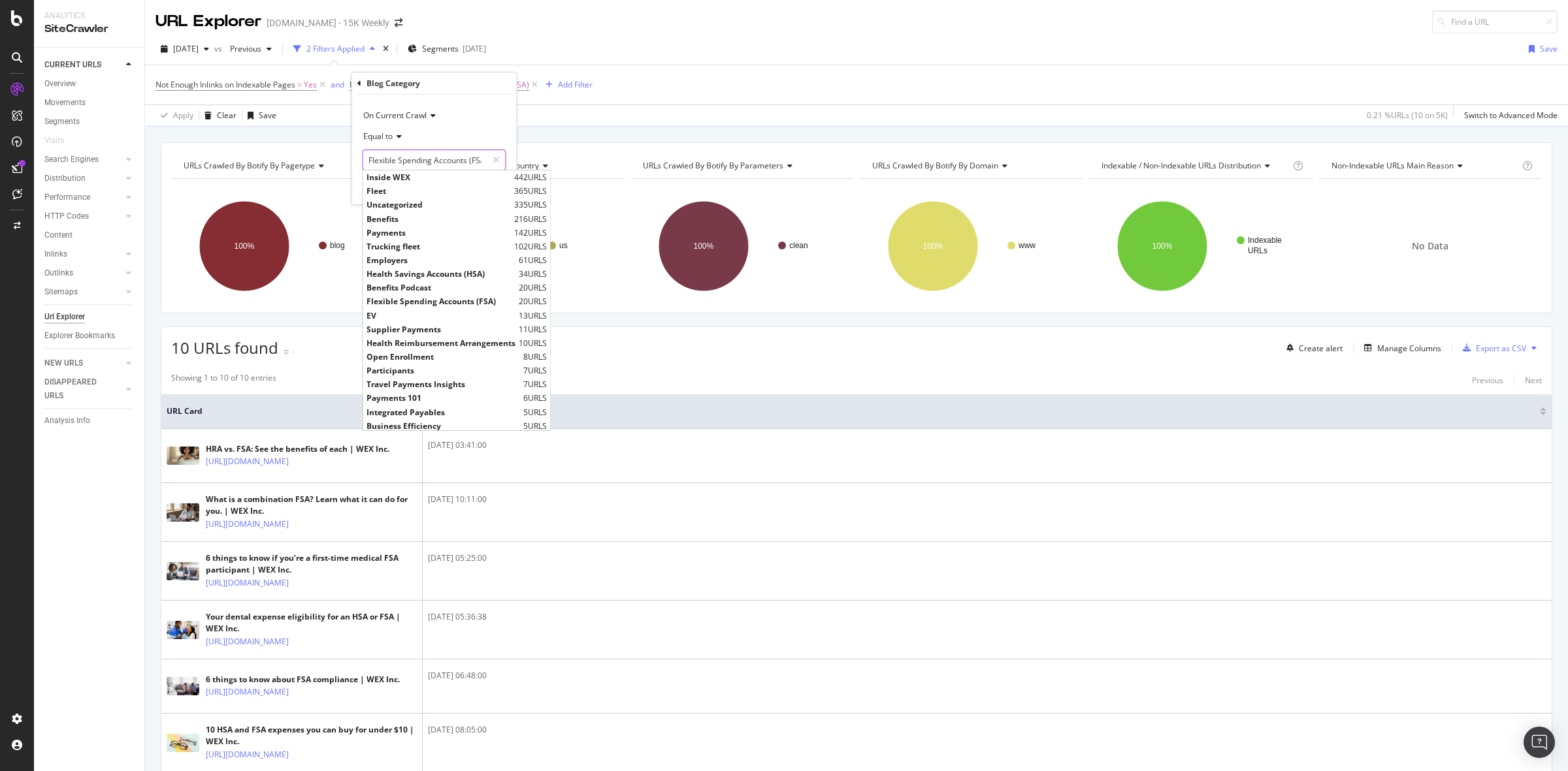
click at [428, 170] on div "Inside WEX 442 URLS" at bounding box center [456, 177] width 187 height 14
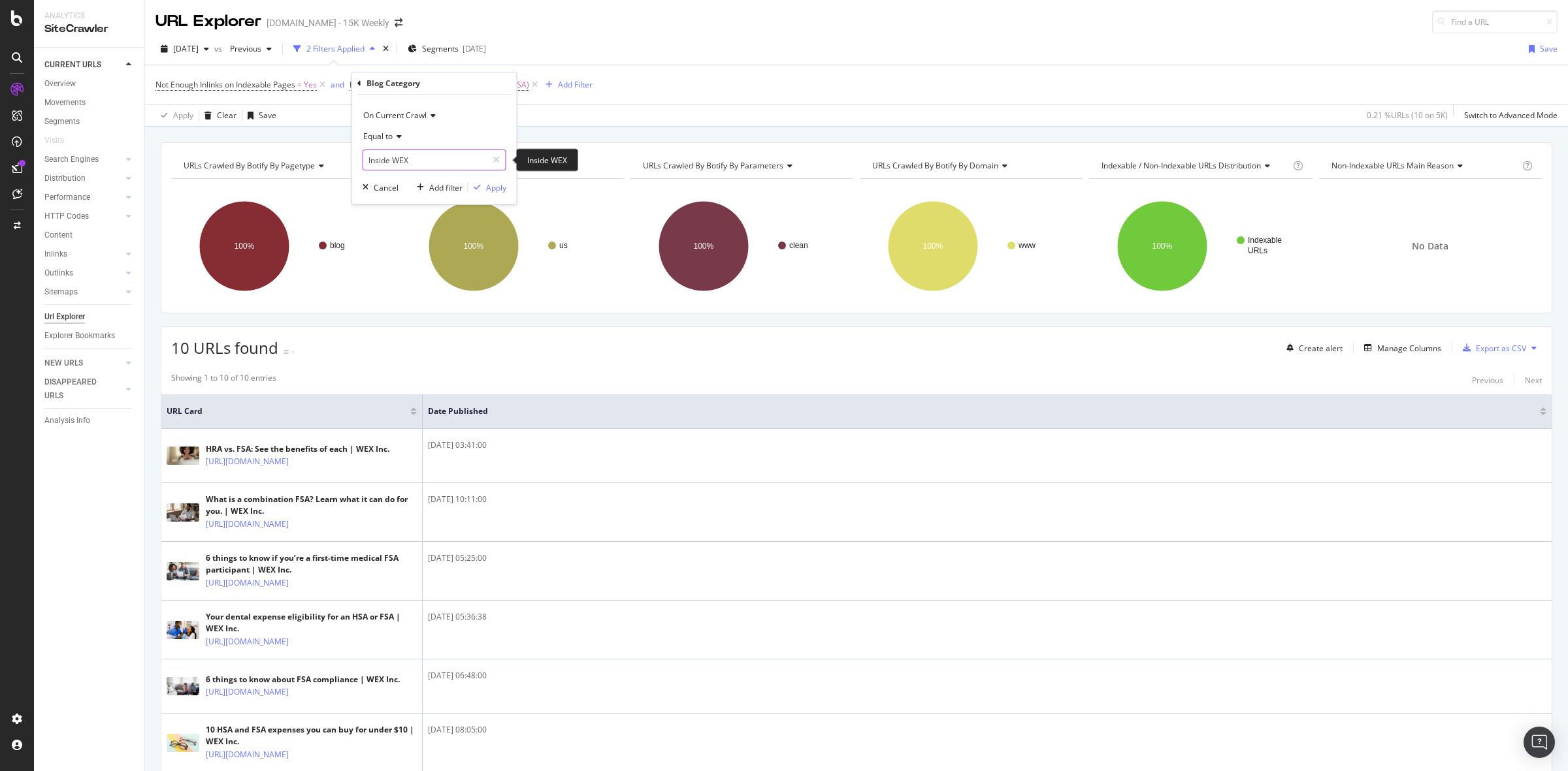
click at [424, 163] on input "Inside WEX" at bounding box center [424, 159] width 124 height 21
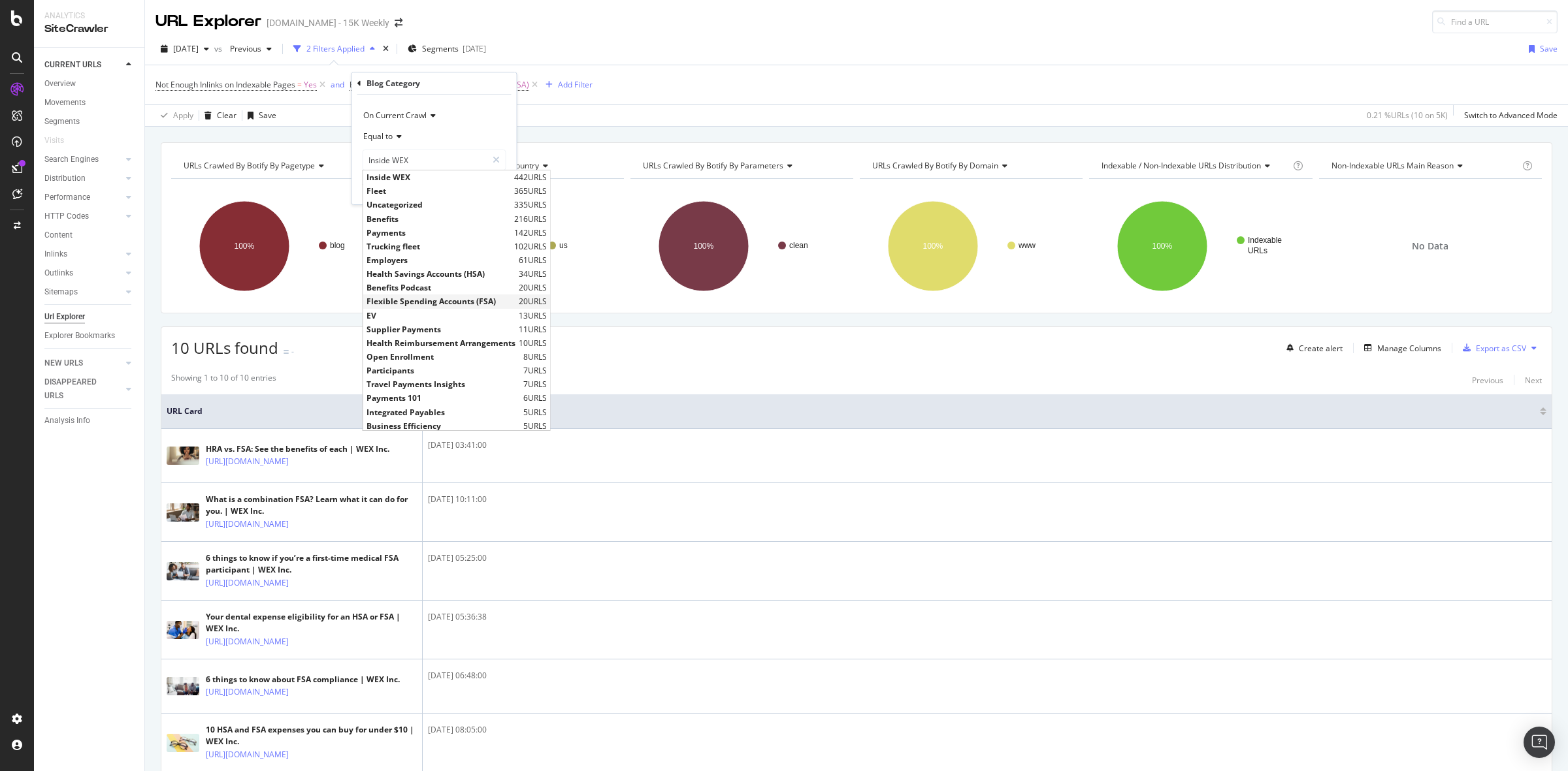
click at [420, 300] on span "Flexible Spending Accounts (FSA)" at bounding box center [441, 300] width 149 height 11
type input "Flexible Spending Accounts (FSA)"
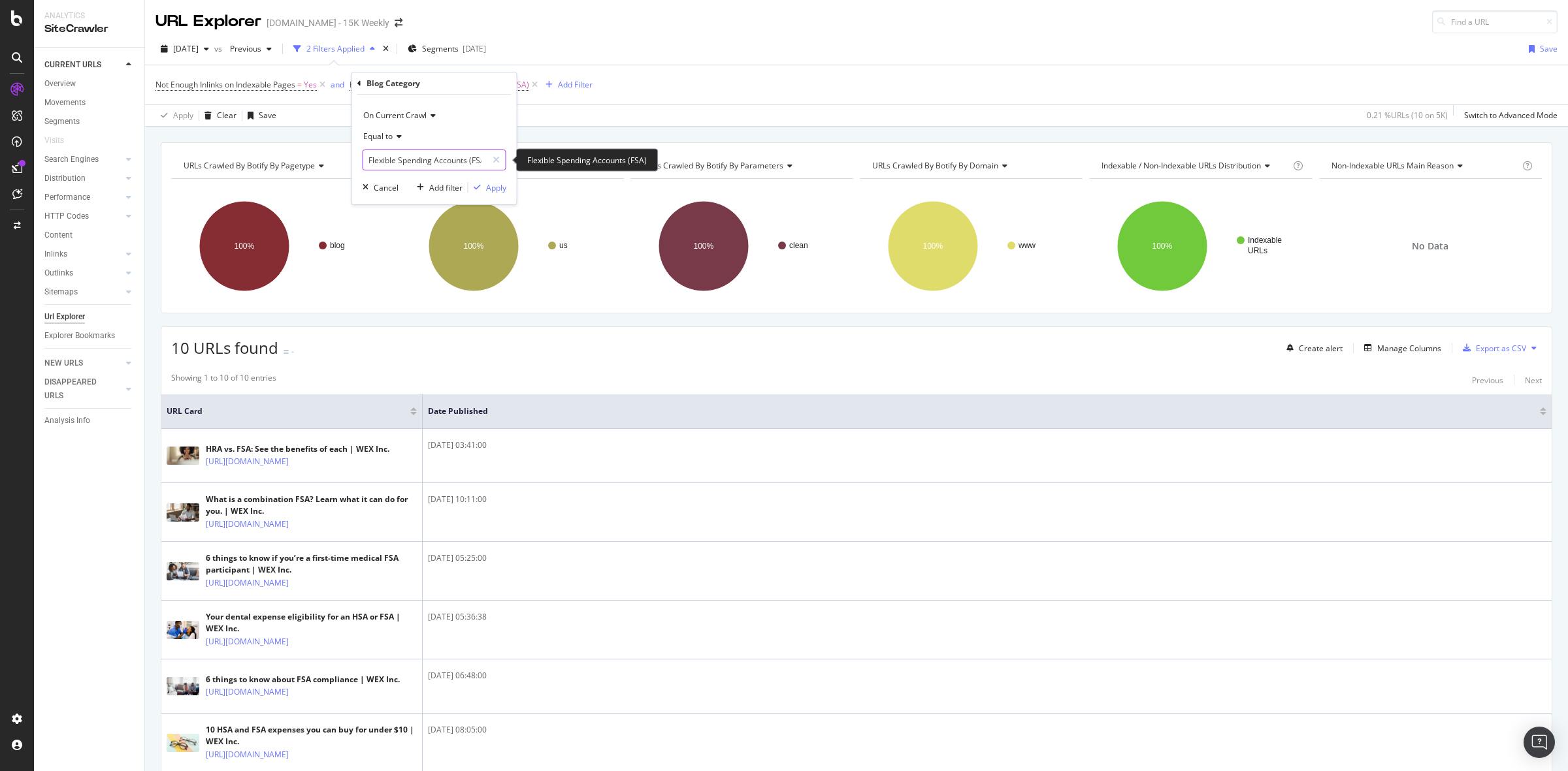
click at [419, 157] on input "Flexible Spending Accounts (FSA)" at bounding box center [424, 159] width 124 height 21
click at [964, 377] on div "Showing 1 to 10 of 10 entries Previous Next" at bounding box center [856, 381] width 1390 height 16
click at [1503, 348] on div "Export as CSV" at bounding box center [1501, 348] width 50 height 11
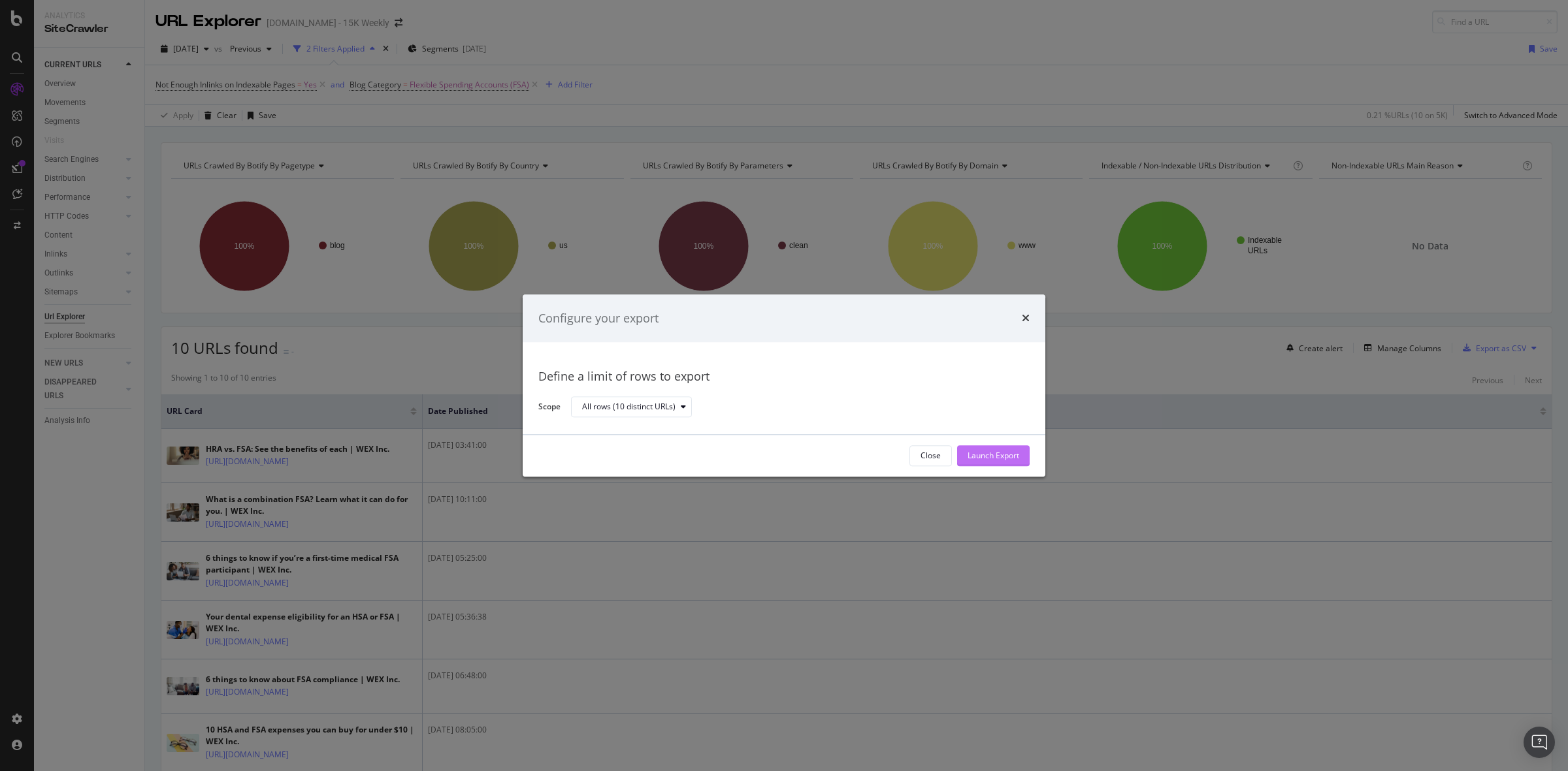
click at [987, 456] on div "Launch Export" at bounding box center [994, 456] width 51 height 11
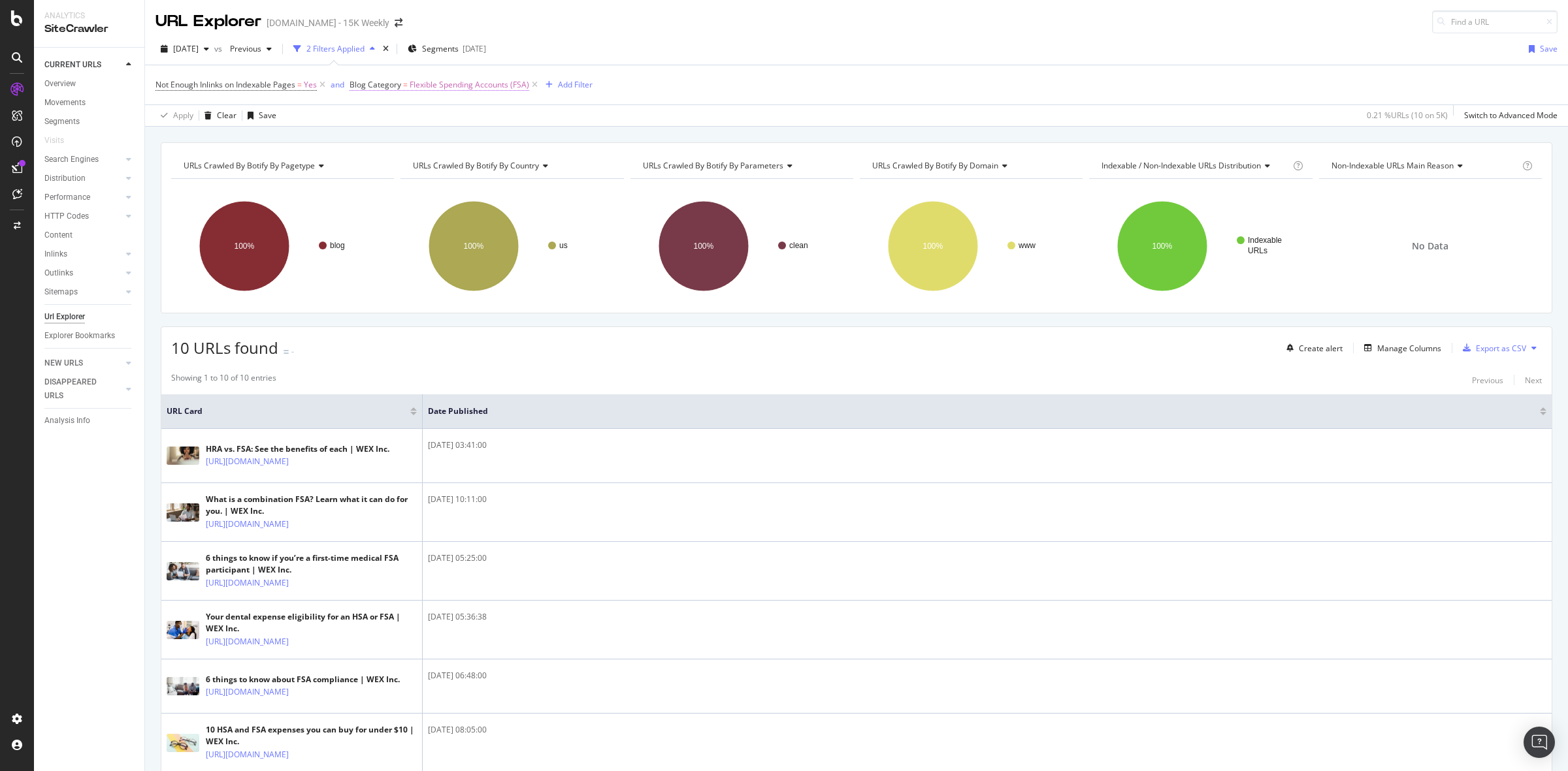
click at [422, 82] on span "Flexible Spending Accounts (FSA)" at bounding box center [469, 85] width 120 height 19
click at [429, 148] on div "Equal to Flexible Spending Accounts (FSA) Flexible Spending Accounts (FSA)" at bounding box center [434, 148] width 143 height 44
click at [428, 152] on input "Flexible Spending Accounts (FSA)" at bounding box center [424, 159] width 124 height 21
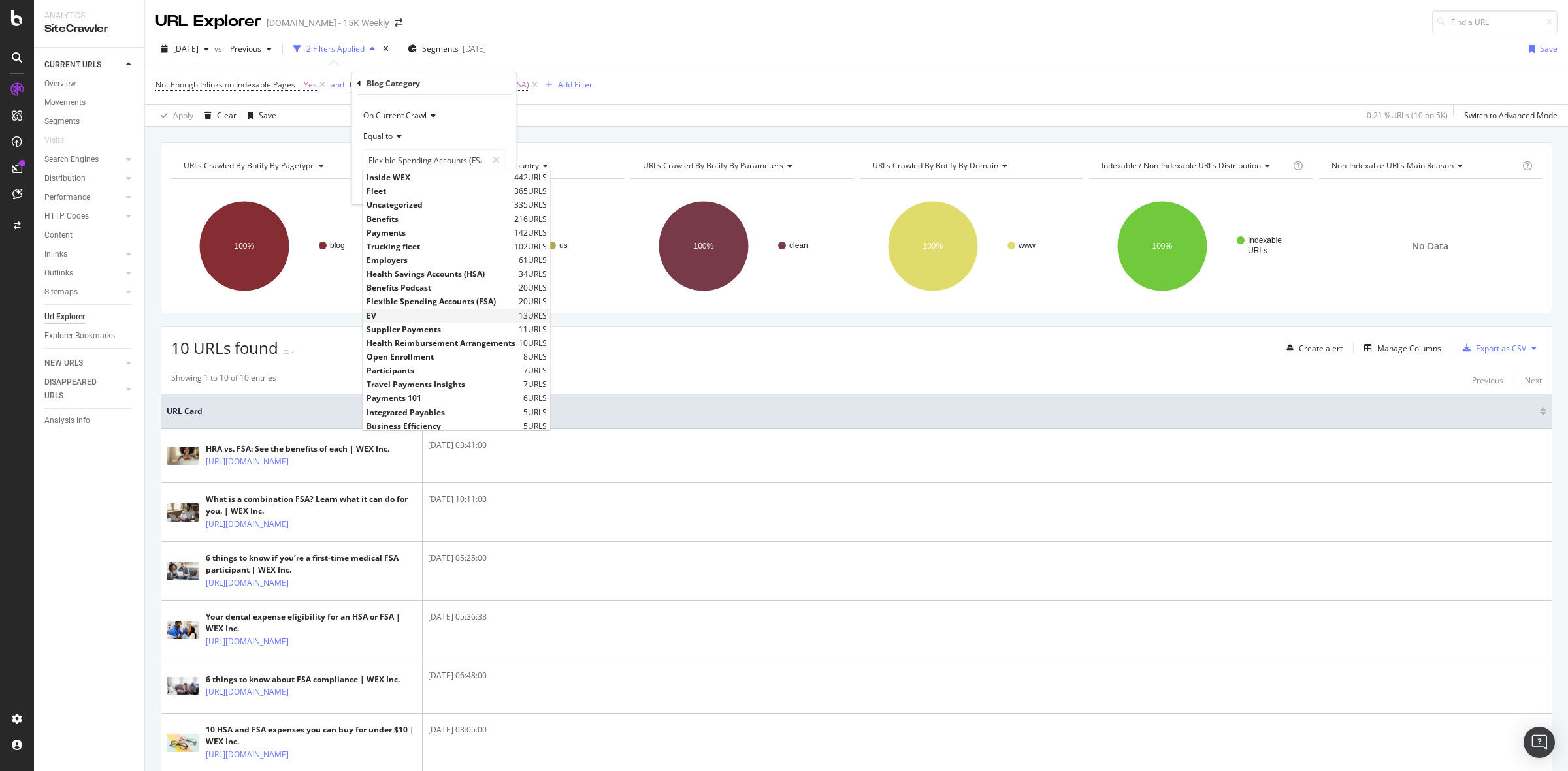
click at [408, 318] on span "EV" at bounding box center [441, 315] width 149 height 11
type input "EV"
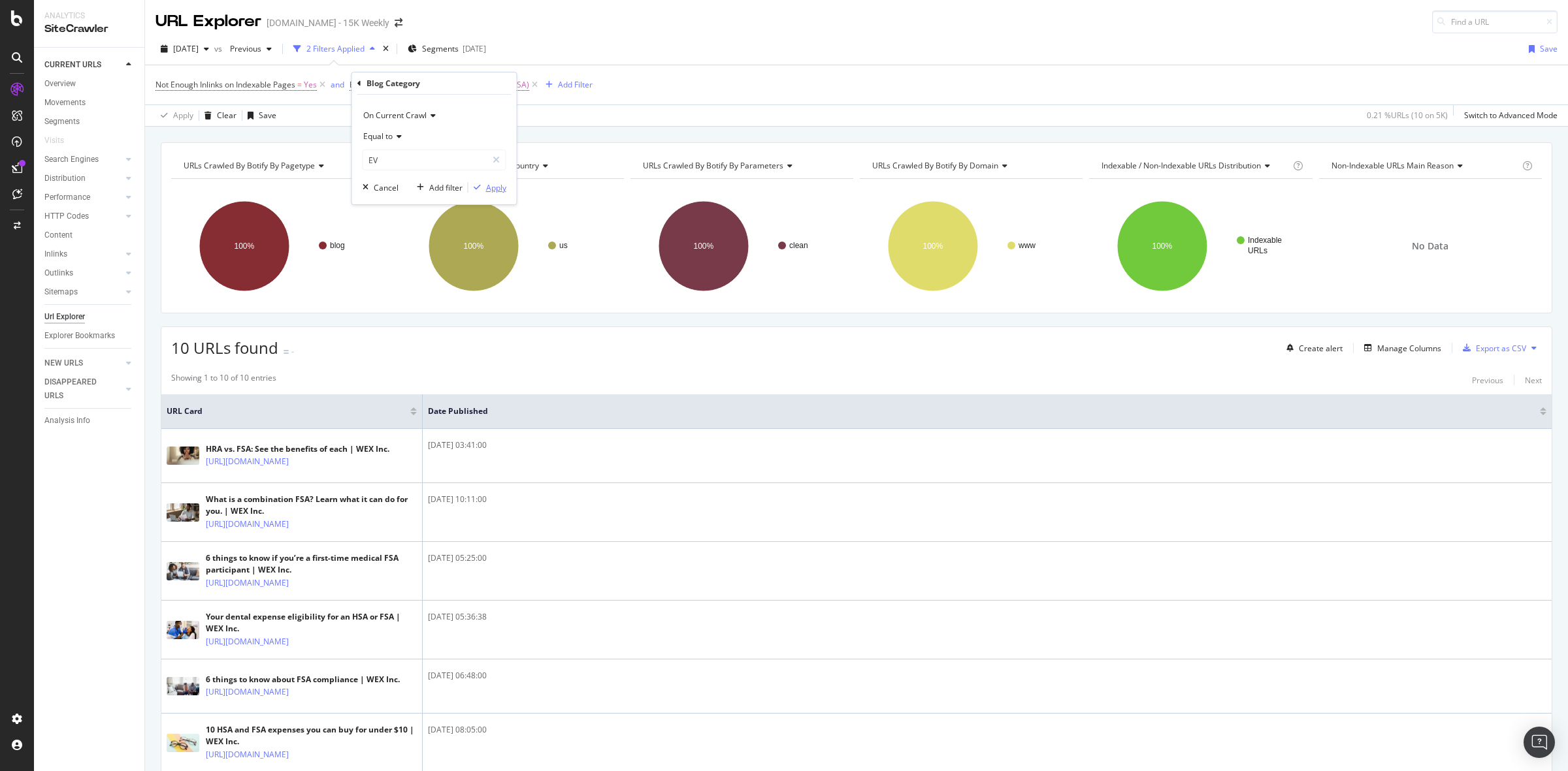
click at [495, 185] on div "Apply" at bounding box center [496, 187] width 20 height 11
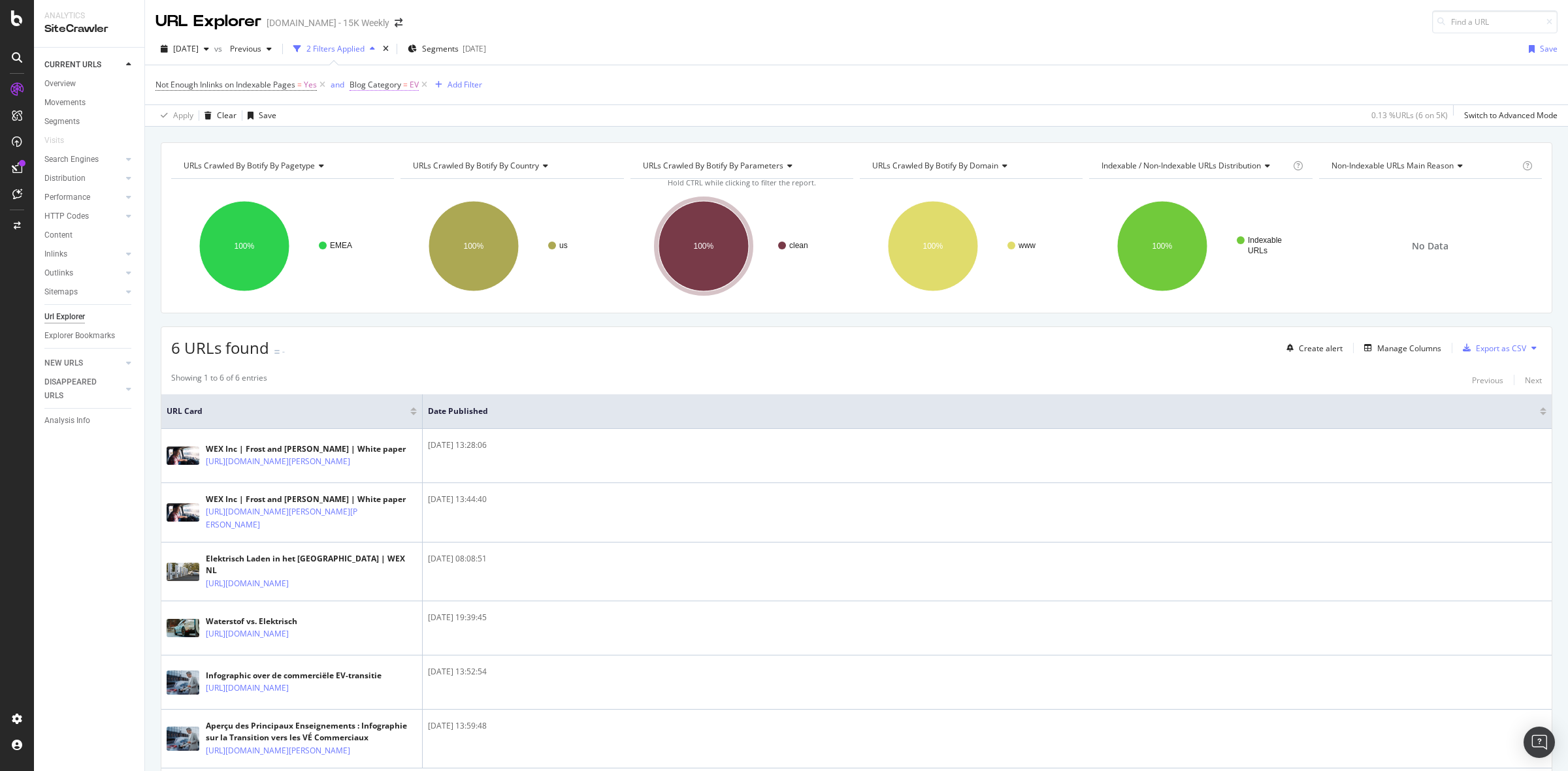
click at [384, 82] on span "Blog Category" at bounding box center [375, 84] width 51 height 11
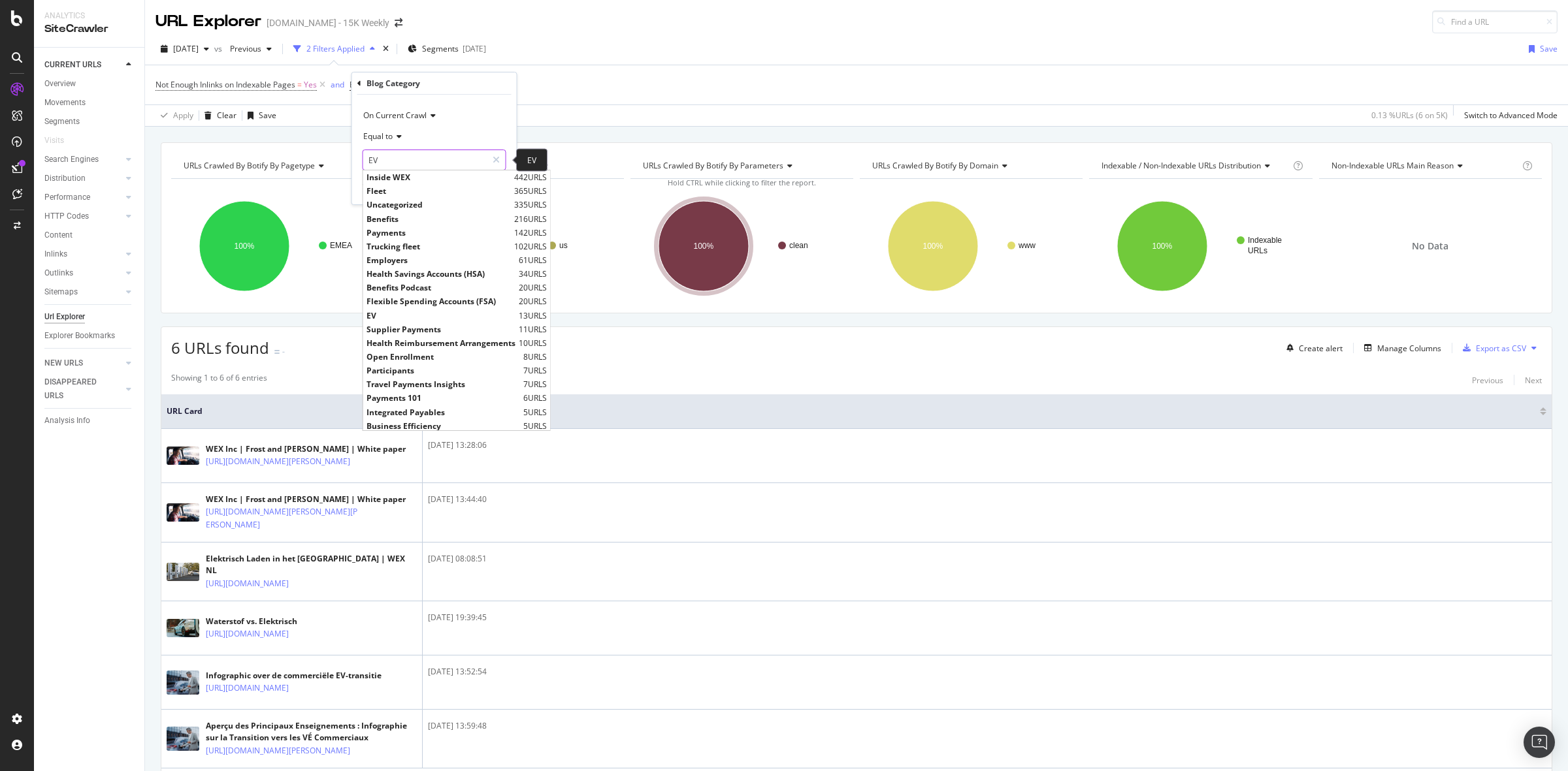
click at [413, 157] on input "EV" at bounding box center [424, 159] width 124 height 21
click at [411, 328] on span "Supplier Payments" at bounding box center [441, 329] width 149 height 11
click at [429, 166] on input "Supplier Payments" at bounding box center [424, 159] width 124 height 21
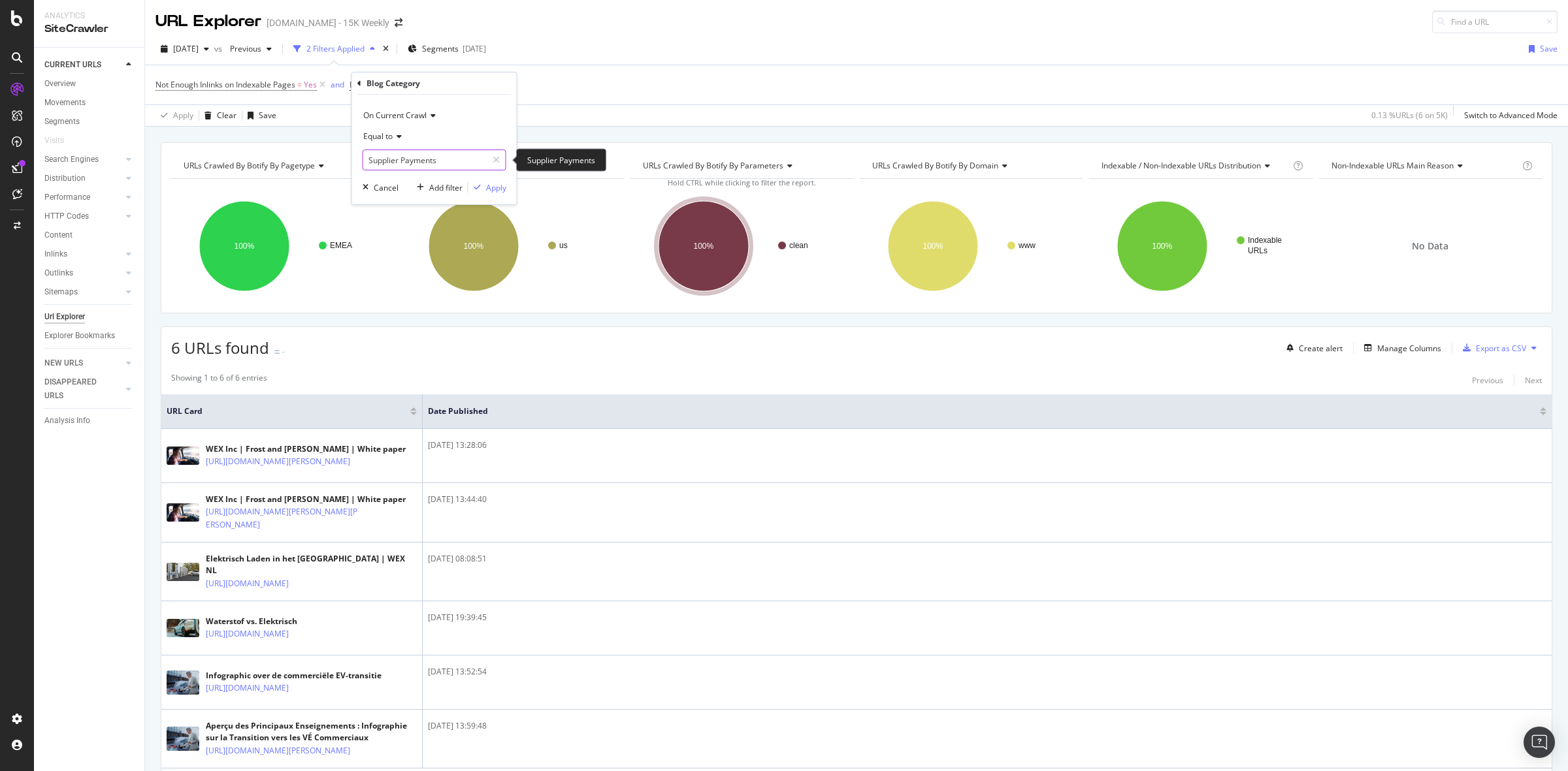
click at [413, 155] on input "Supplier Payments" at bounding box center [424, 159] width 124 height 21
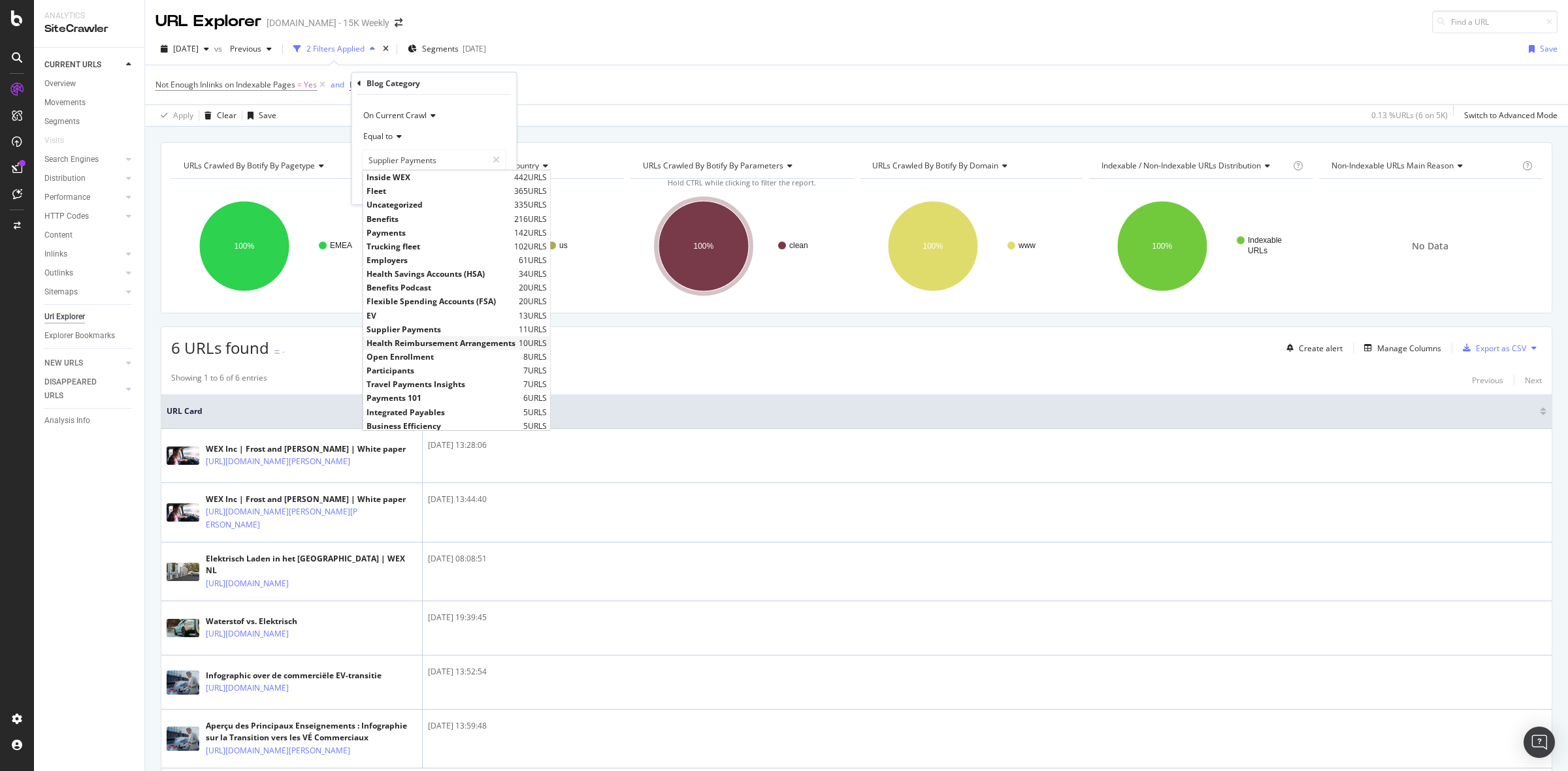
click at [441, 340] on span "Health Reimbursement Arrangements" at bounding box center [441, 343] width 149 height 11
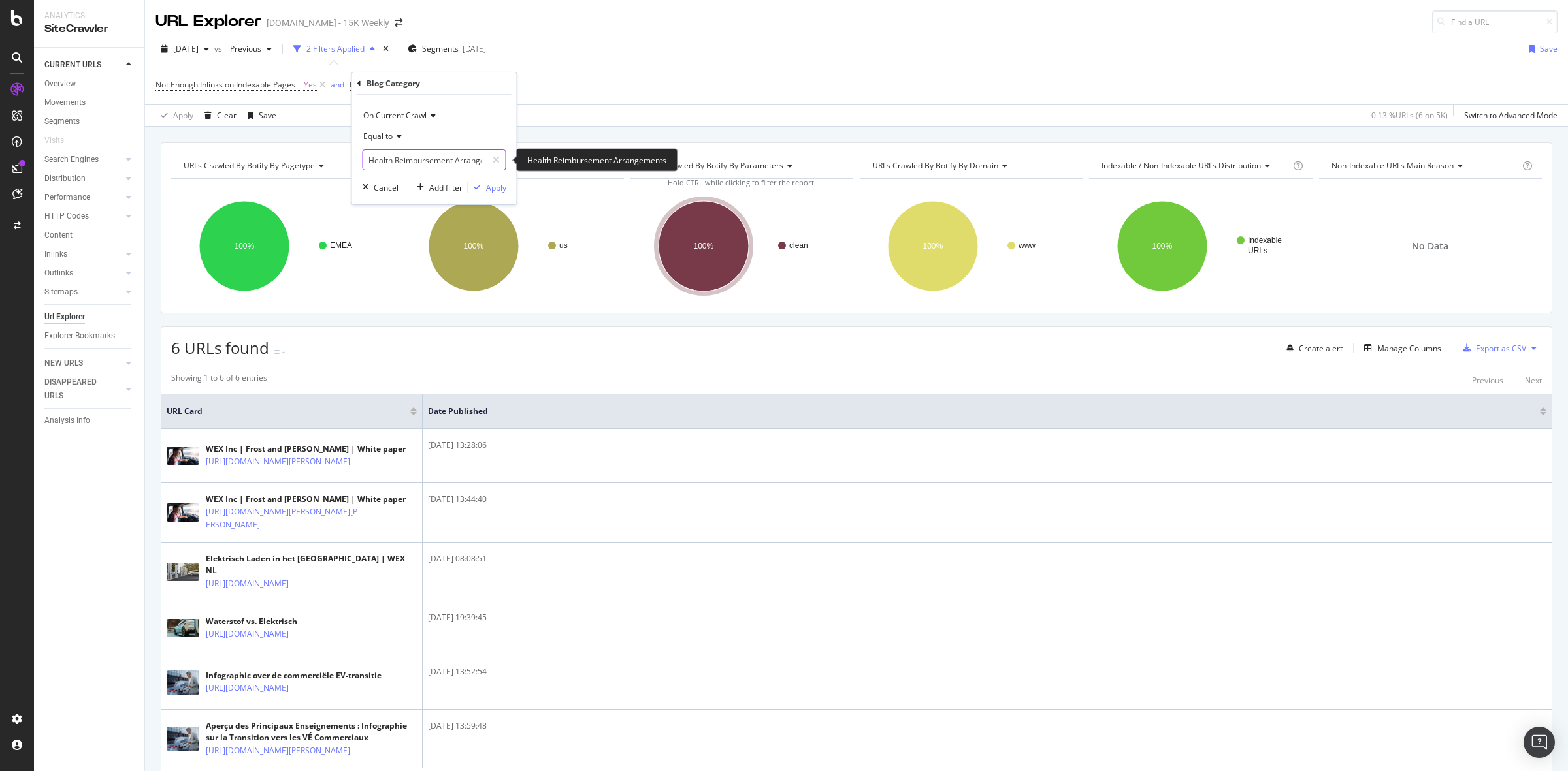
click at [415, 151] on input "Health Reimbursement Arrangements" at bounding box center [424, 159] width 124 height 21
click at [435, 159] on input "Health Reimbursement Arrangements" at bounding box center [424, 159] width 124 height 21
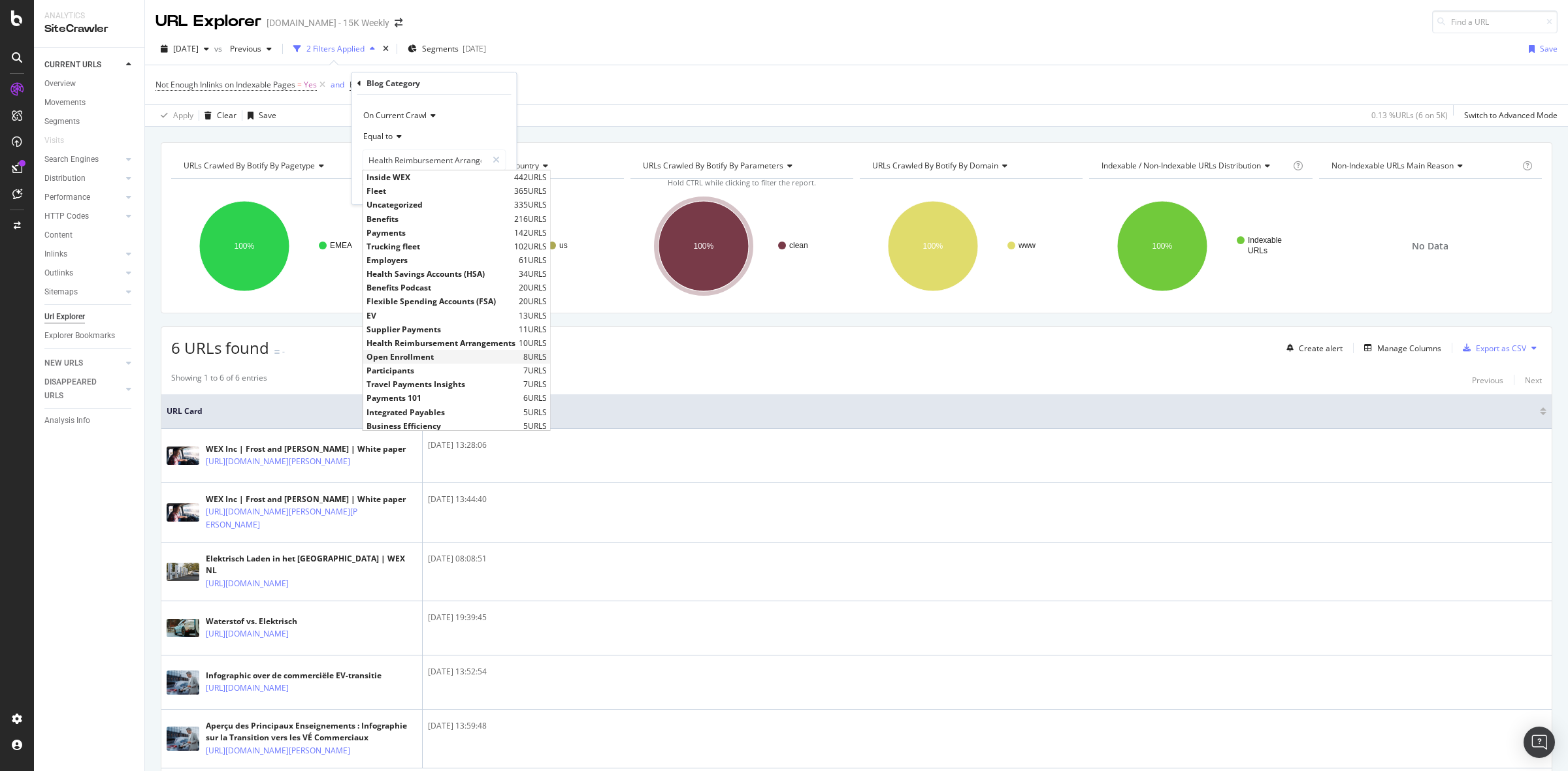
click at [442, 355] on span "Open Enrollment" at bounding box center [443, 356] width 153 height 11
click at [416, 158] on input "Open Enrollment" at bounding box center [424, 159] width 124 height 21
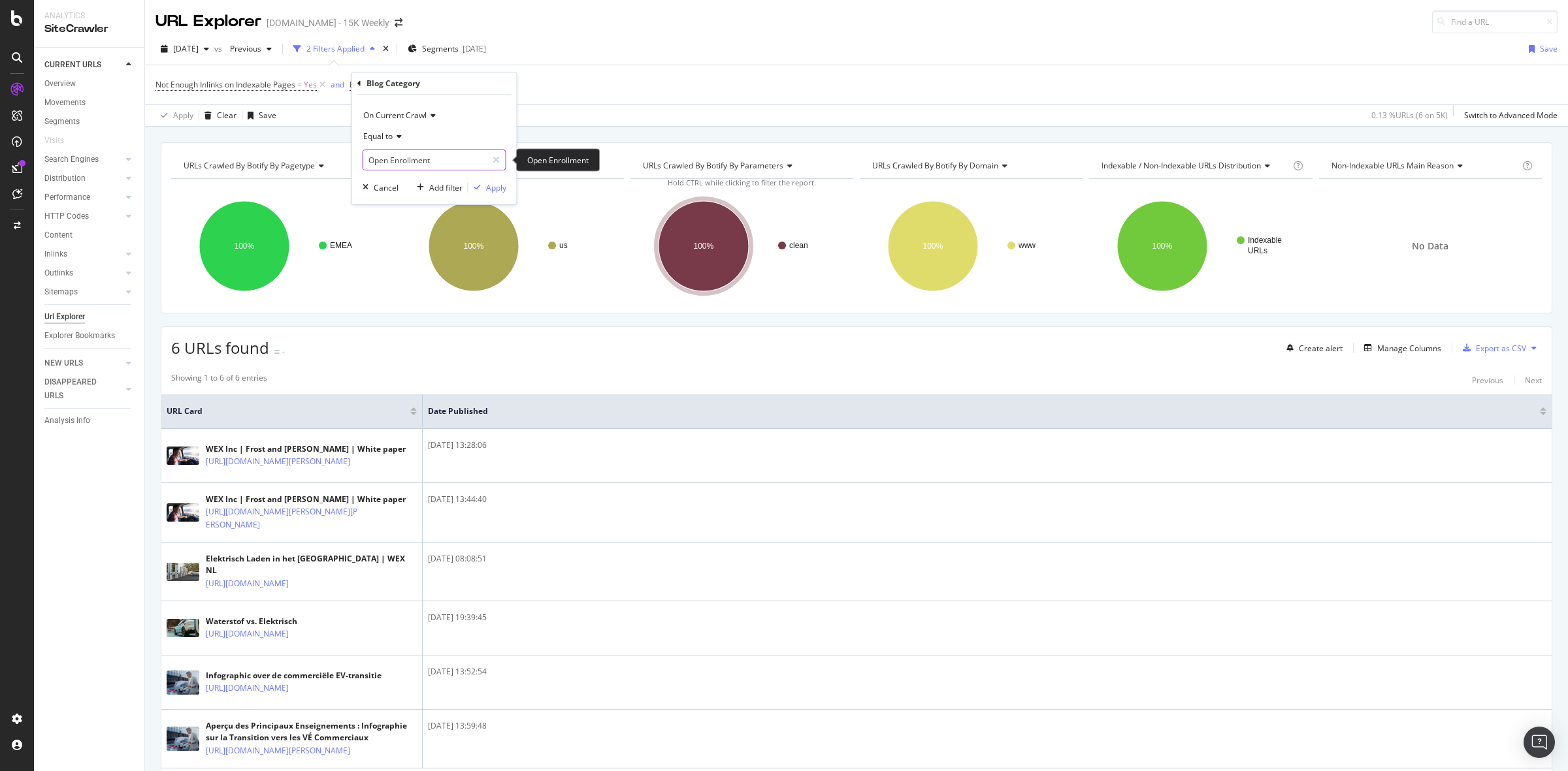
click at [401, 163] on input "Open Enrollment" at bounding box center [424, 159] width 124 height 21
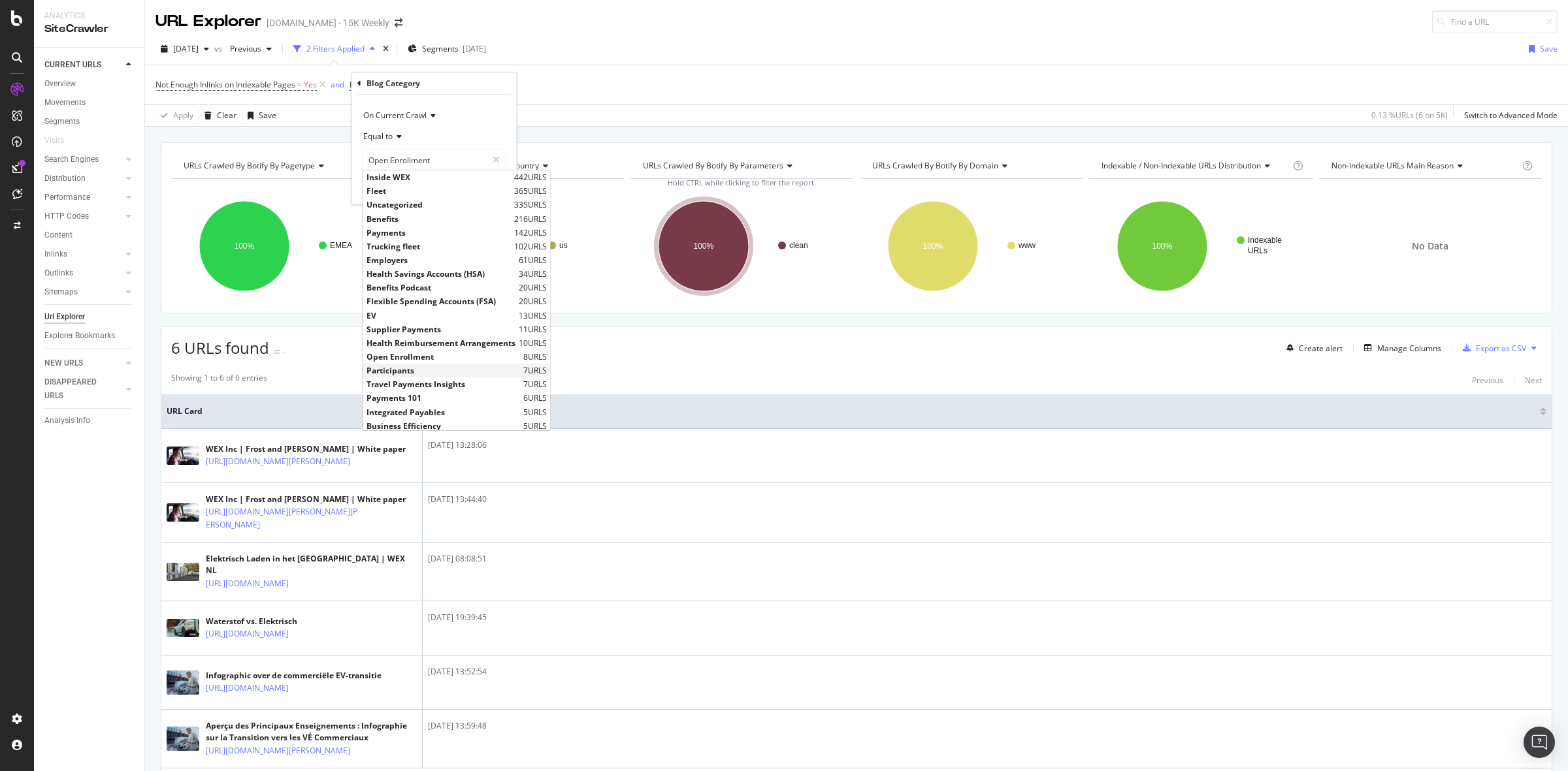
click at [420, 374] on span "Participants" at bounding box center [443, 370] width 153 height 11
click at [433, 154] on input "Participants" at bounding box center [424, 159] width 124 height 21
click at [399, 164] on input "Participants" at bounding box center [424, 159] width 124 height 21
click at [431, 387] on span "Travel Payments Insights" at bounding box center [443, 384] width 153 height 11
type input "Travel Payments Insights"
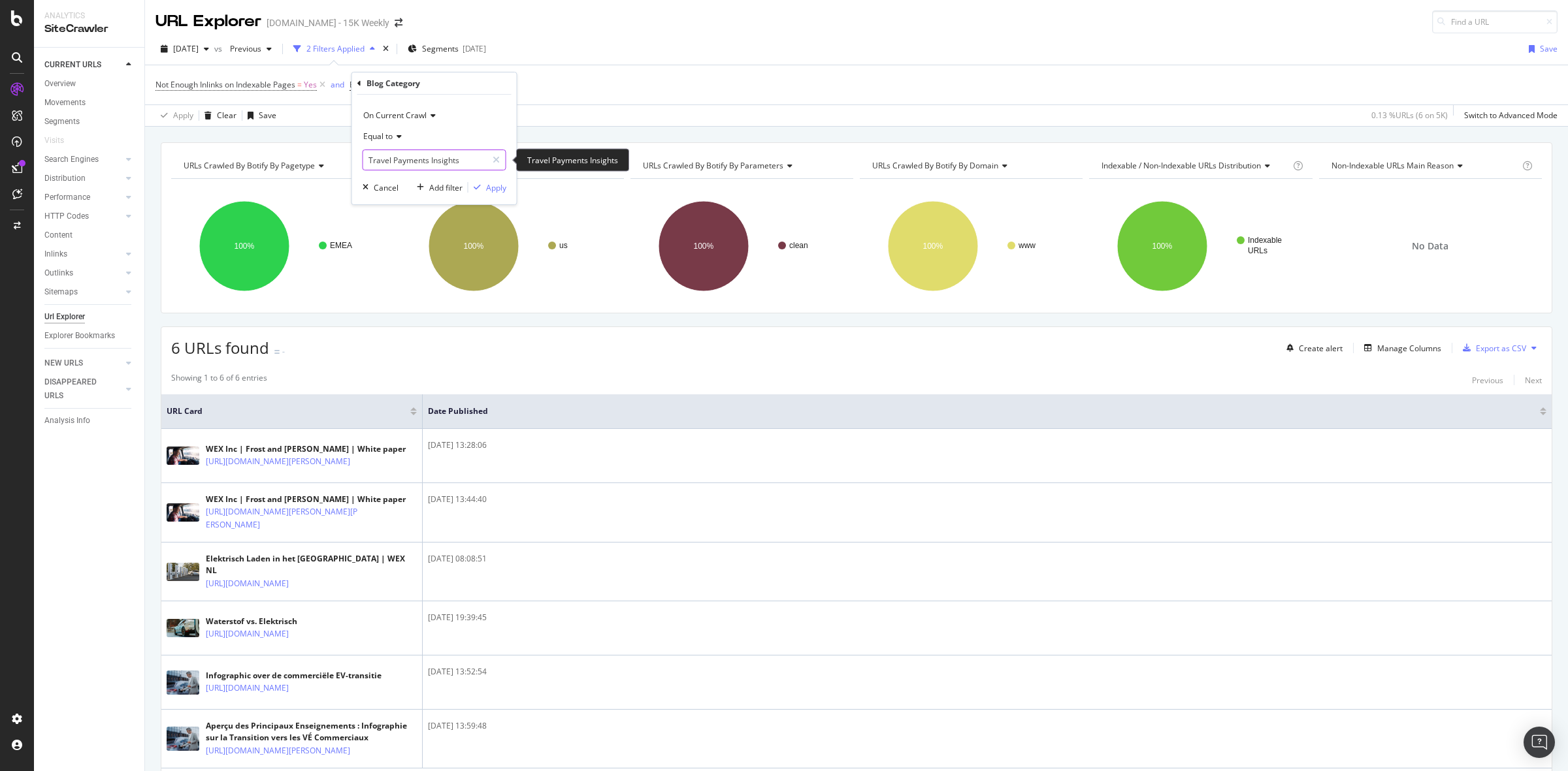
click at [416, 161] on input "Travel Payments Insights" at bounding box center [424, 159] width 124 height 21
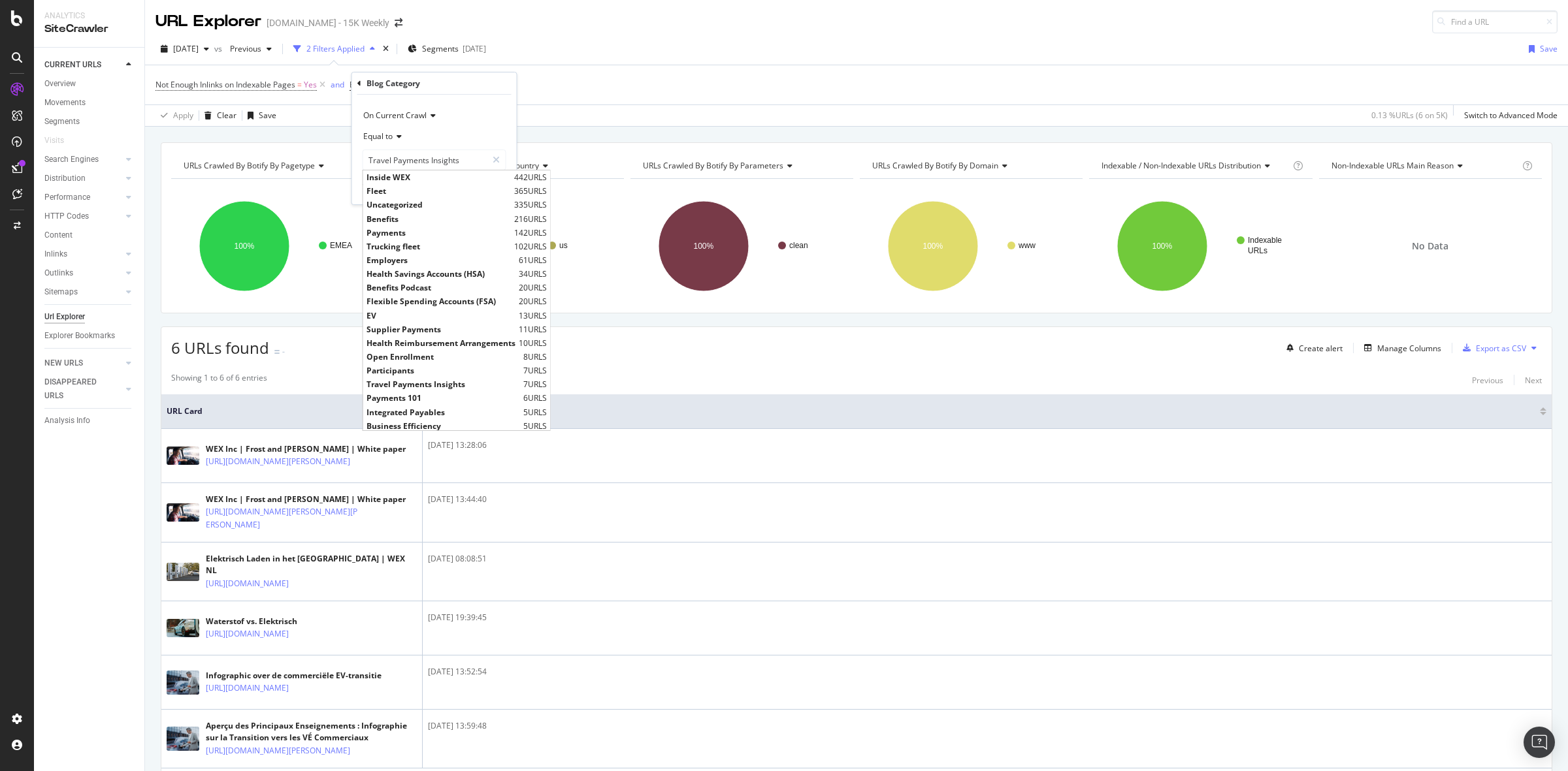
click at [594, 66] on div "Not Enough Inlinks on Indexable Pages = Yes and Blog Category = EV Add Filter" at bounding box center [856, 85] width 1402 height 40
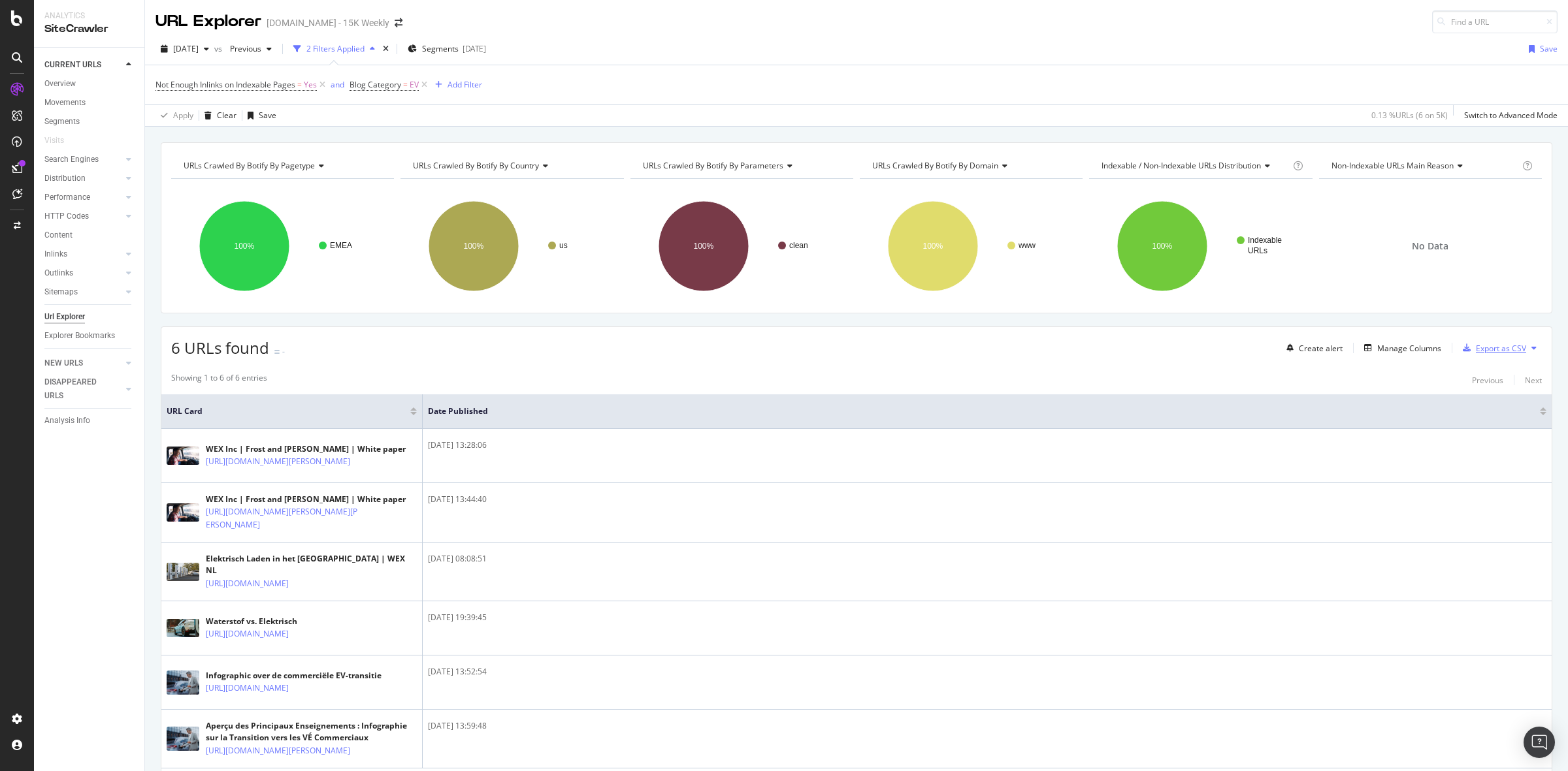
click at [1504, 345] on div "Export as CSV" at bounding box center [1501, 348] width 50 height 11
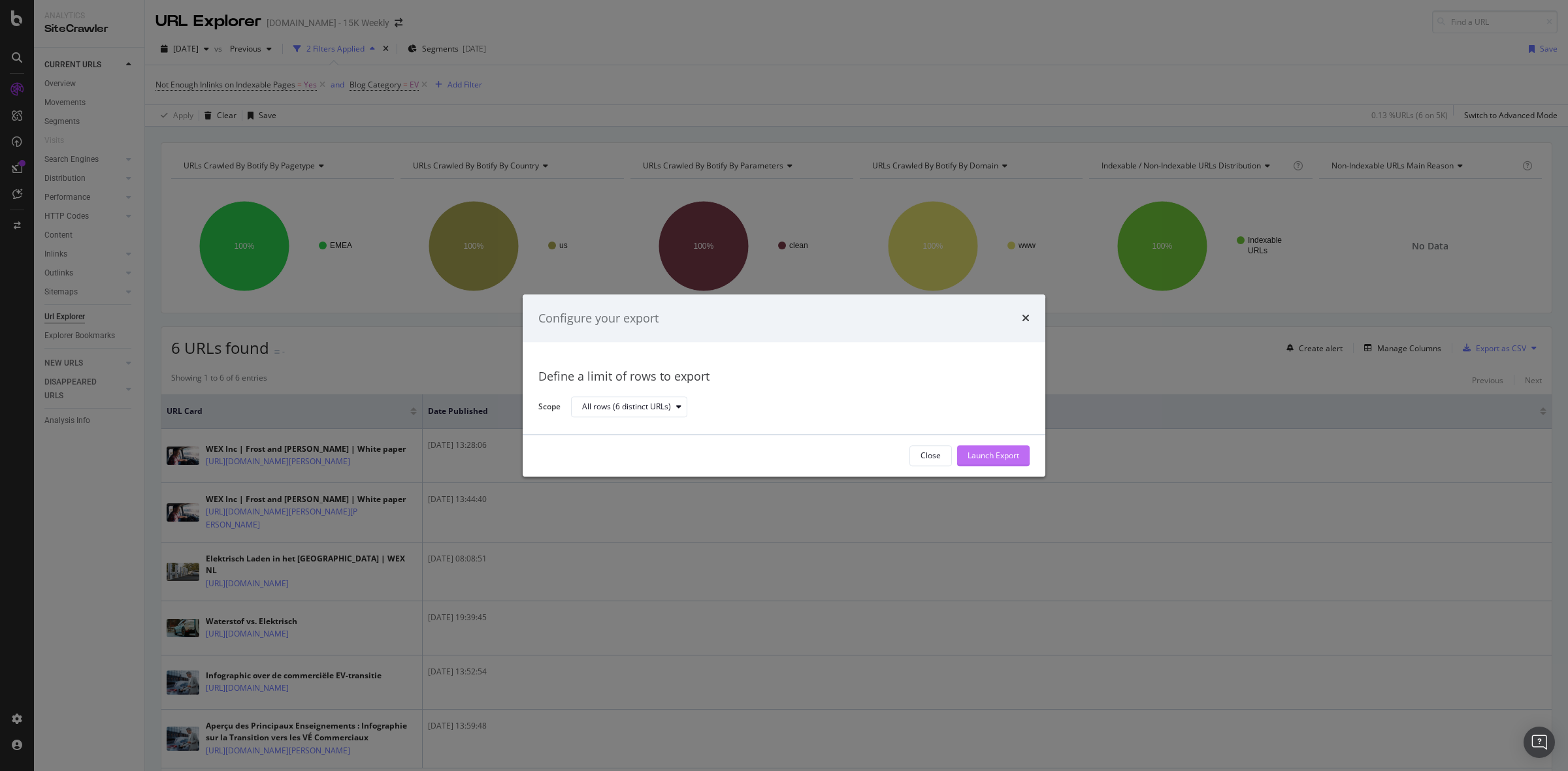
click at [1010, 459] on div "Launch Export" at bounding box center [994, 456] width 51 height 11
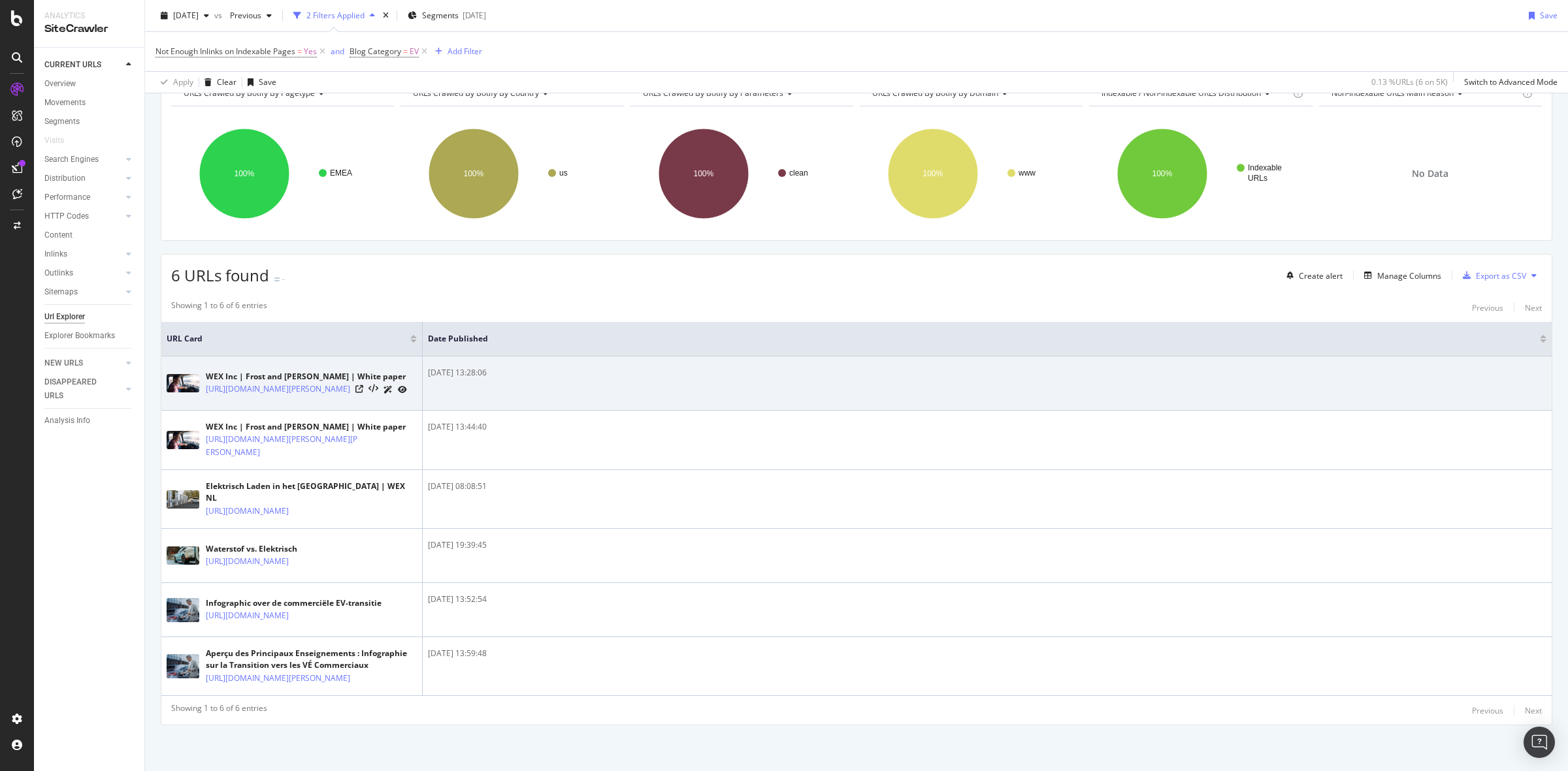
scroll to position [182, 0]
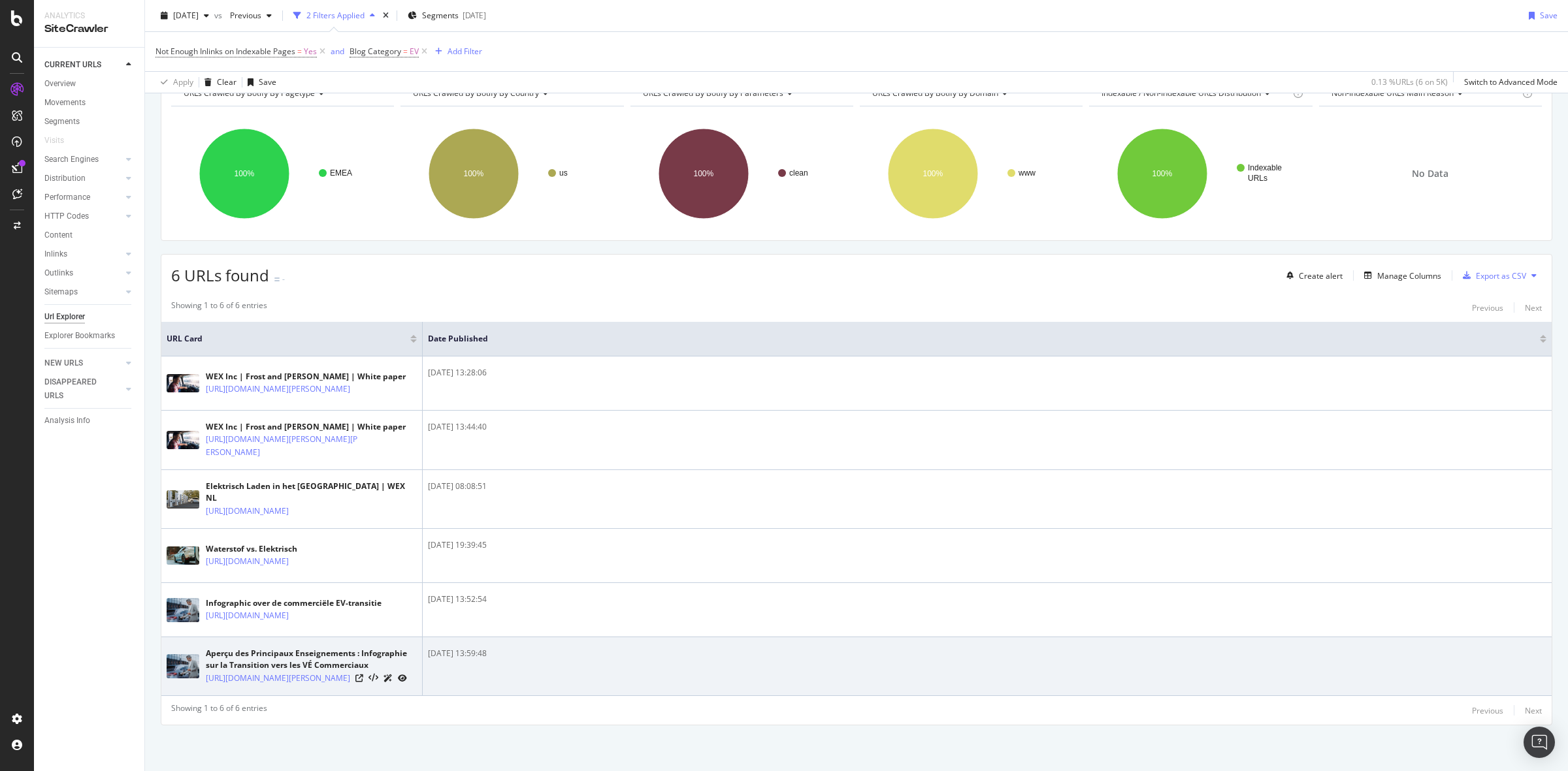
drag, startPoint x: 190, startPoint y: 237, endPoint x: 681, endPoint y: 636, distance: 632.7
click at [684, 635] on table "URL Card Date Published WEX Inc | Frost and Sullivan | White paper https://www.…" at bounding box center [856, 509] width 1390 height 375
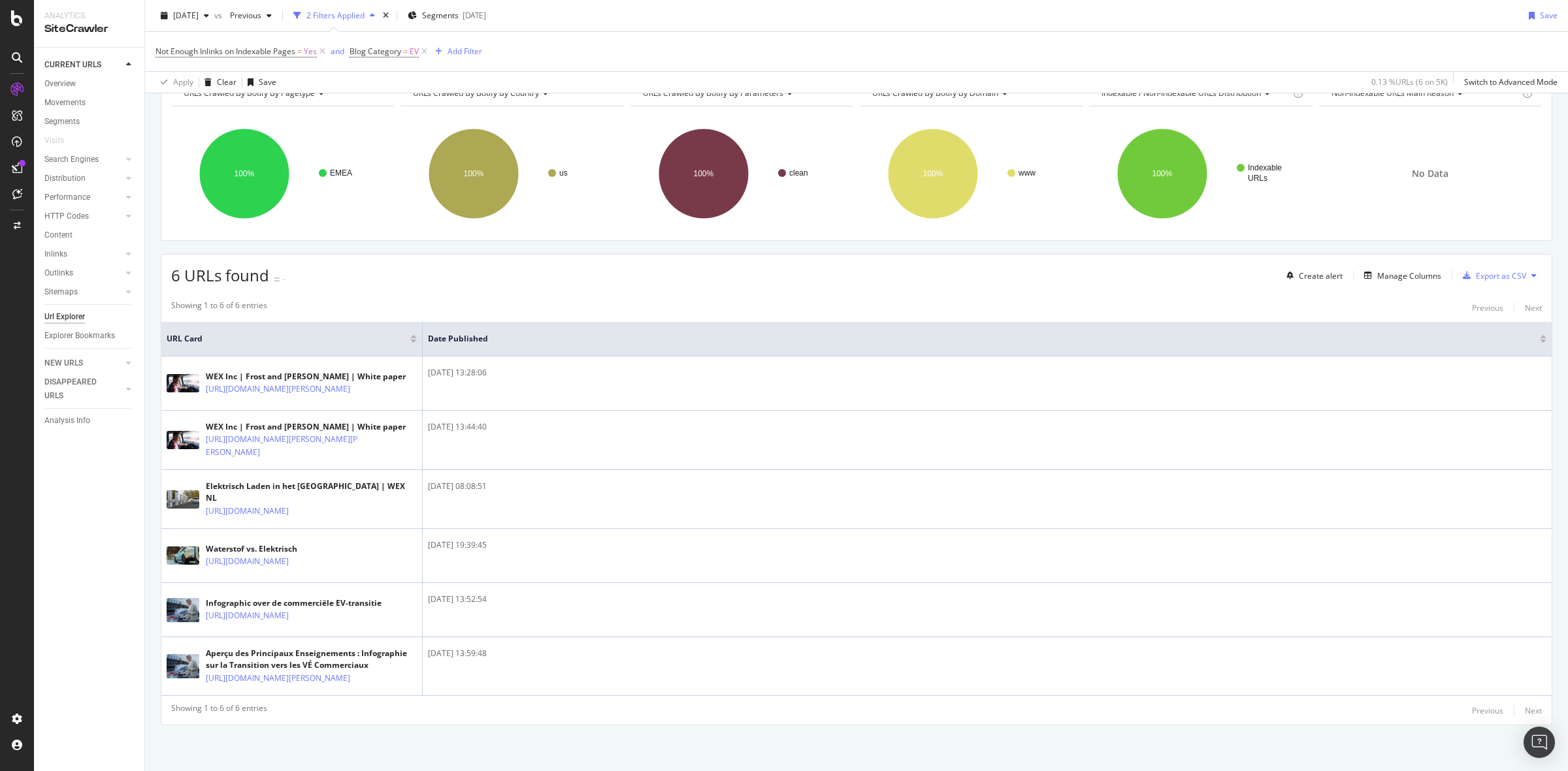
copy table "URL Card Date Published WEX Inc | Frost and Sullivan | White paper https://www.…"
click at [764, 300] on div "Showing 1 to 6 of 6 entries Previous Next" at bounding box center [856, 307] width 1390 height 16
click at [377, 43] on span "Blog Category = EV" at bounding box center [389, 51] width 80 height 19
click at [379, 52] on span "Blog Category" at bounding box center [375, 50] width 51 height 11
click at [392, 128] on input "EV" at bounding box center [424, 127] width 124 height 21
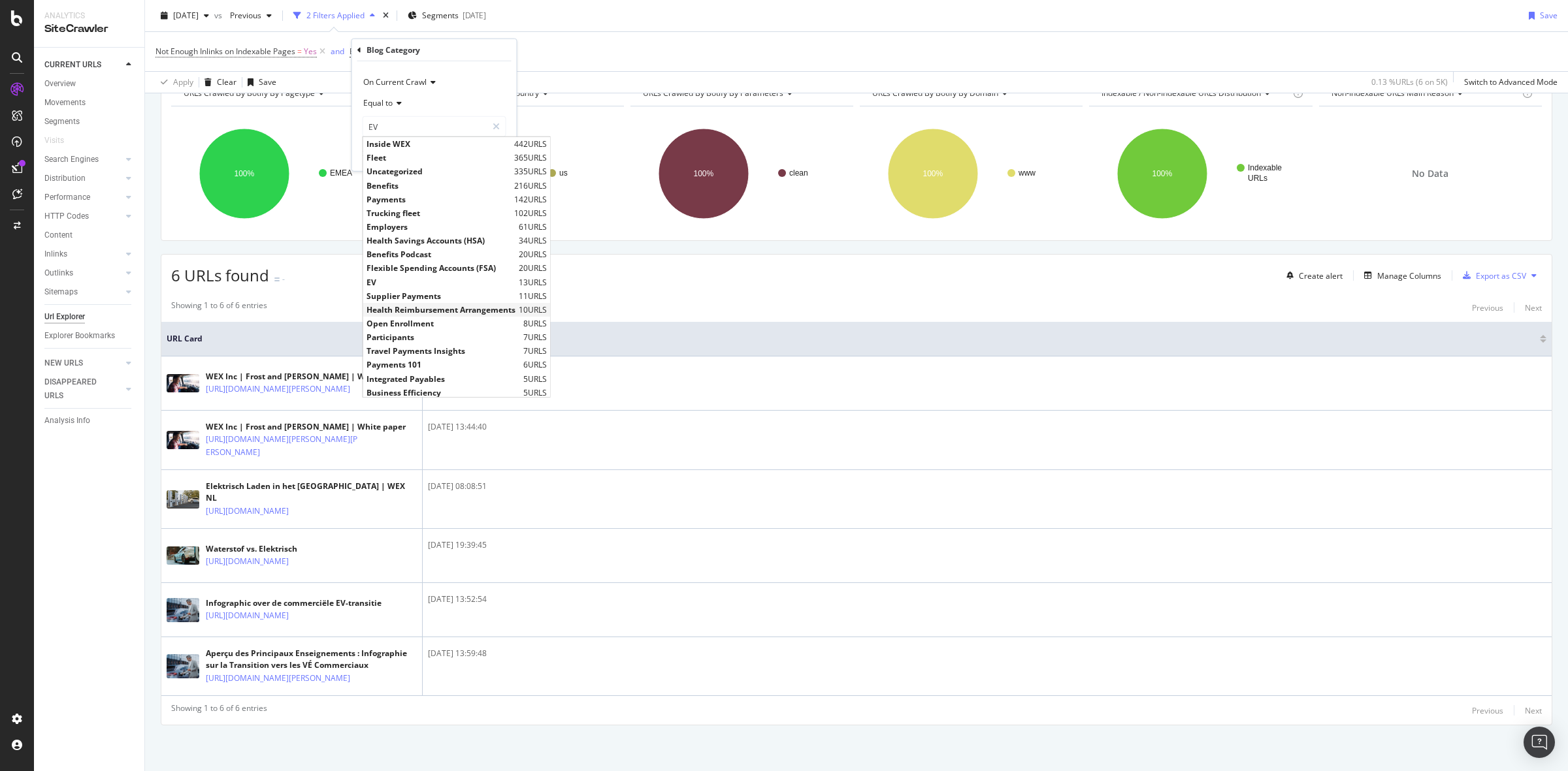
click at [415, 311] on span "Health Reimbursement Arrangements" at bounding box center [441, 309] width 149 height 11
type input "Health Reimbursement Arrangements"
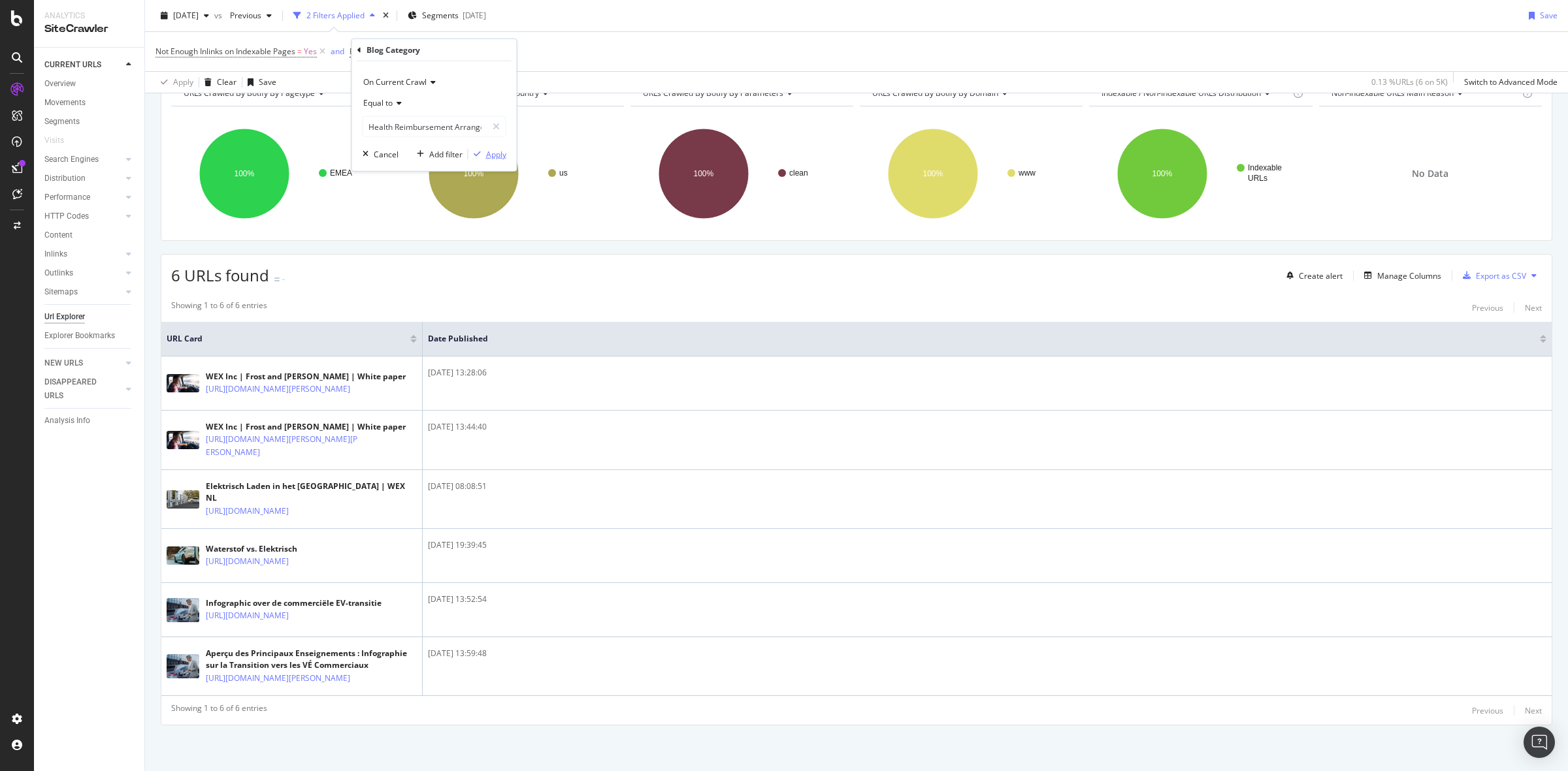
click at [498, 157] on div "Apply" at bounding box center [496, 153] width 20 height 11
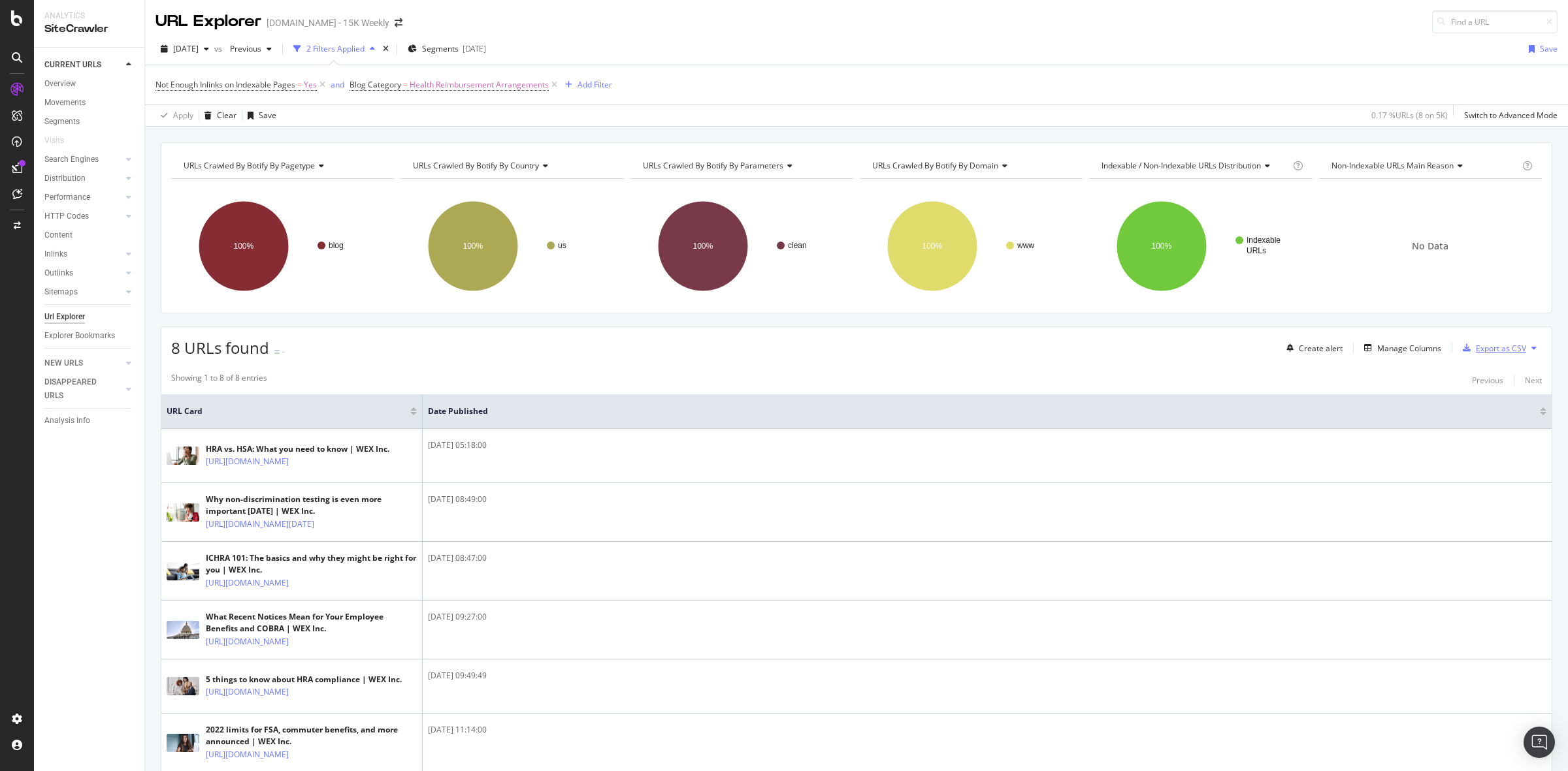
click at [1483, 357] on div "Export as CSV" at bounding box center [1491, 348] width 68 height 20
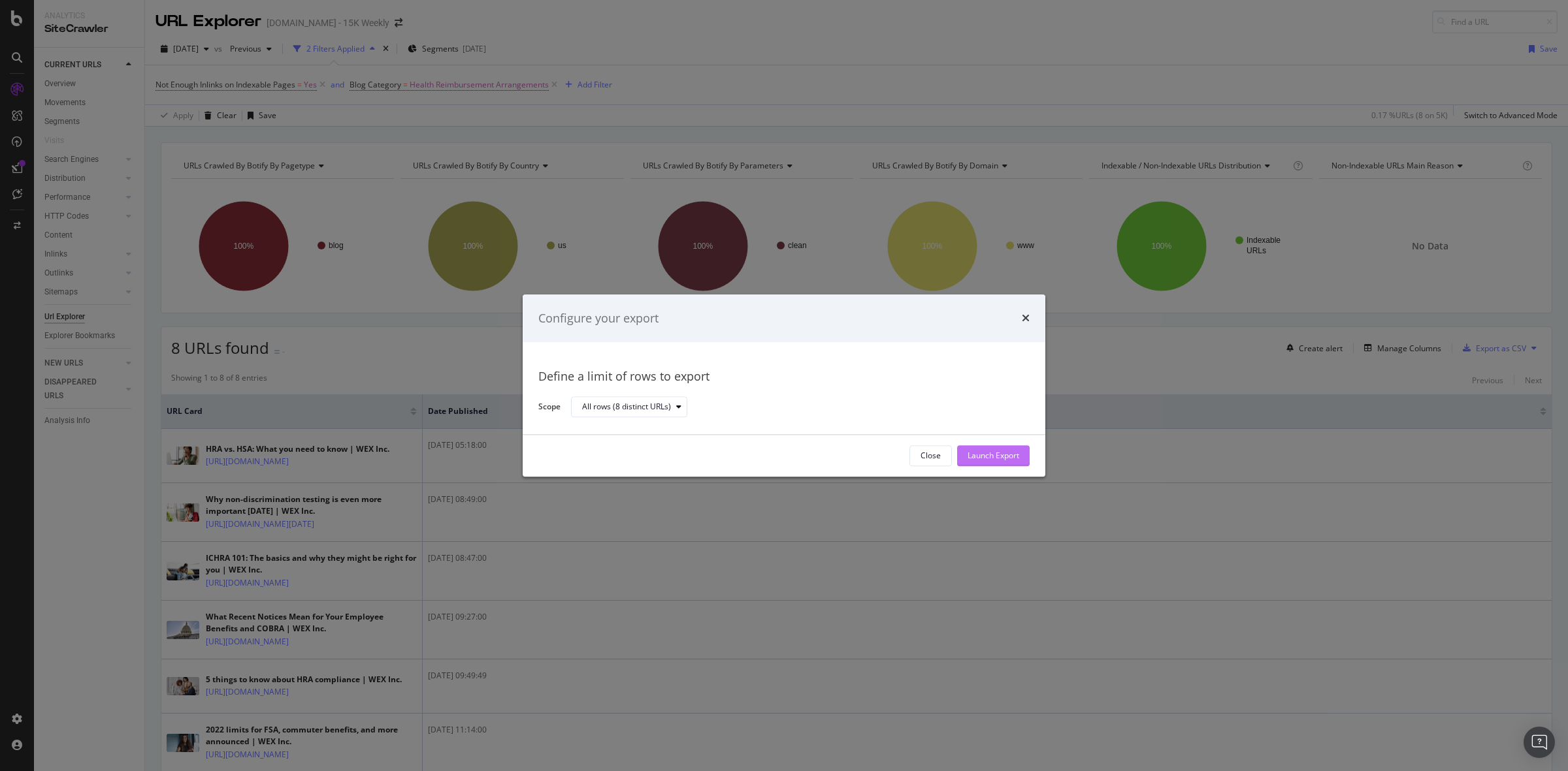
click at [1009, 458] on div "Launch Export" at bounding box center [994, 456] width 51 height 11
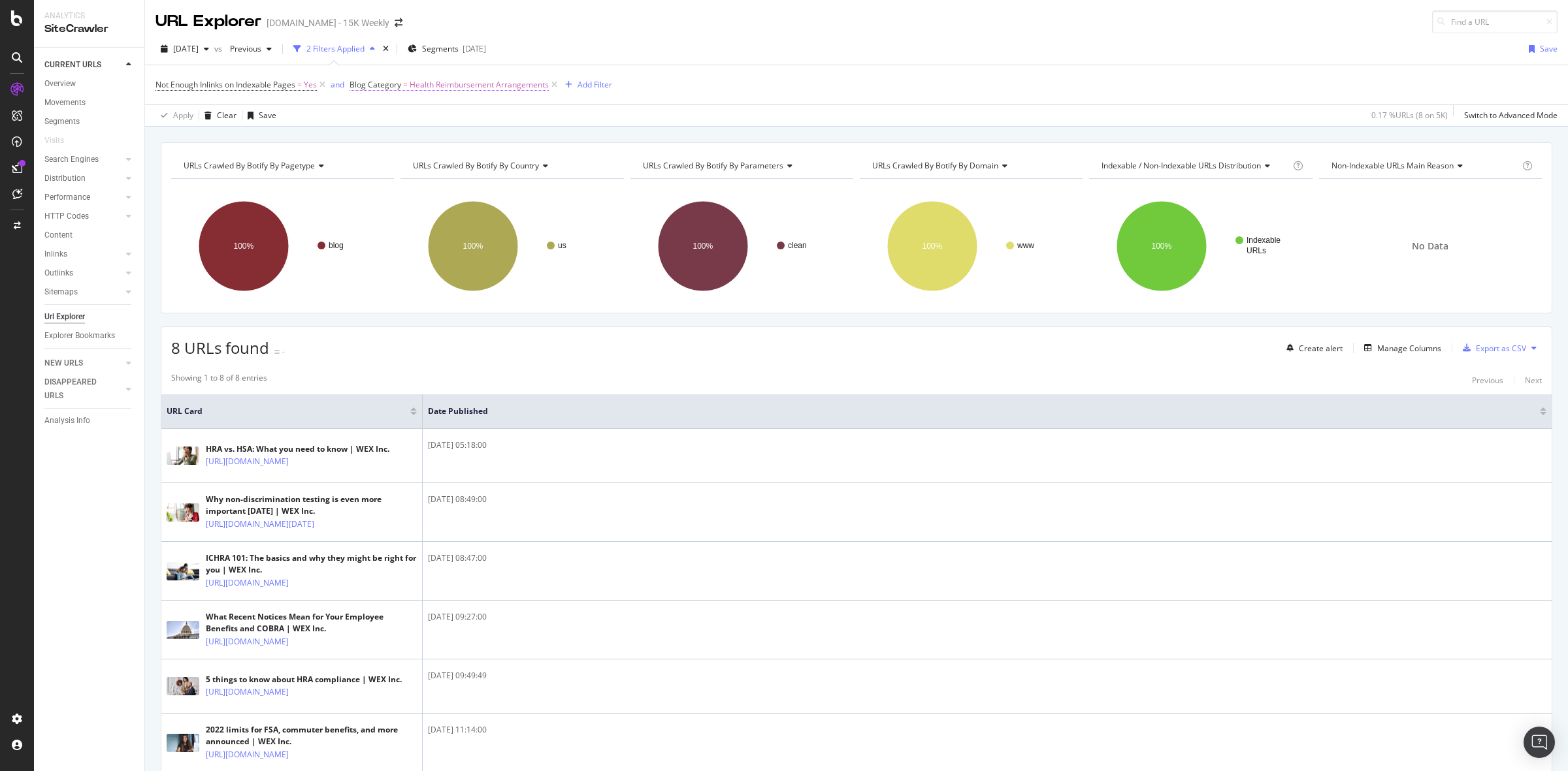
click at [483, 82] on span "Health Reimbursement Arrangements" at bounding box center [479, 85] width 139 height 19
click at [449, 155] on input "Health Reimbursement Arrangements" at bounding box center [424, 159] width 124 height 21
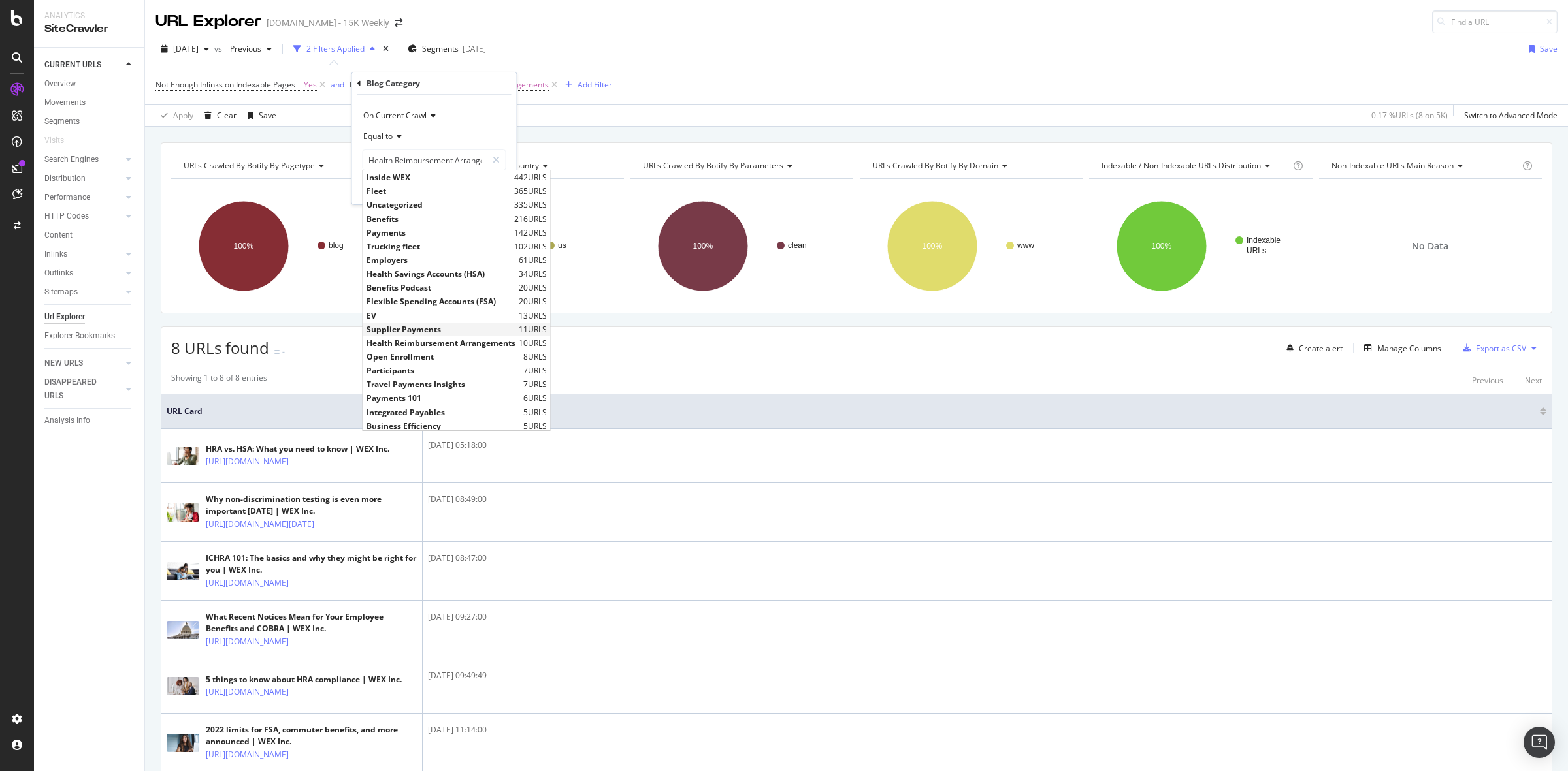
click at [432, 324] on span "Supplier Payments" at bounding box center [441, 329] width 149 height 11
type input "Supplier Payments"
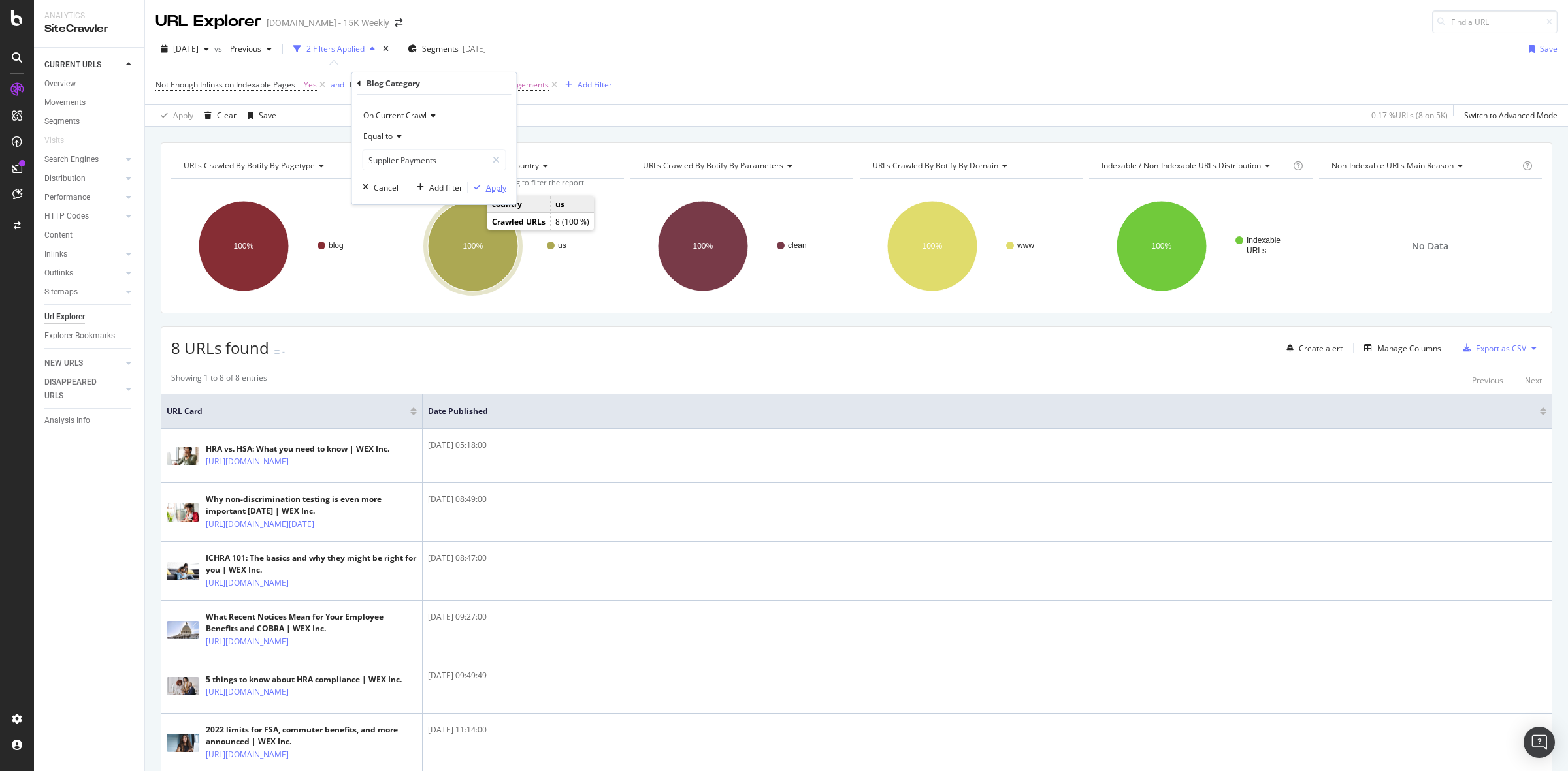
click at [494, 190] on div "Apply" at bounding box center [496, 187] width 20 height 11
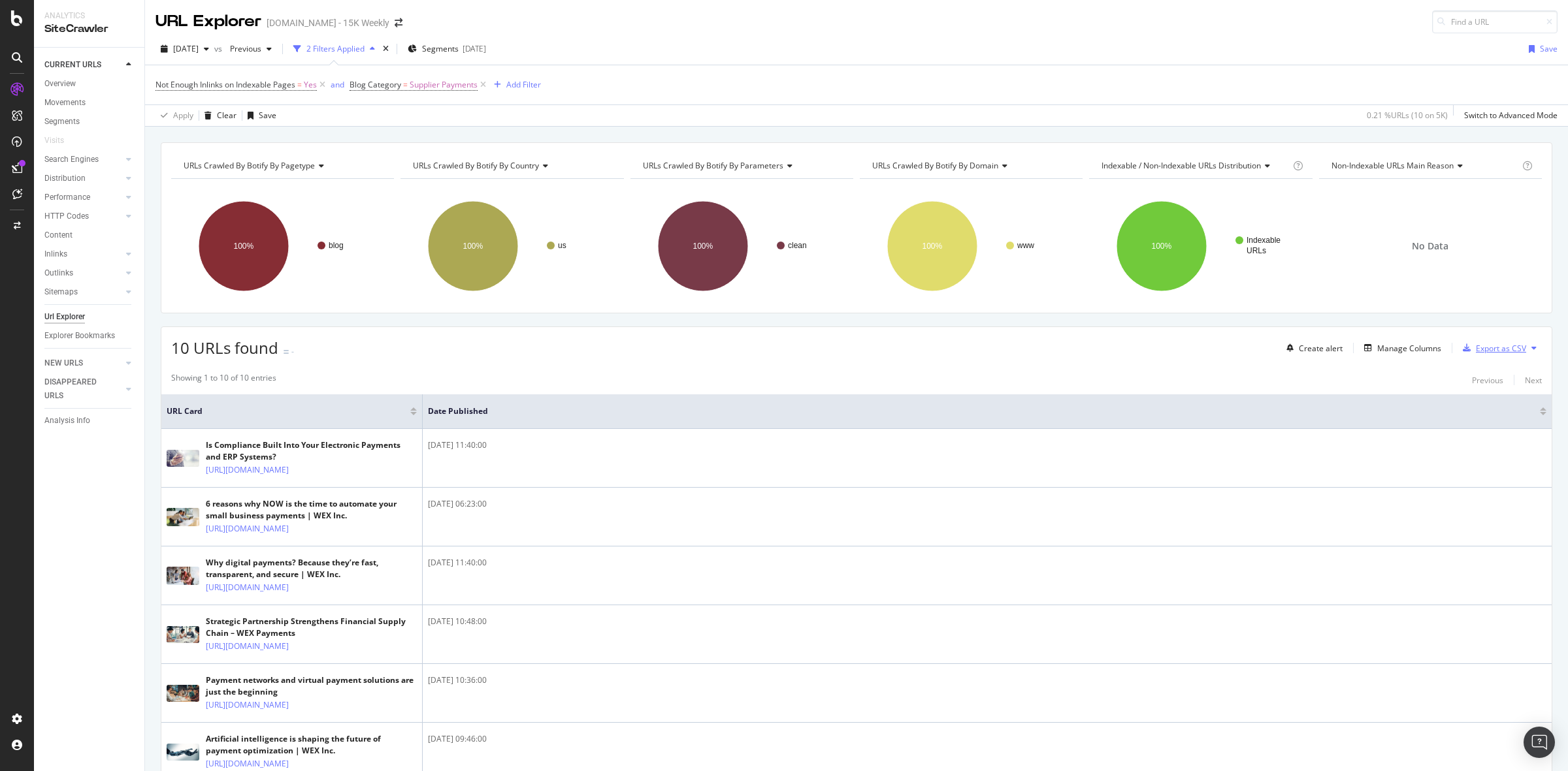
click at [1478, 342] on div "Export as CSV" at bounding box center [1491, 348] width 68 height 20
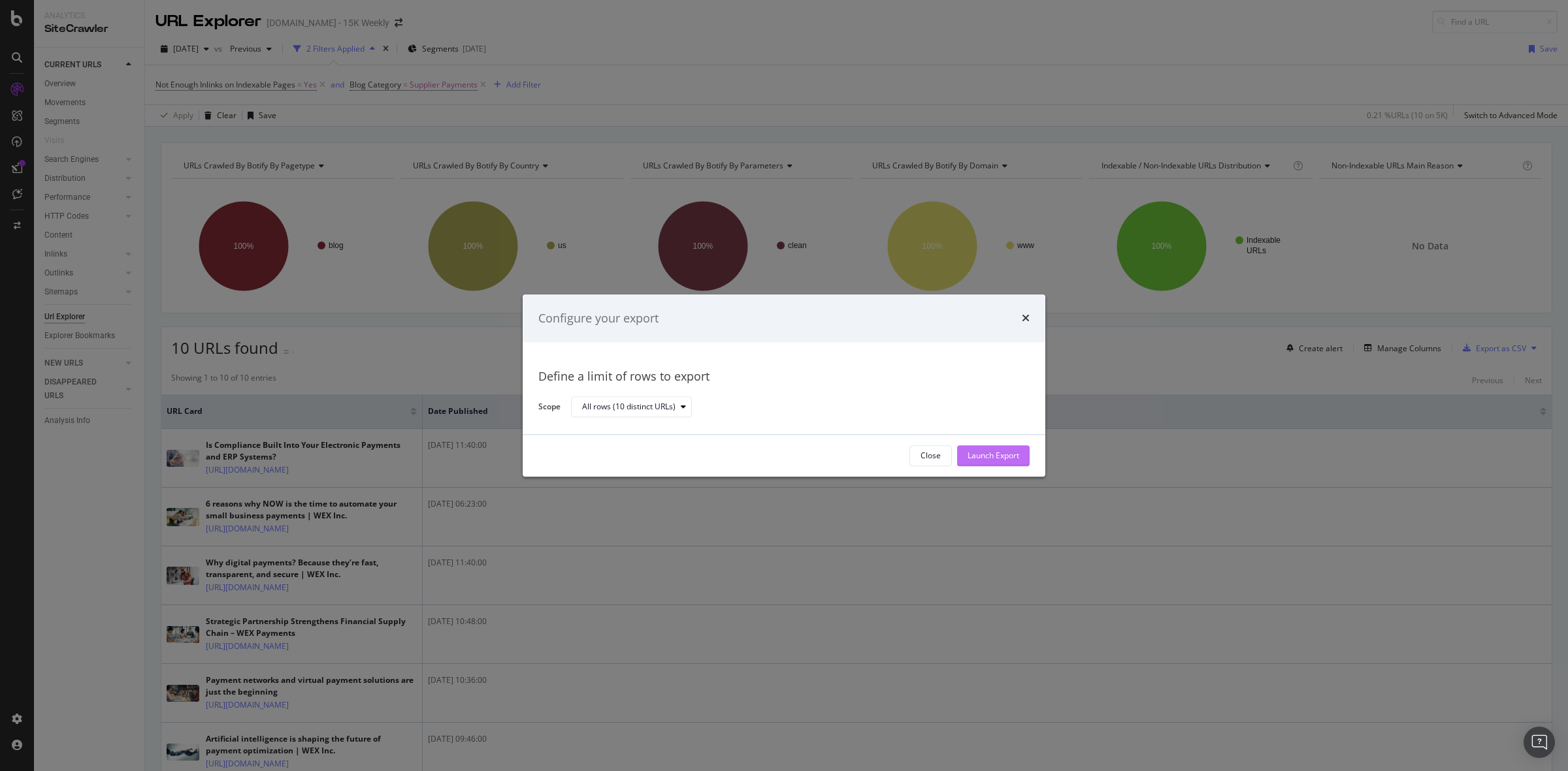
click at [968, 456] on div "Launch Export" at bounding box center [994, 456] width 51 height 11
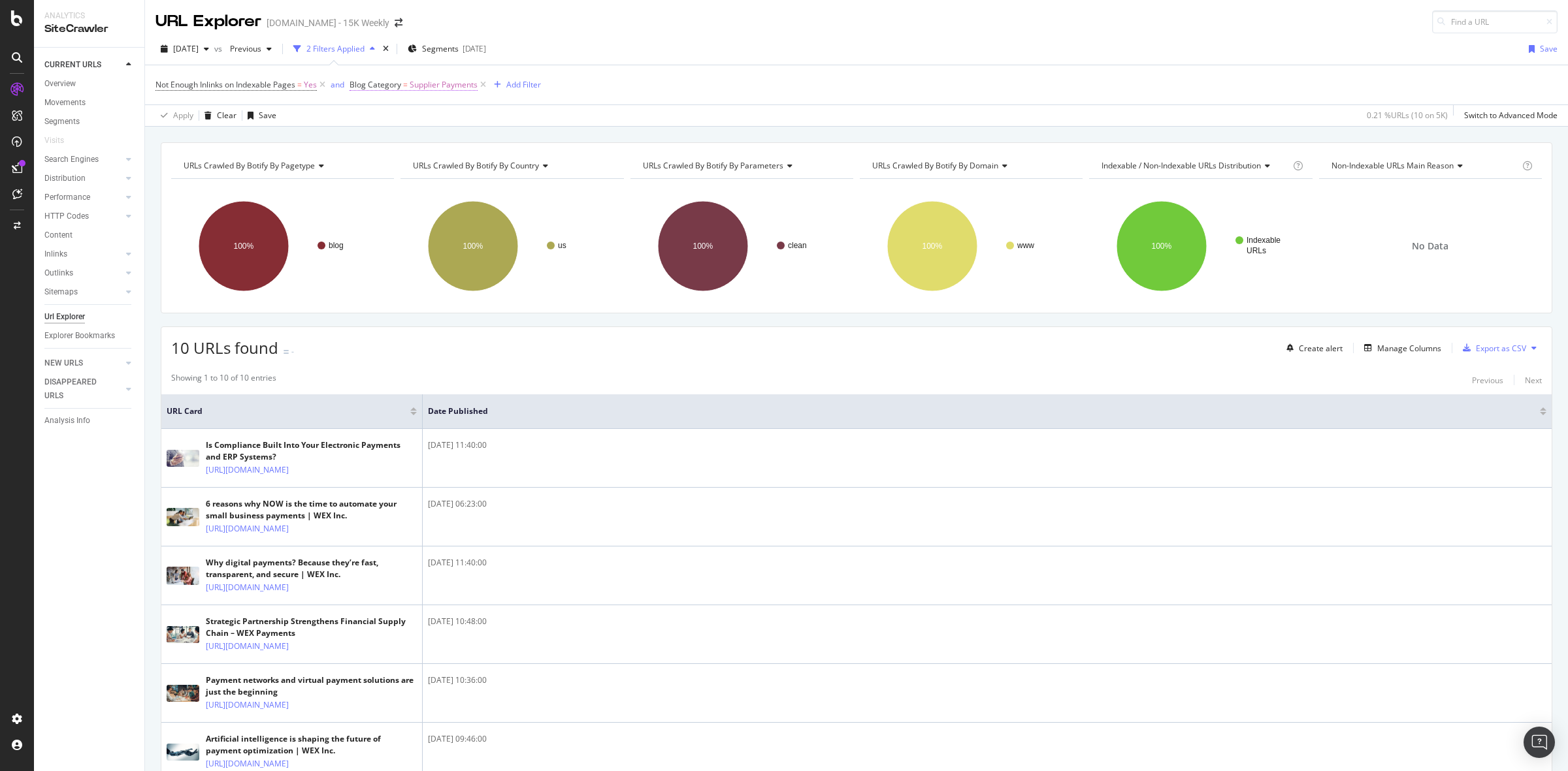
click at [468, 84] on span "Supplier Payments" at bounding box center [443, 85] width 68 height 19
click at [442, 158] on input "Supplier Payments" at bounding box center [424, 159] width 124 height 21
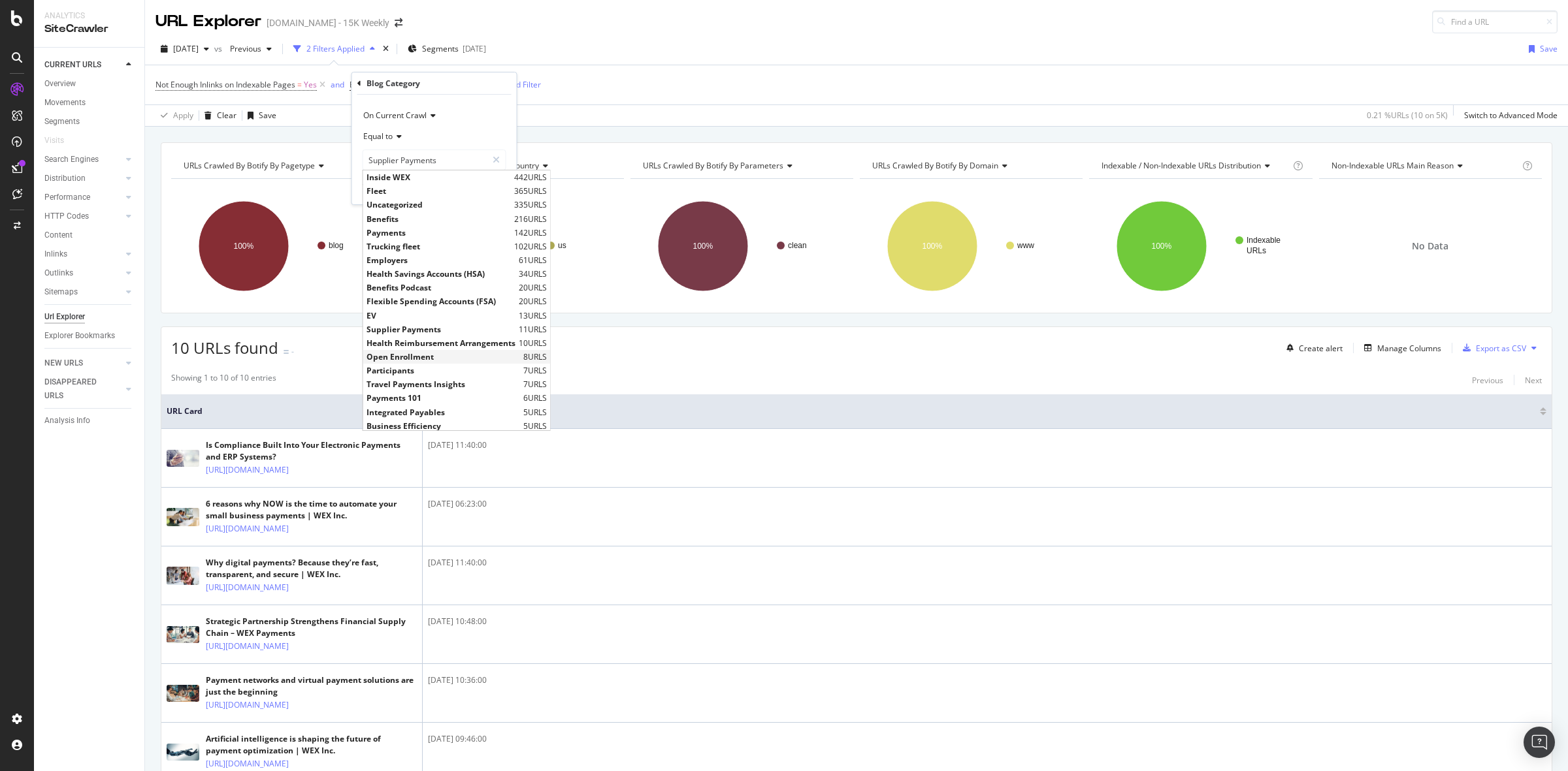
click at [439, 351] on span "Open Enrollment" at bounding box center [443, 356] width 153 height 11
type input "Open Enrollment"
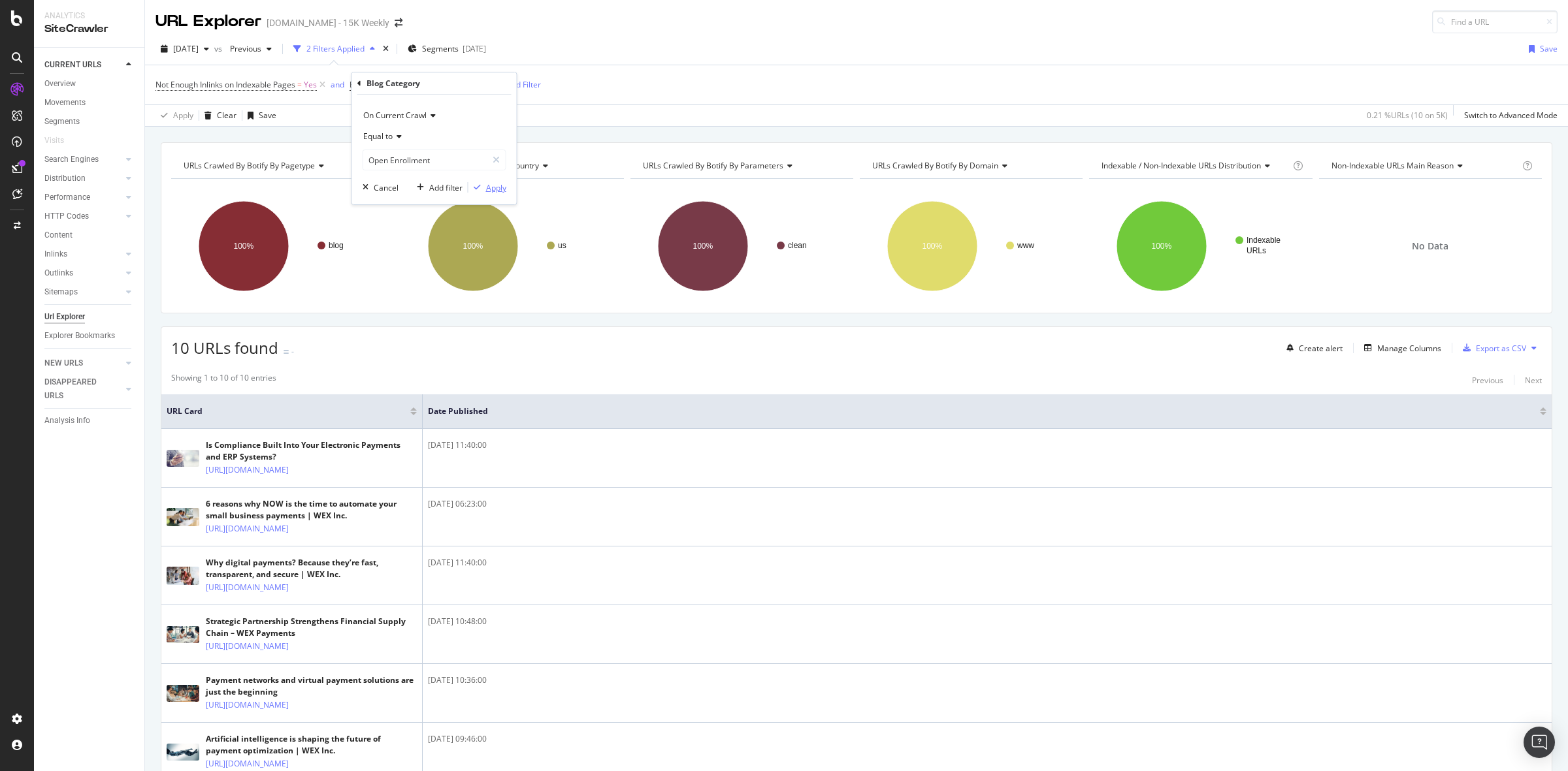
click at [498, 192] on div "Apply" at bounding box center [496, 187] width 20 height 11
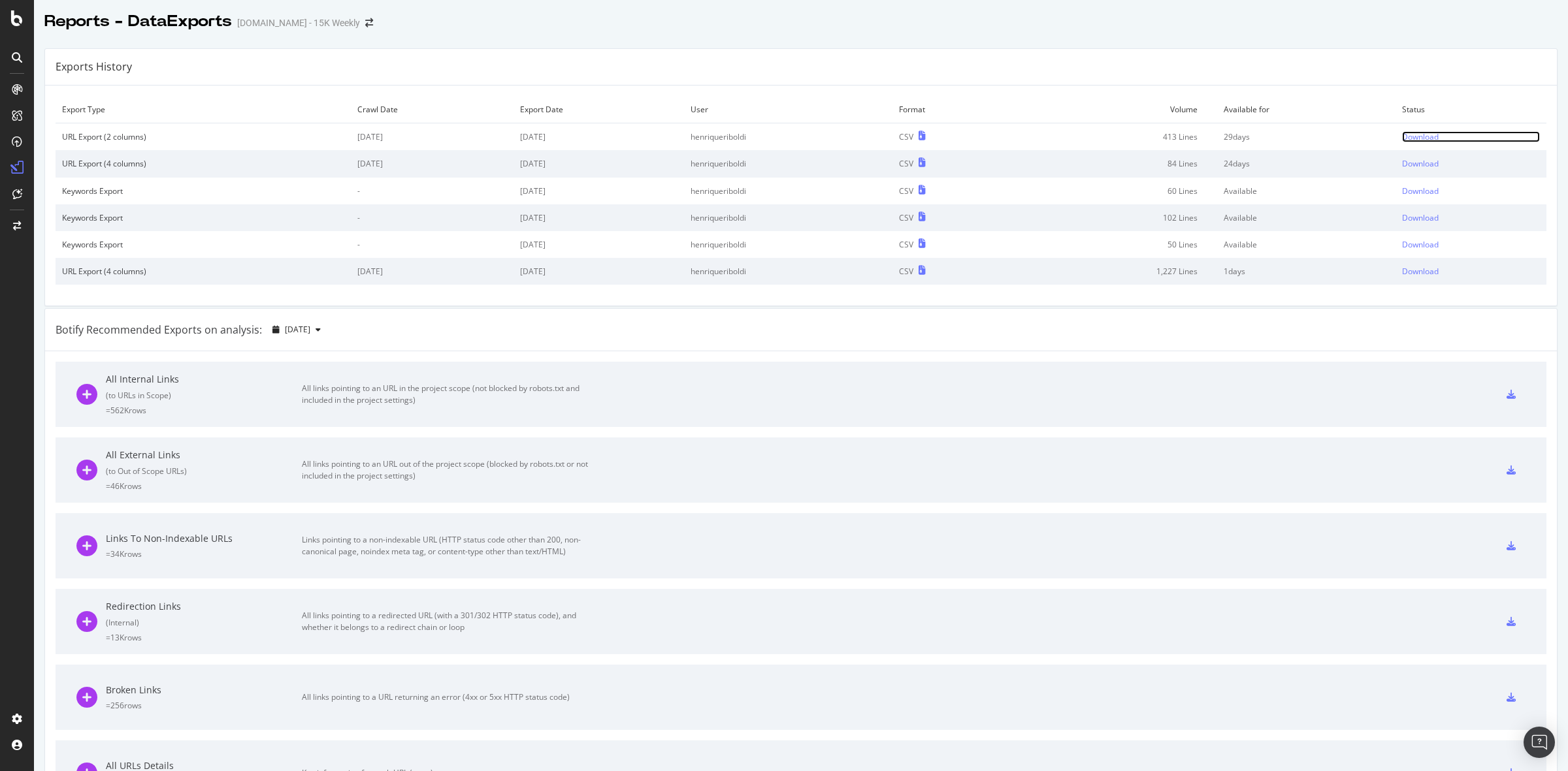
click at [1402, 137] on div "Download" at bounding box center [1420, 136] width 37 height 11
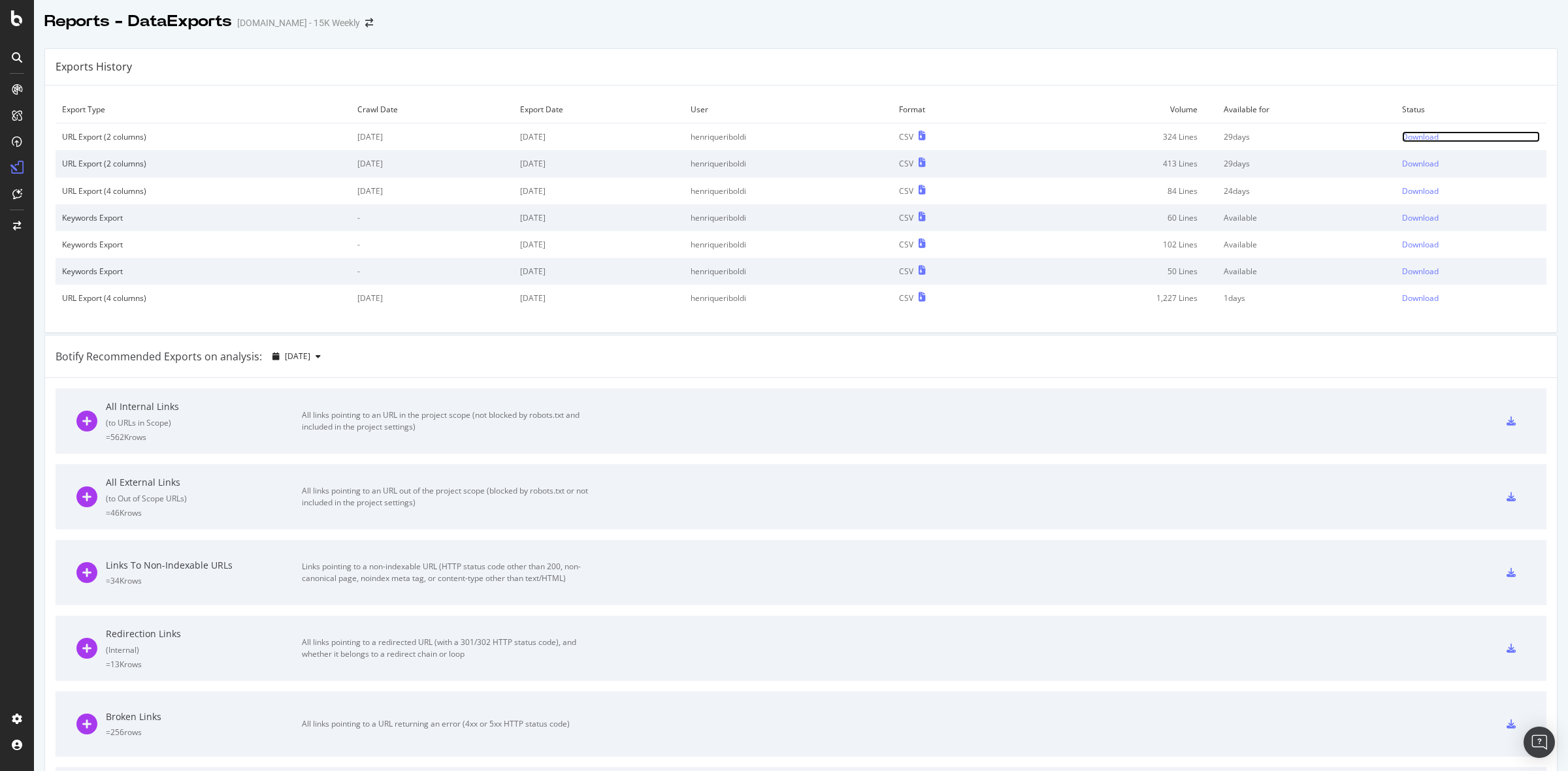
click at [1405, 134] on div "Download" at bounding box center [1420, 136] width 37 height 11
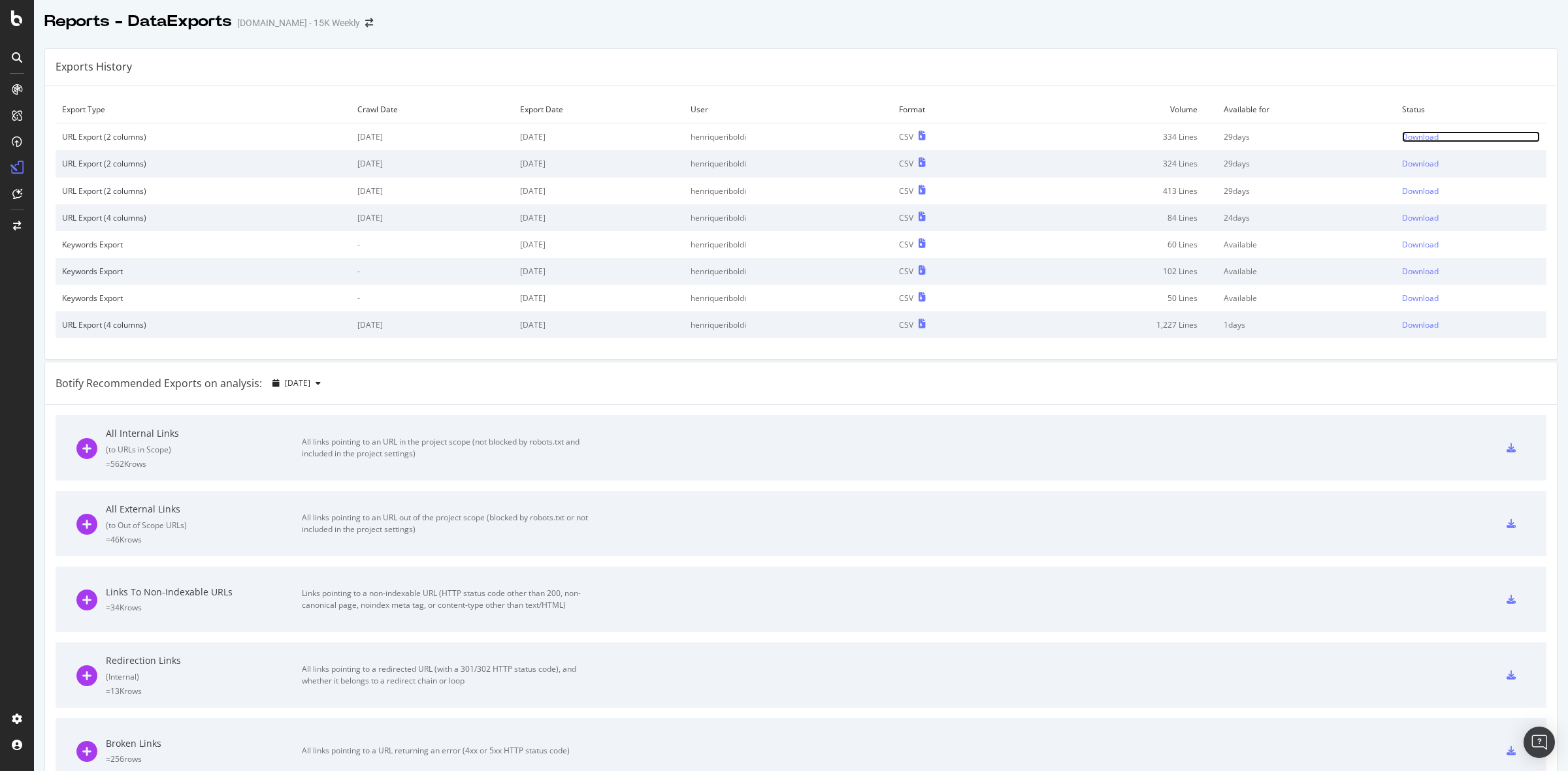
click at [1403, 137] on div "Download" at bounding box center [1420, 136] width 37 height 11
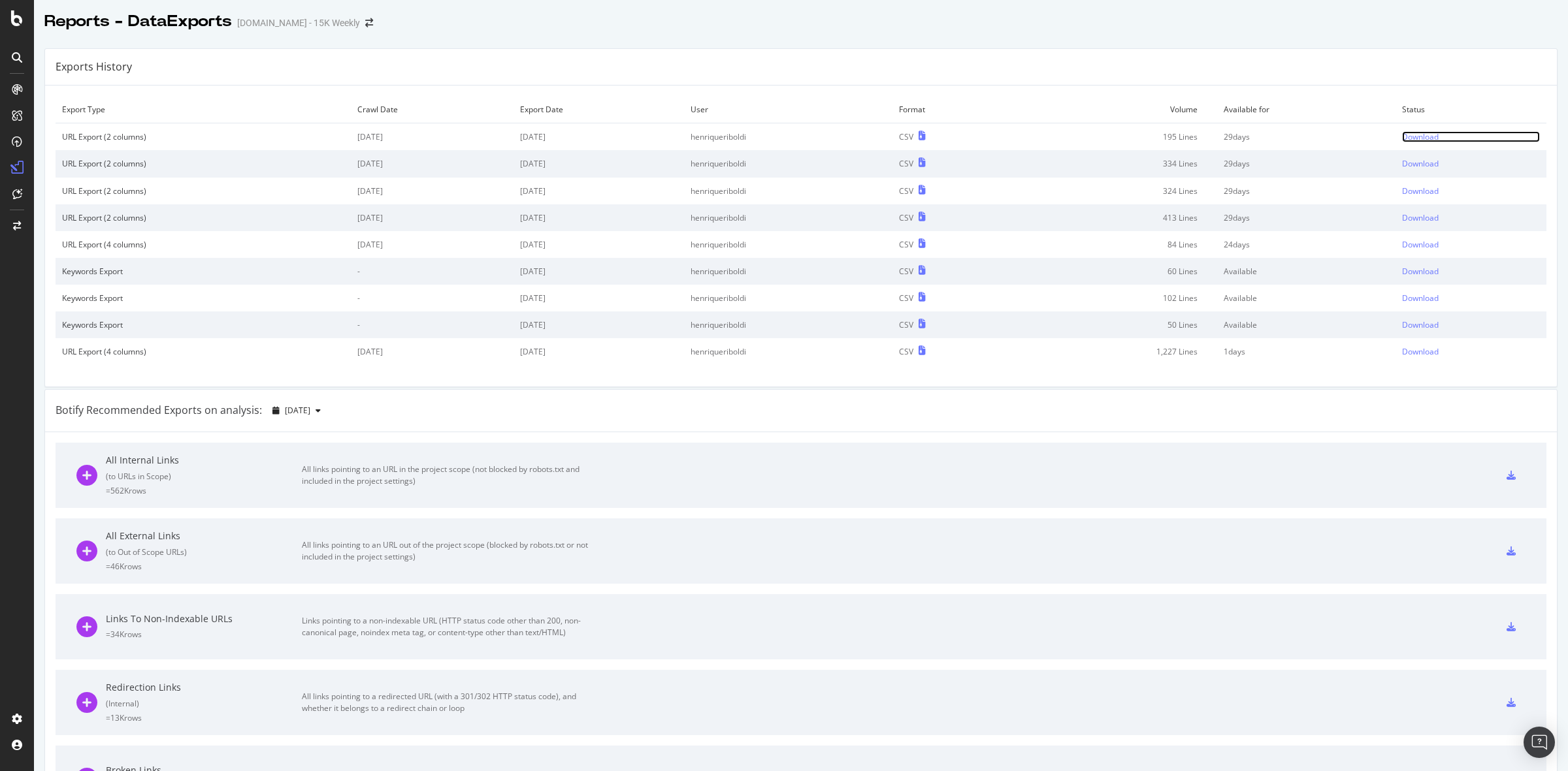
click at [1405, 137] on div "Download" at bounding box center [1420, 136] width 37 height 11
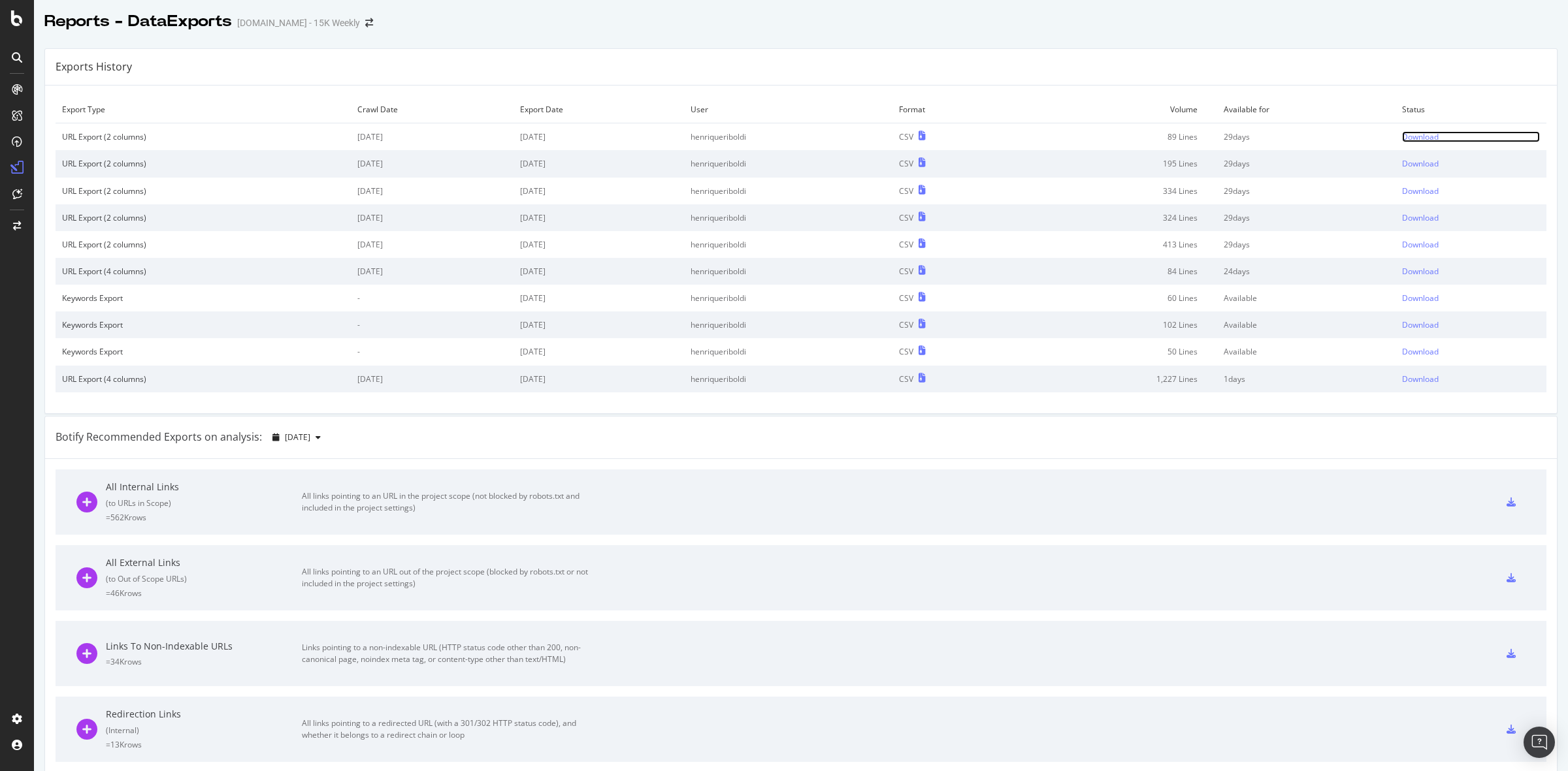
click at [1428, 131] on link "Download" at bounding box center [1470, 136] width 137 height 11
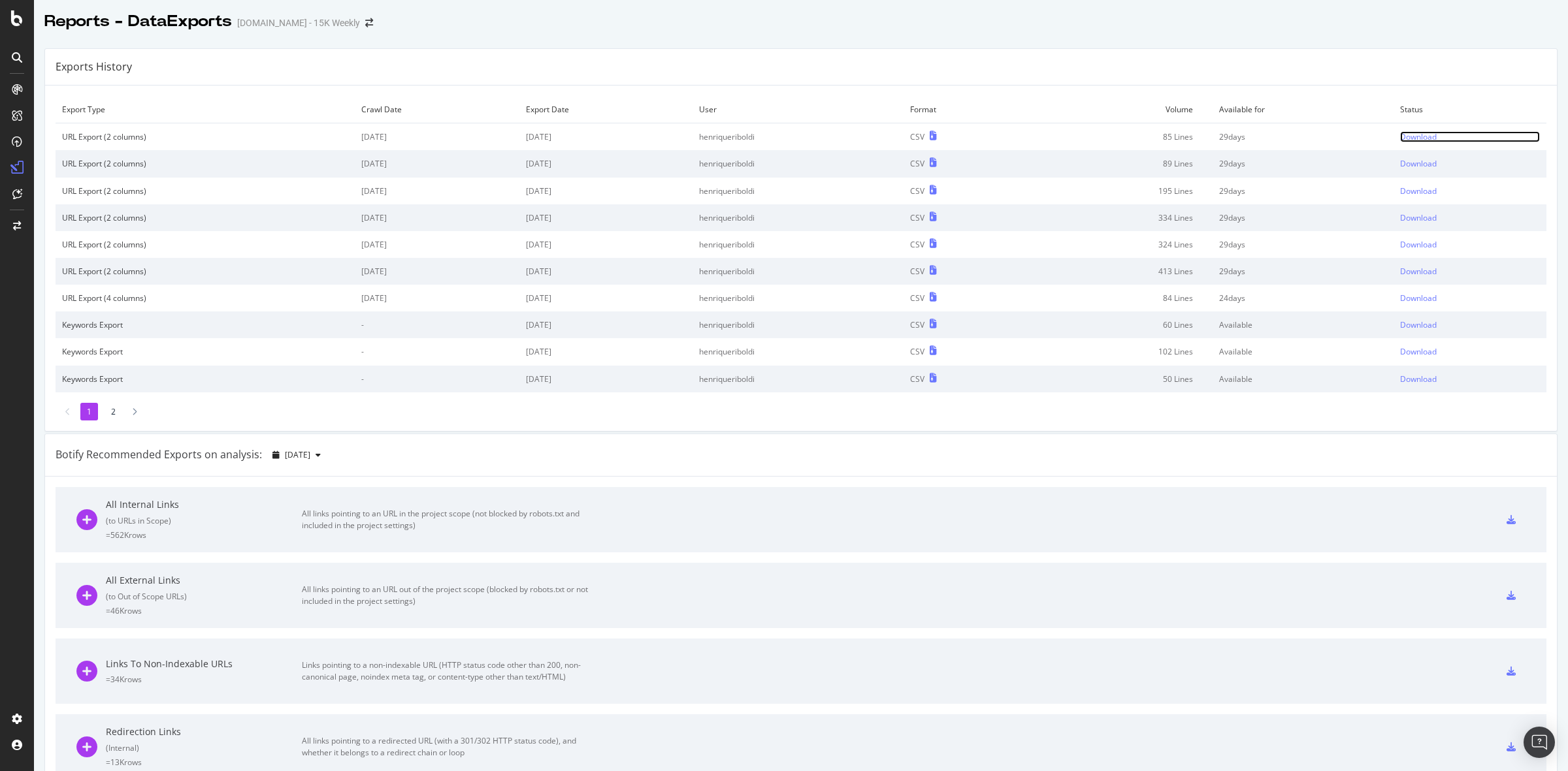
click at [1409, 141] on div "Download" at bounding box center [1418, 136] width 37 height 11
click at [1406, 142] on div "Download" at bounding box center [1418, 136] width 37 height 11
click at [1409, 162] on div "Download" at bounding box center [1418, 163] width 37 height 11
click at [1400, 139] on div "Download" at bounding box center [1418, 136] width 37 height 11
click at [1400, 142] on div "Download" at bounding box center [1418, 136] width 37 height 11
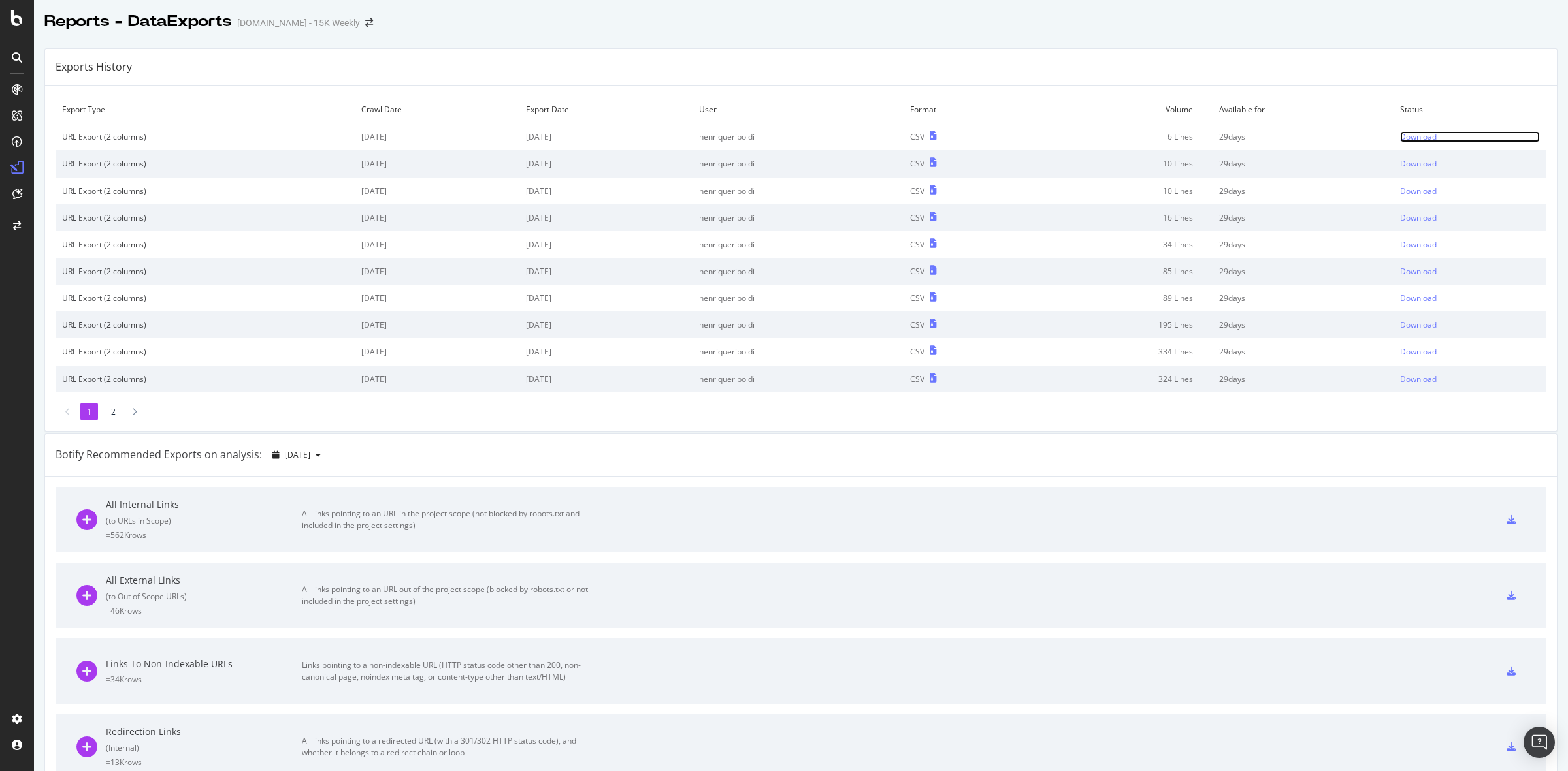
click at [1400, 137] on div "Download" at bounding box center [1418, 136] width 37 height 11
click at [1400, 134] on div "Download" at bounding box center [1418, 136] width 37 height 11
click at [1418, 131] on div "Download" at bounding box center [1418, 136] width 37 height 11
